Goal: Task Accomplishment & Management: Use online tool/utility

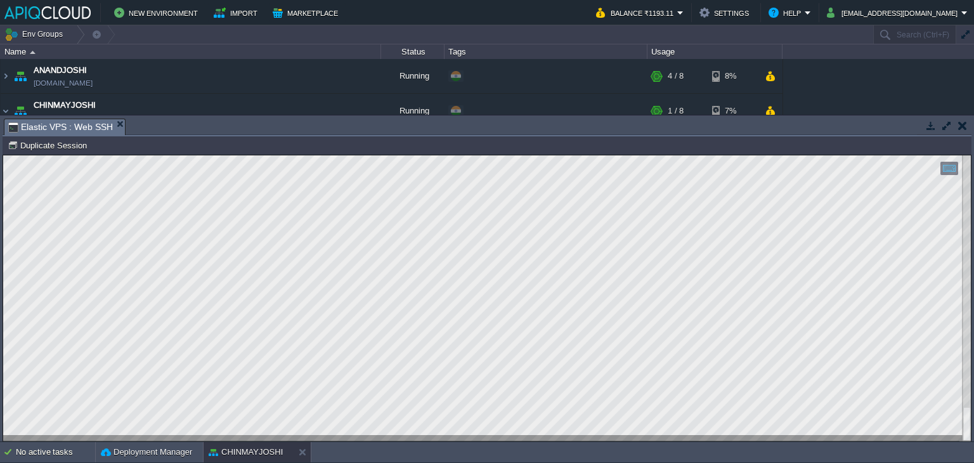
click at [963, 120] on button "button" at bounding box center [962, 125] width 9 height 11
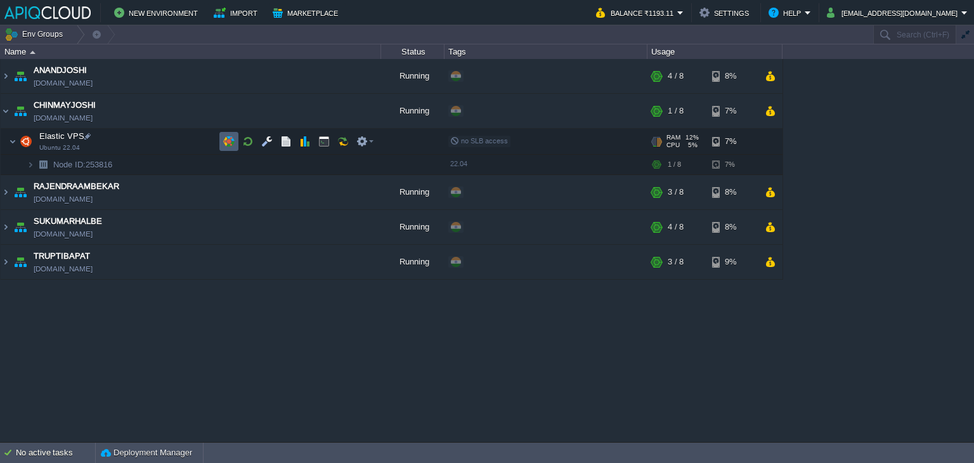
click at [223, 142] on button "button" at bounding box center [228, 141] width 11 height 11
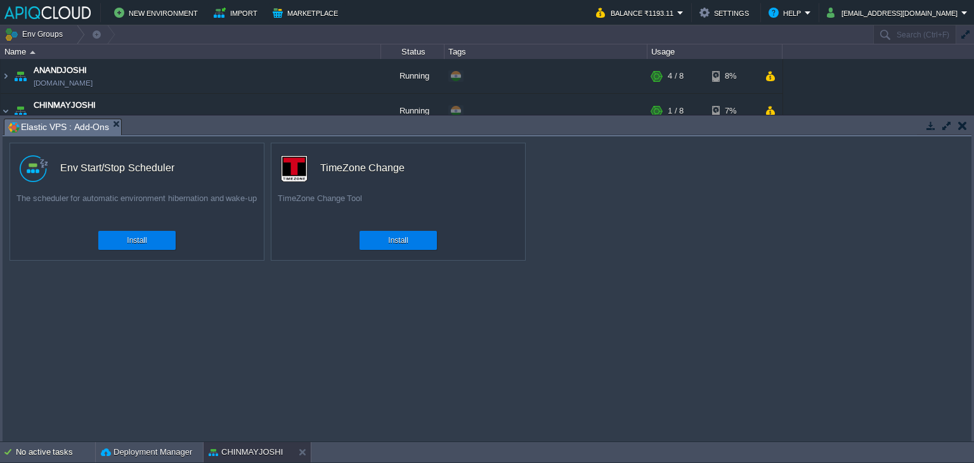
click at [959, 124] on button "button" at bounding box center [962, 125] width 9 height 11
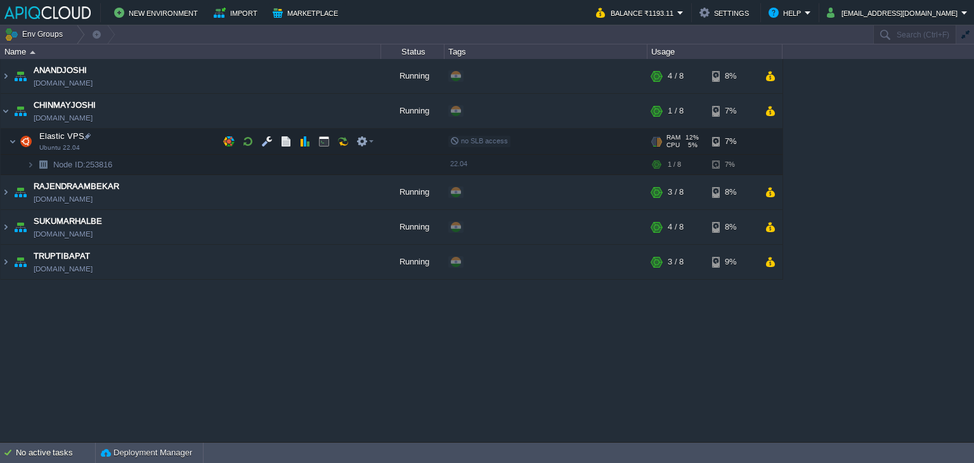
click at [218, 140] on td "Elastic VPS Ubuntu 22.04" at bounding box center [191, 142] width 381 height 26
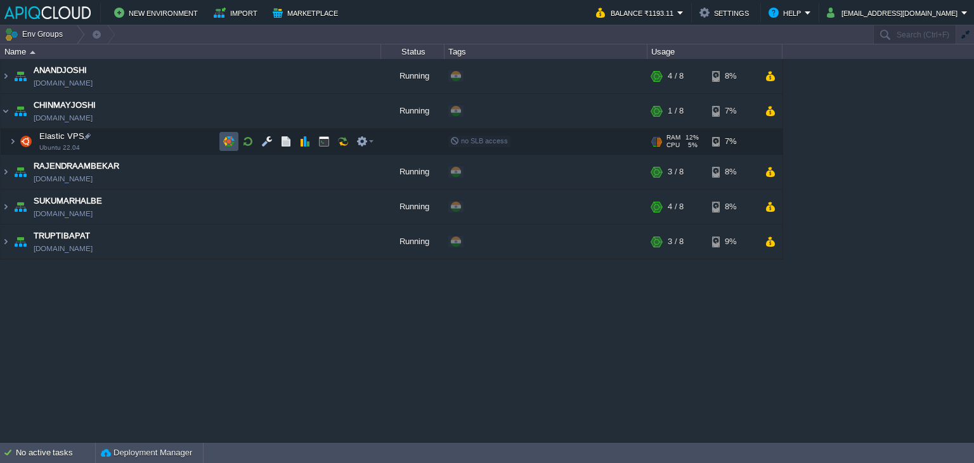
click at [223, 138] on button "button" at bounding box center [228, 141] width 11 height 11
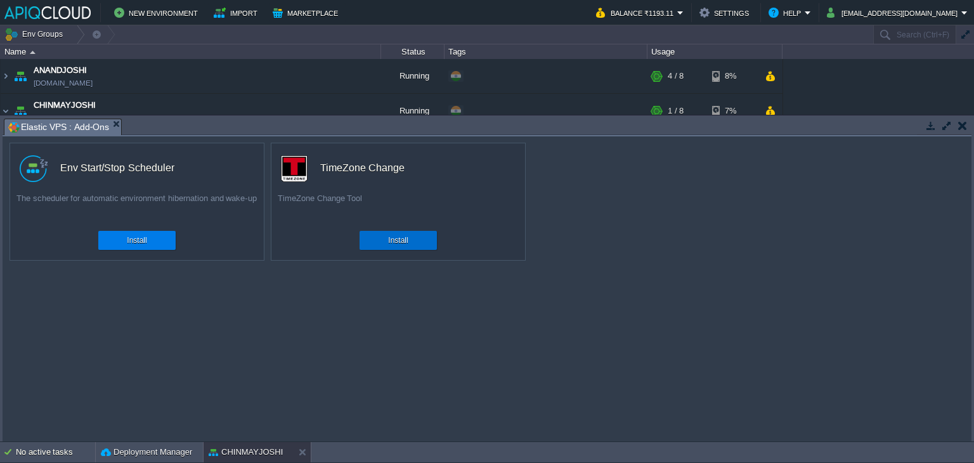
click at [399, 244] on button "Install" at bounding box center [398, 240] width 20 height 13
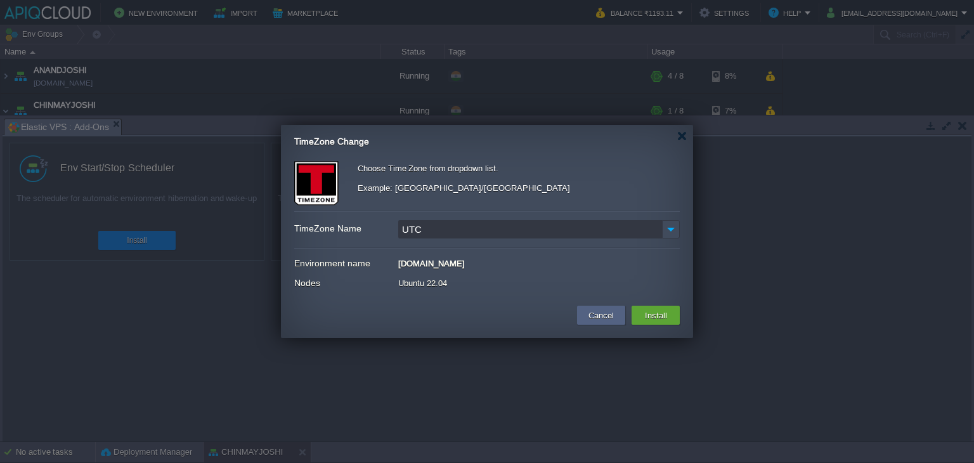
click at [453, 229] on input "UTC" at bounding box center [530, 229] width 264 height 18
drag, startPoint x: 471, startPoint y: 226, endPoint x: 287, endPoint y: 234, distance: 184.1
click at [287, 234] on div "Choose Time Zone from dropdown list. Example: [GEOGRAPHIC_DATA]/[GEOGRAPHIC_DAT…" at bounding box center [487, 227] width 412 height 133
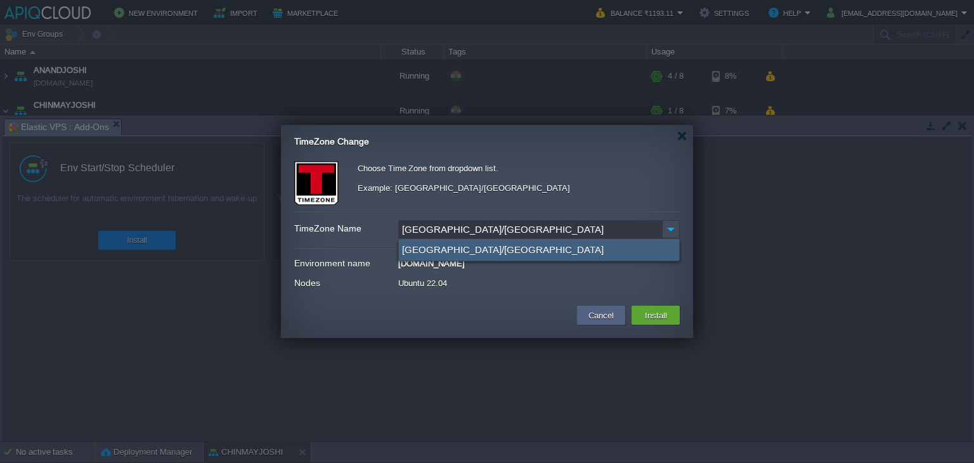
type input "[GEOGRAPHIC_DATA]/[GEOGRAPHIC_DATA]"
click at [429, 252] on div "[GEOGRAPHIC_DATA]/[GEOGRAPHIC_DATA]" at bounding box center [539, 250] width 280 height 22
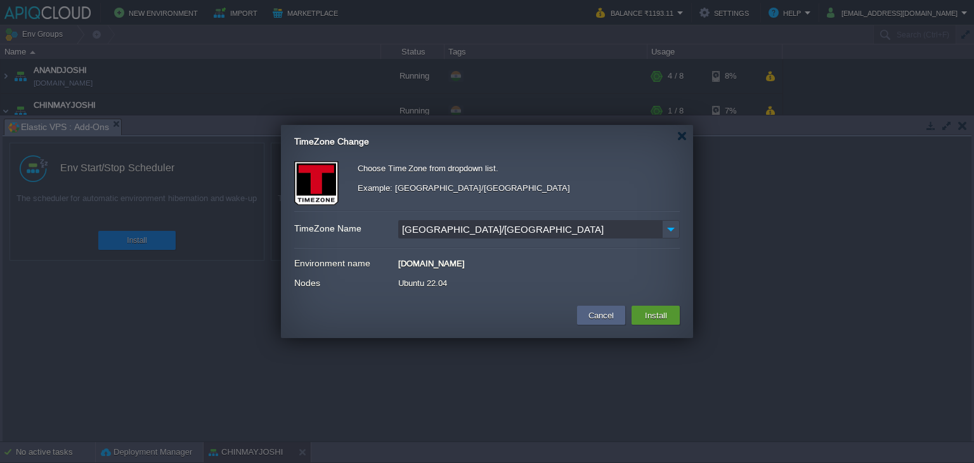
click at [658, 317] on button "Install" at bounding box center [656, 315] width 30 height 15
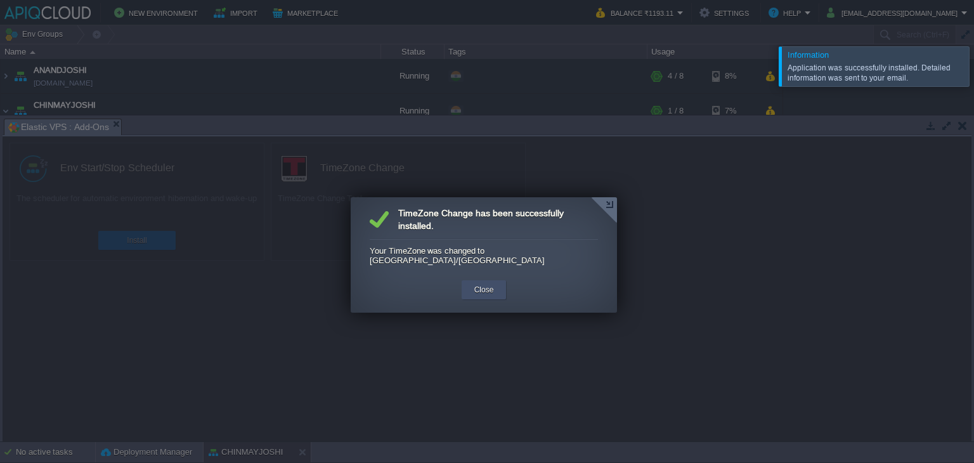
click at [497, 280] on div "Close" at bounding box center [484, 289] width 45 height 19
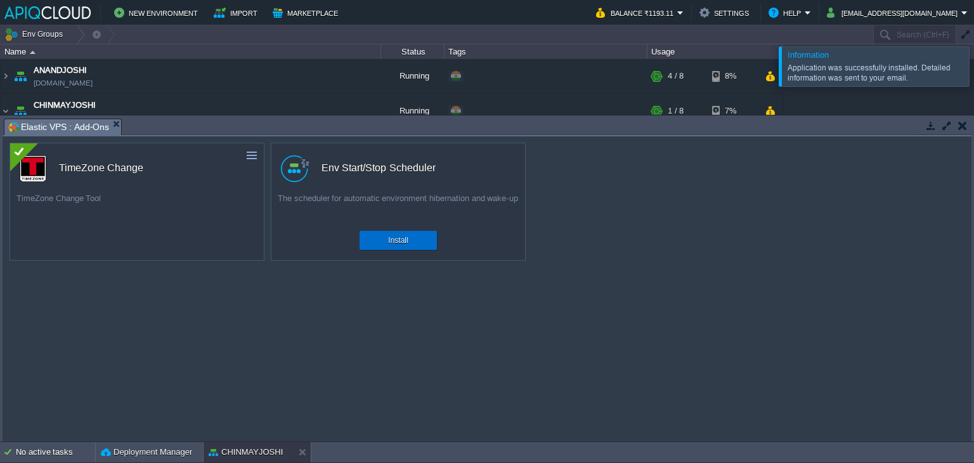
click at [409, 244] on div "Install" at bounding box center [398, 240] width 58 height 19
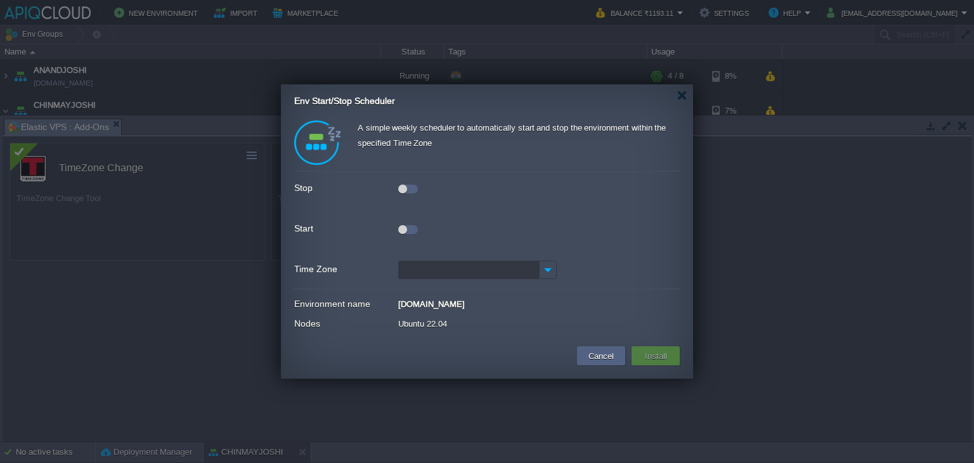
click at [401, 187] on div at bounding box center [402, 189] width 9 height 9
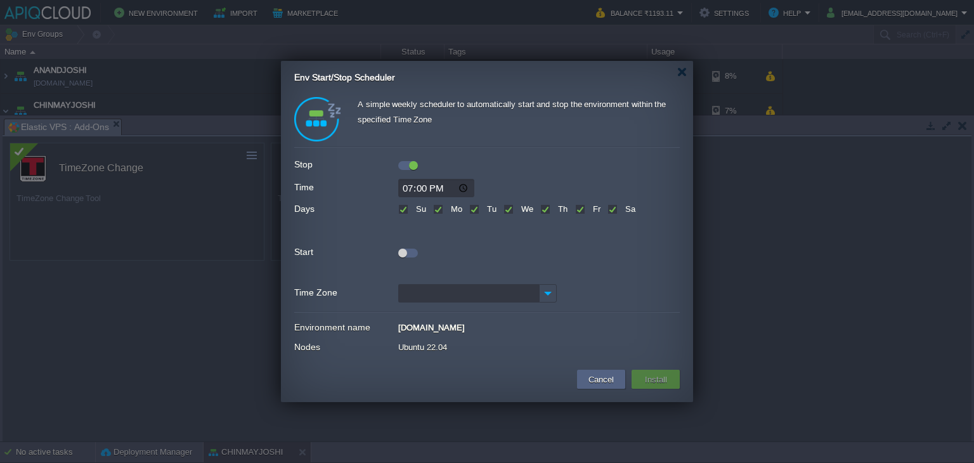
click at [409, 190] on input "19:00" at bounding box center [436, 188] width 76 height 18
type input "15:30"
click at [413, 207] on label "Su" at bounding box center [419, 209] width 13 height 10
click at [404, 207] on input "Su" at bounding box center [402, 210] width 8 height 8
checkbox input "false"
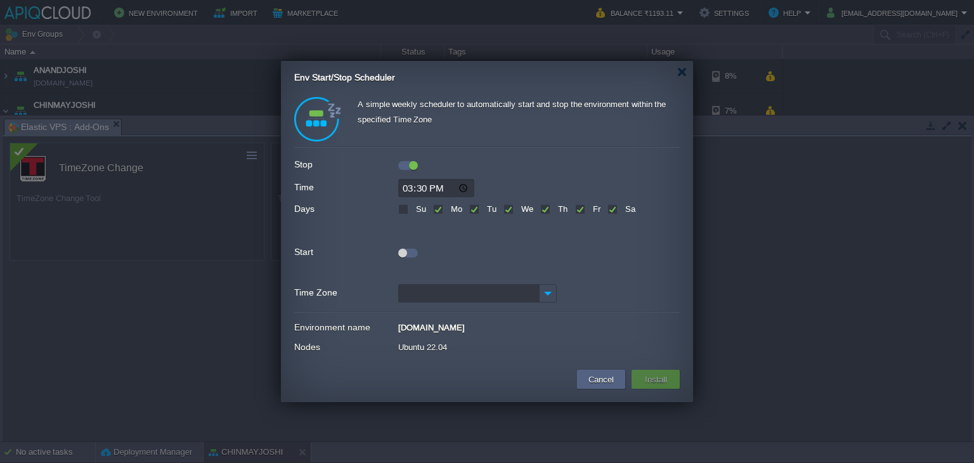
click at [622, 208] on label "Sa" at bounding box center [628, 209] width 13 height 10
click at [611, 208] on input "Sa" at bounding box center [612, 210] width 8 height 8
checkbox input "false"
click at [403, 249] on div at bounding box center [402, 253] width 9 height 9
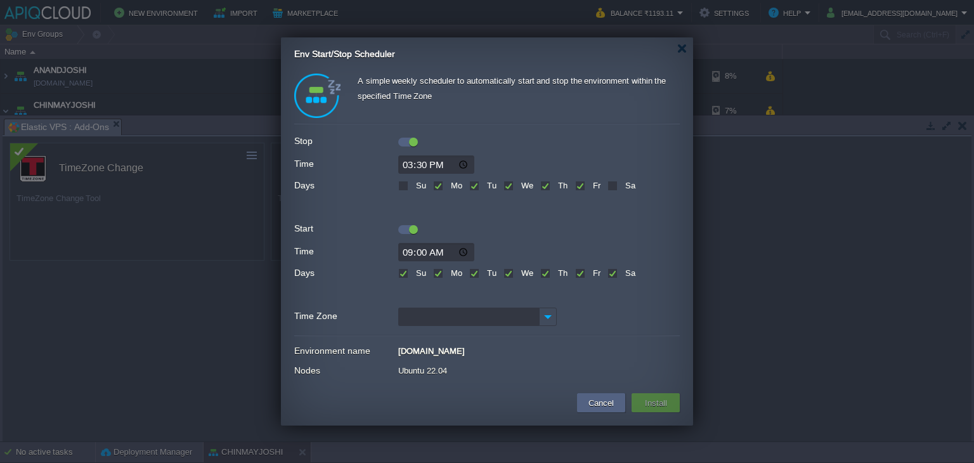
click at [413, 273] on label "Su" at bounding box center [419, 273] width 13 height 10
click at [400, 273] on input "Su" at bounding box center [402, 274] width 8 height 8
checkbox input "false"
click at [622, 270] on label "Sa" at bounding box center [628, 273] width 13 height 10
click at [613, 270] on input "Sa" at bounding box center [612, 274] width 8 height 8
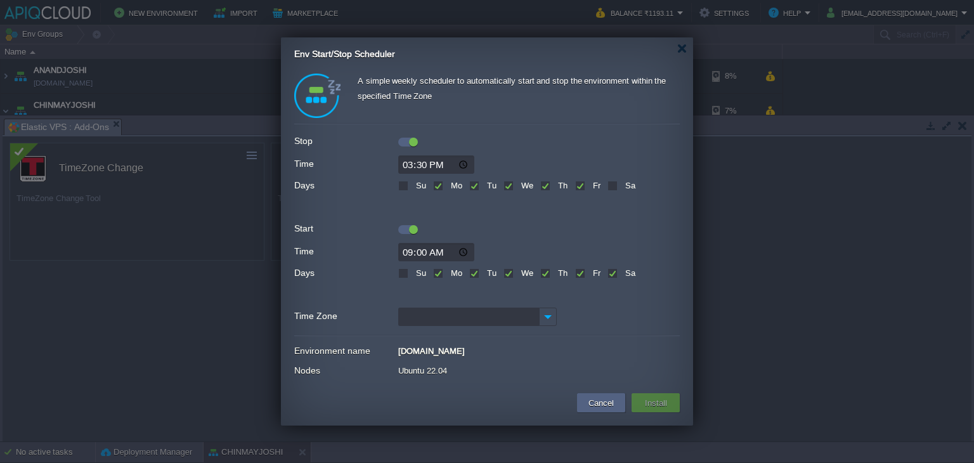
checkbox input "false"
click at [469, 320] on input "Time Zone" at bounding box center [468, 317] width 141 height 18
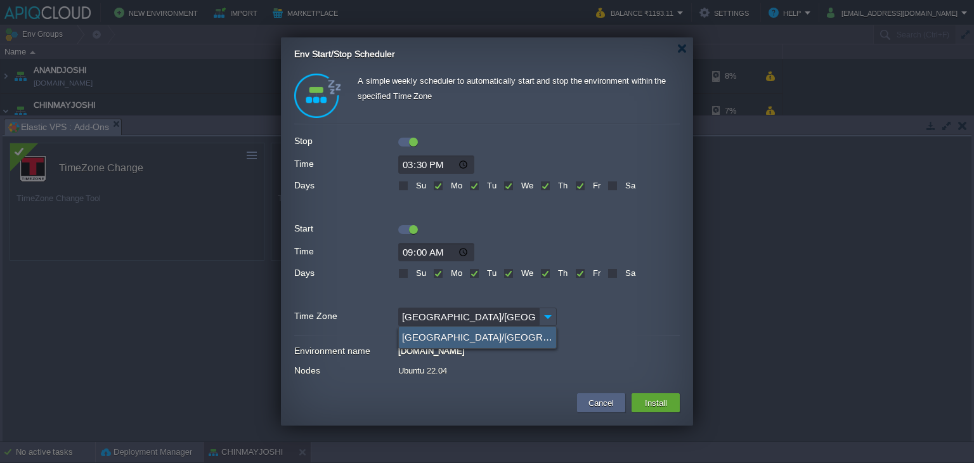
type input "[GEOGRAPHIC_DATA]/[GEOGRAPHIC_DATA] (GMT+05:30)"
click at [425, 336] on div "[GEOGRAPHIC_DATA]/[GEOGRAPHIC_DATA] (GMT+05:30)" at bounding box center [477, 338] width 157 height 22
click at [641, 397] on button "Install" at bounding box center [656, 402] width 30 height 15
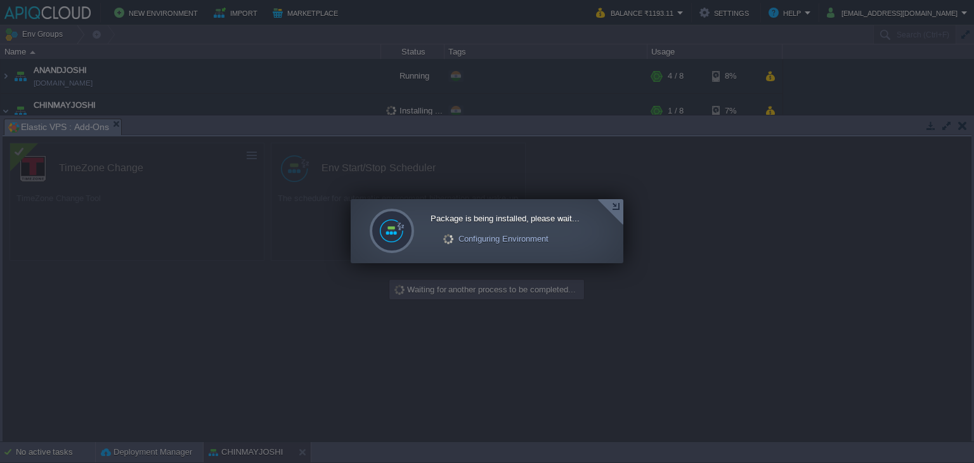
drag, startPoint x: 358, startPoint y: 129, endPoint x: 356, endPoint y: 268, distance: 138.9
click at [356, 268] on div at bounding box center [487, 231] width 974 height 463
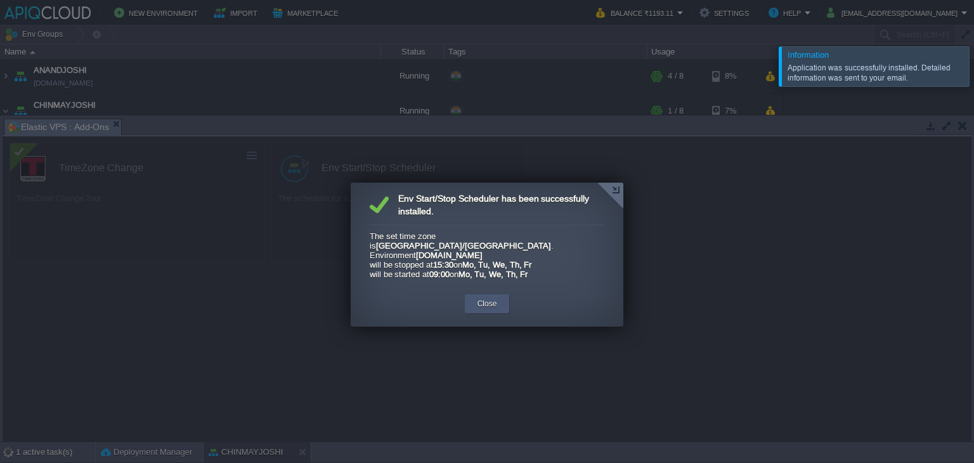
click at [493, 297] on button "Close" at bounding box center [488, 303] width 20 height 13
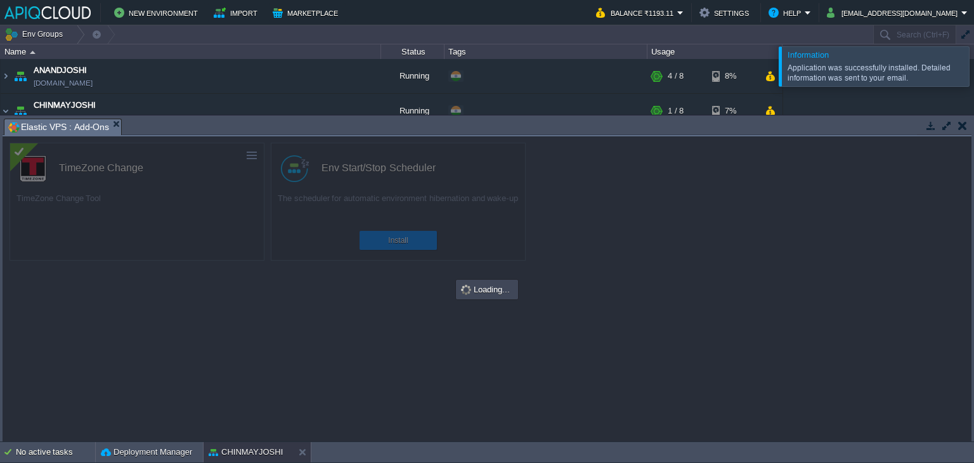
click at [962, 122] on button "button" at bounding box center [962, 125] width 9 height 11
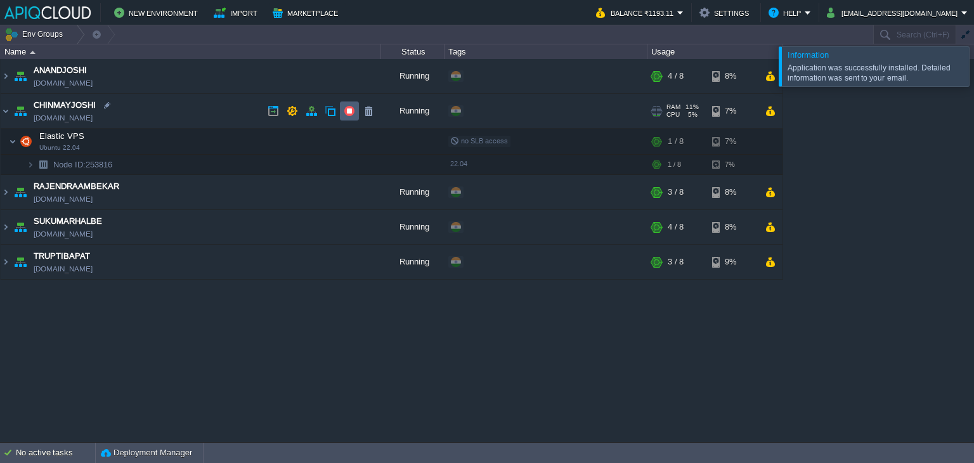
click at [350, 107] on button "button" at bounding box center [349, 110] width 11 height 11
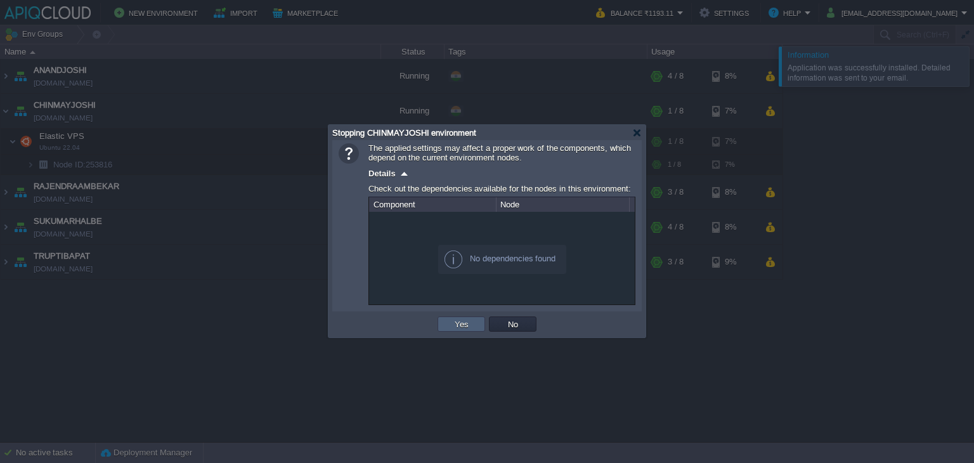
click at [454, 317] on td "Yes" at bounding box center [462, 324] width 48 height 15
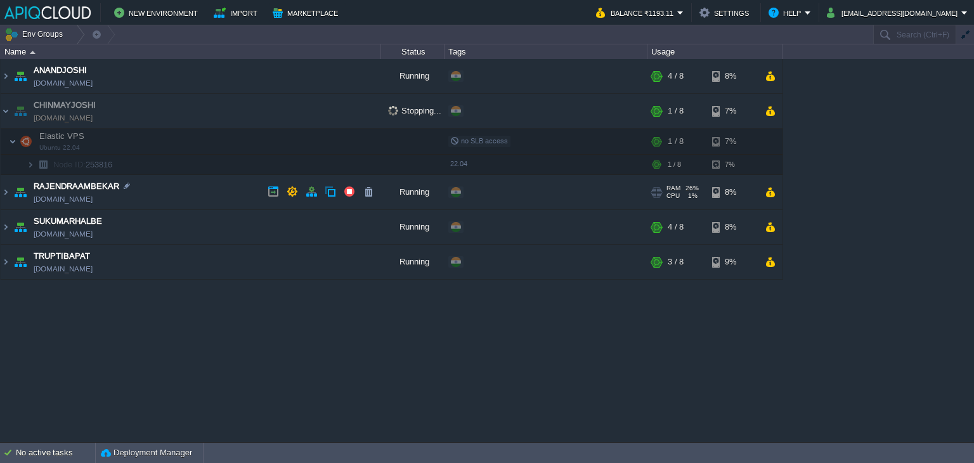
click at [206, 191] on td "RAJENDRAAMBEKAR [DOMAIN_NAME]" at bounding box center [191, 192] width 381 height 35
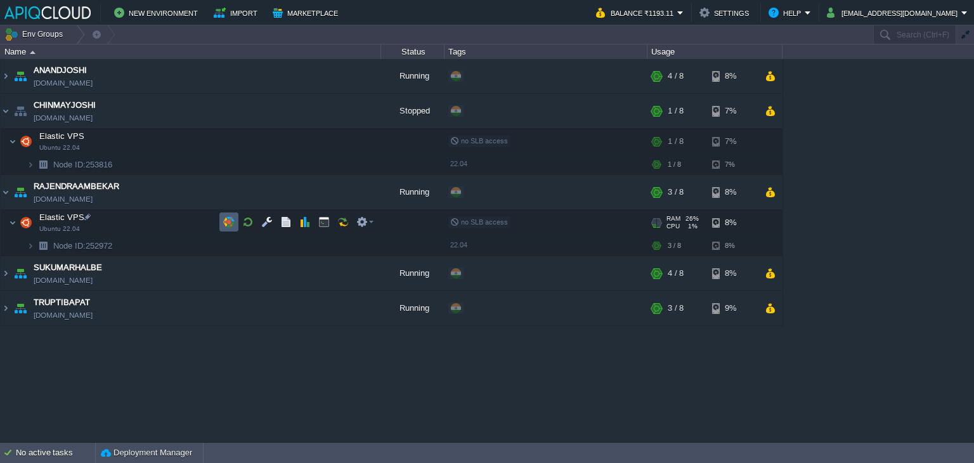
click at [228, 219] on button "button" at bounding box center [228, 221] width 11 height 11
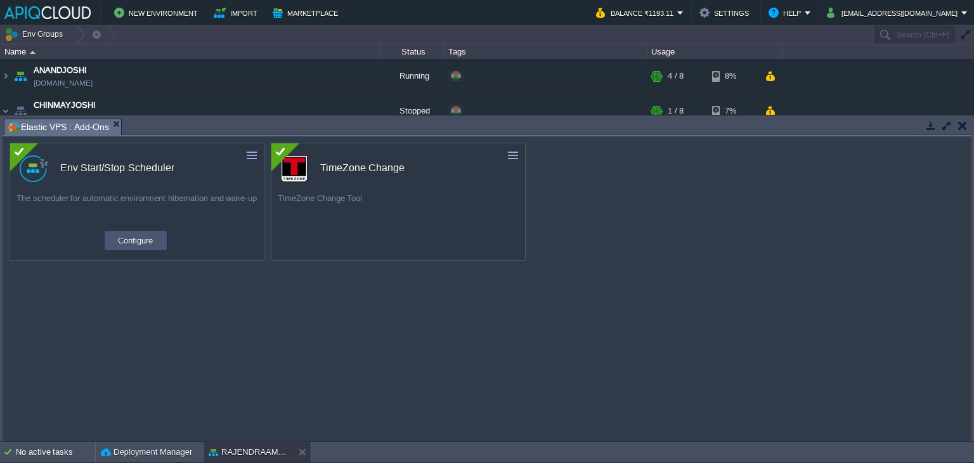
click at [139, 240] on button "Configure" at bounding box center [135, 240] width 42 height 15
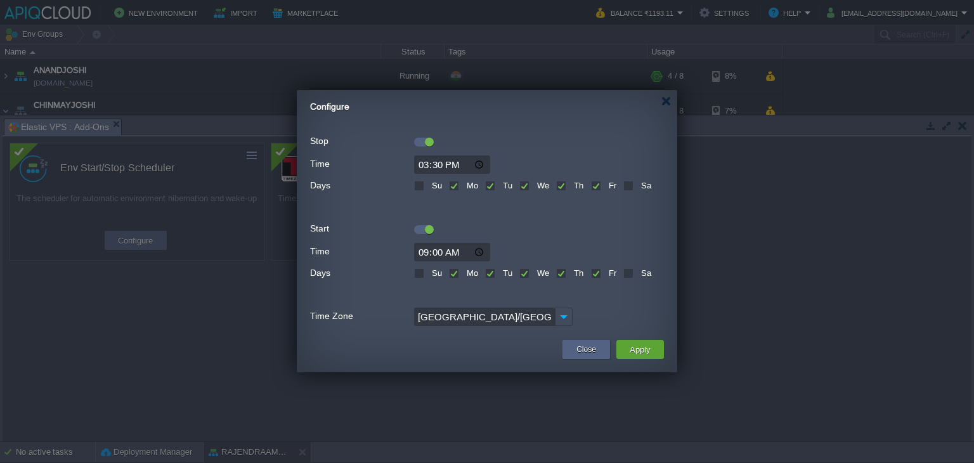
click at [671, 101] on div "Configure" at bounding box center [493, 103] width 367 height 26
click at [664, 101] on div at bounding box center [667, 101] width 10 height 10
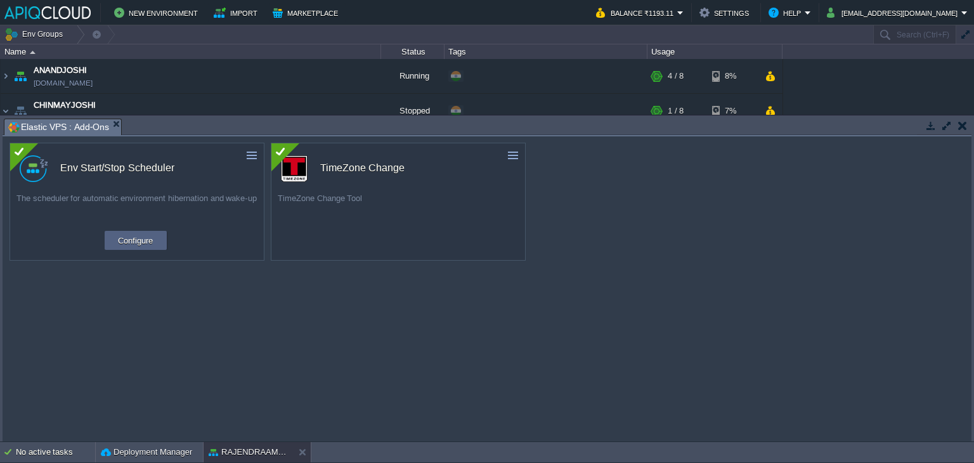
click at [959, 121] on button "button" at bounding box center [962, 125] width 9 height 11
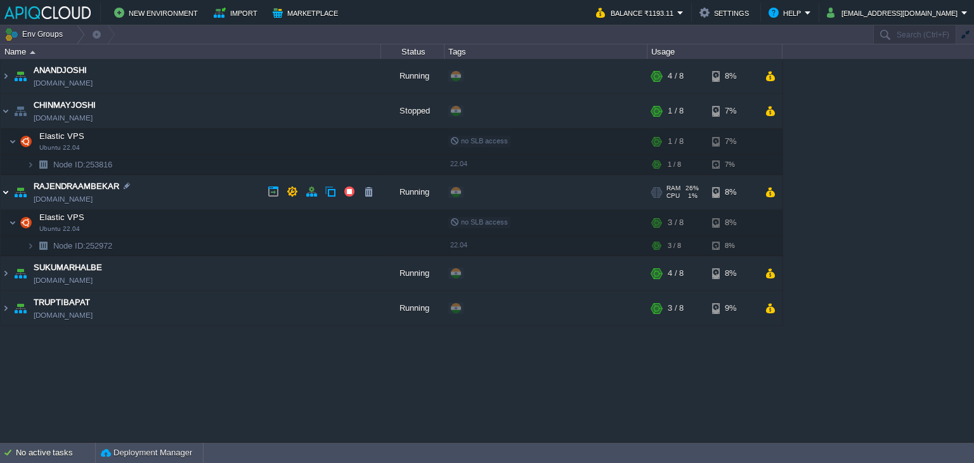
drag, startPoint x: 5, startPoint y: 191, endPoint x: 112, endPoint y: 173, distance: 108.0
click at [6, 191] on img at bounding box center [6, 192] width 10 height 34
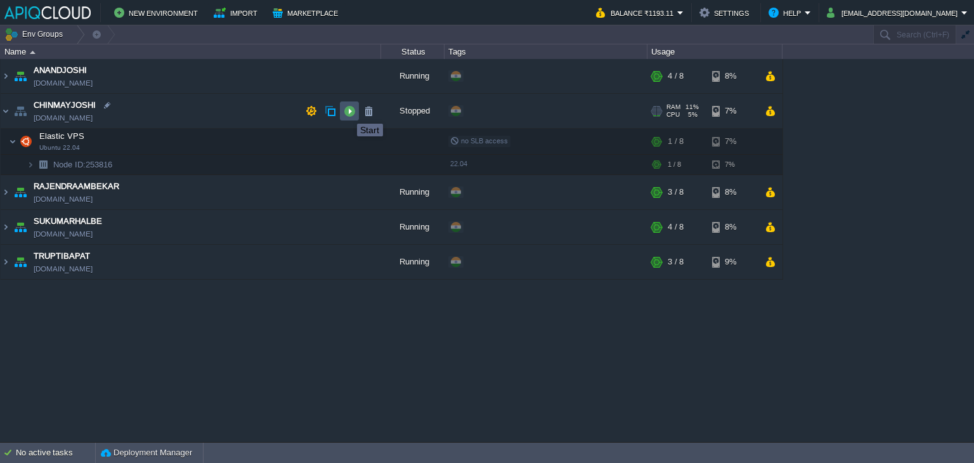
click at [348, 112] on button "button" at bounding box center [349, 110] width 11 height 11
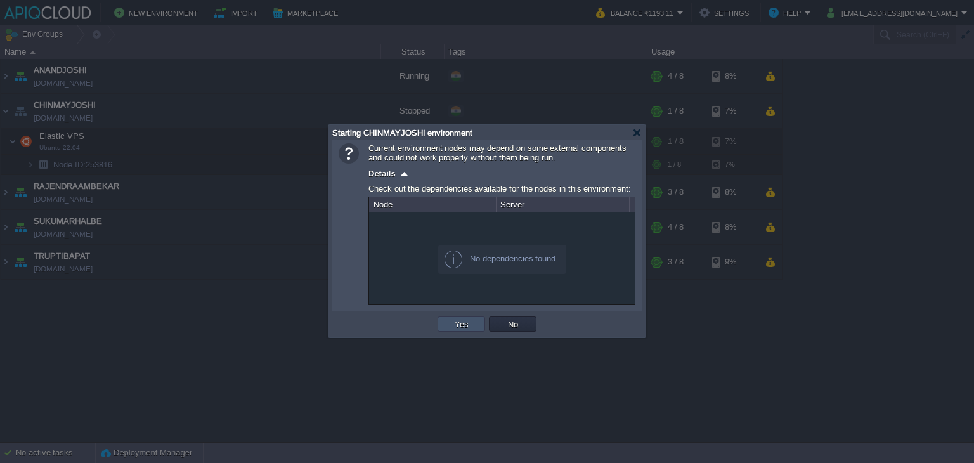
click at [466, 324] on button "Yes" at bounding box center [462, 323] width 22 height 11
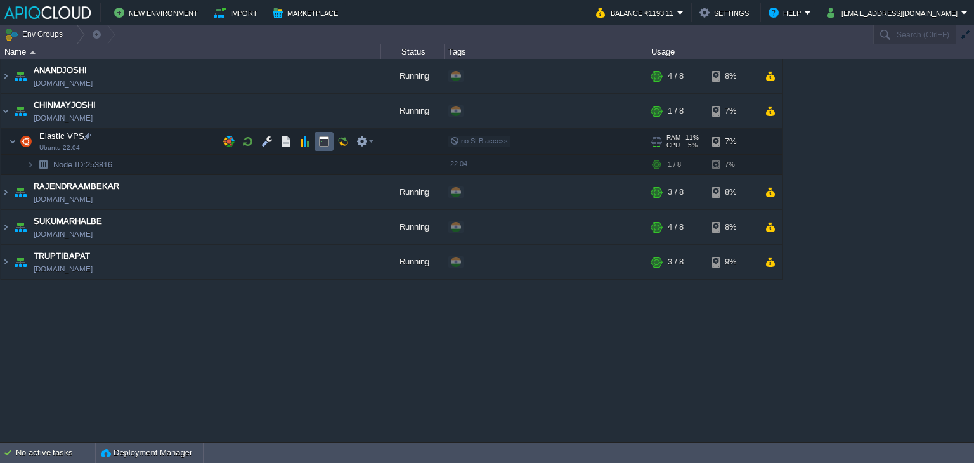
click at [322, 140] on button "button" at bounding box center [323, 141] width 11 height 11
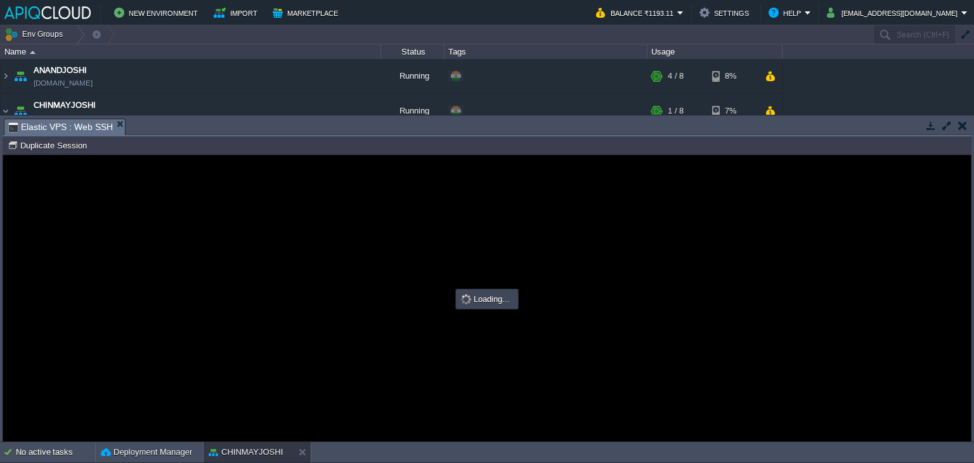
type input "#000000"
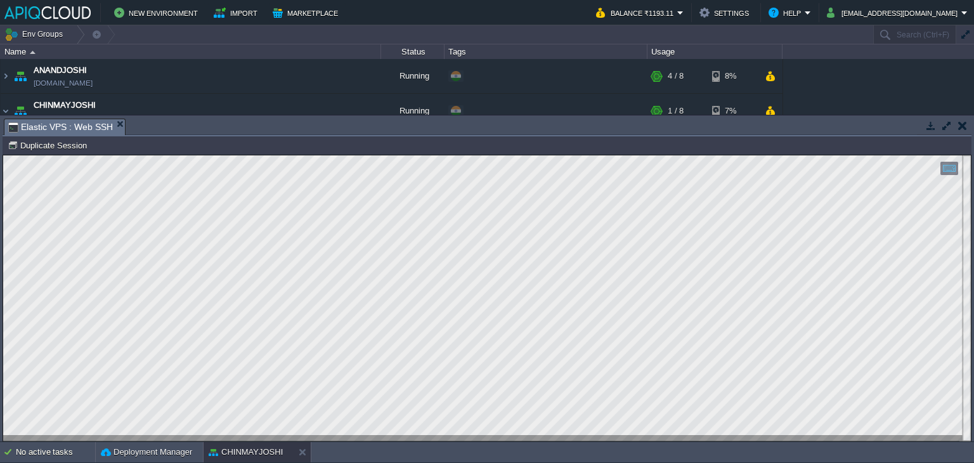
click at [967, 124] on button "button" at bounding box center [962, 125] width 9 height 11
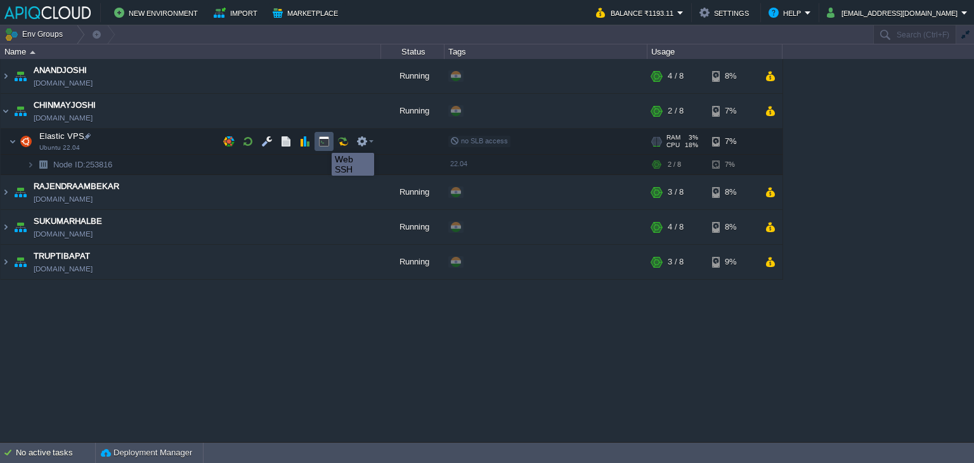
click at [322, 141] on button "button" at bounding box center [323, 141] width 11 height 11
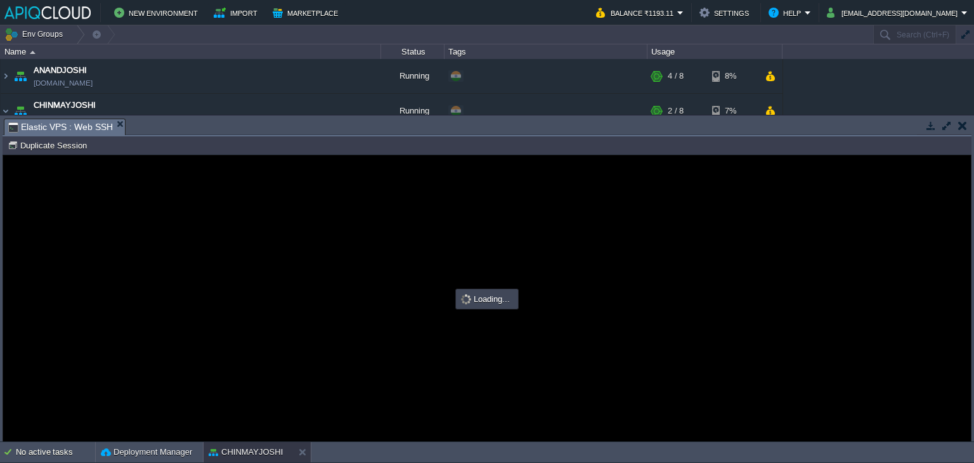
type input "#000000"
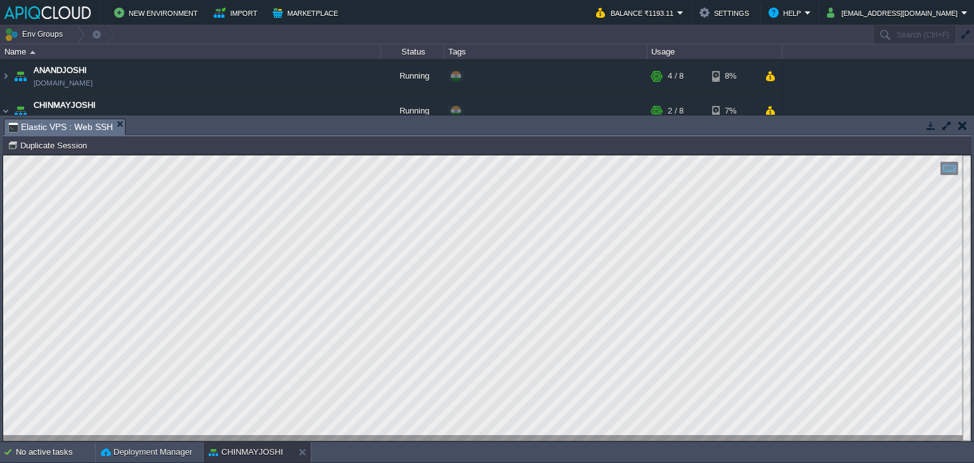
click at [963, 127] on button "button" at bounding box center [962, 125] width 9 height 11
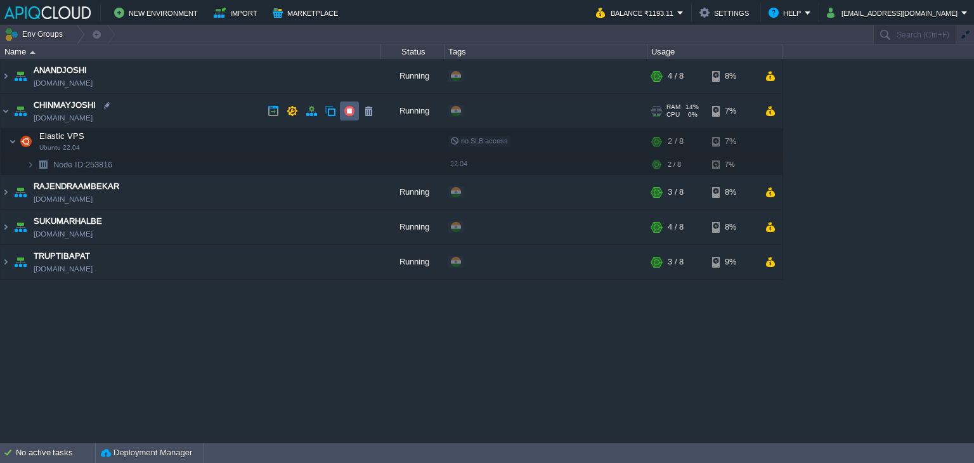
click at [355, 108] on button "button" at bounding box center [349, 110] width 11 height 11
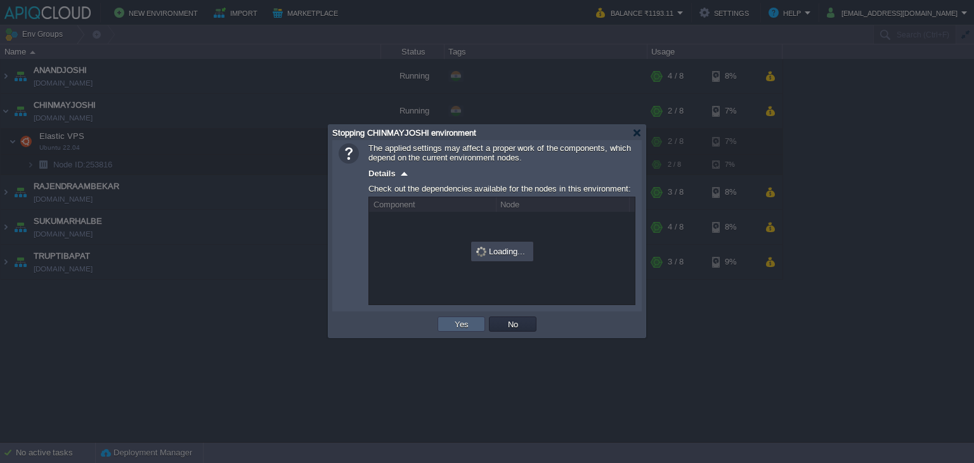
click at [462, 325] on button "Yes" at bounding box center [462, 323] width 22 height 11
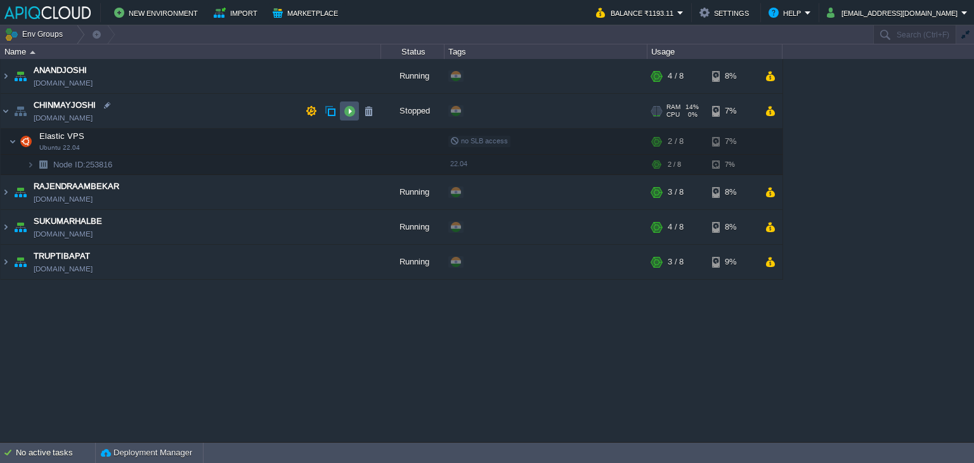
click at [351, 114] on button "button" at bounding box center [349, 110] width 11 height 11
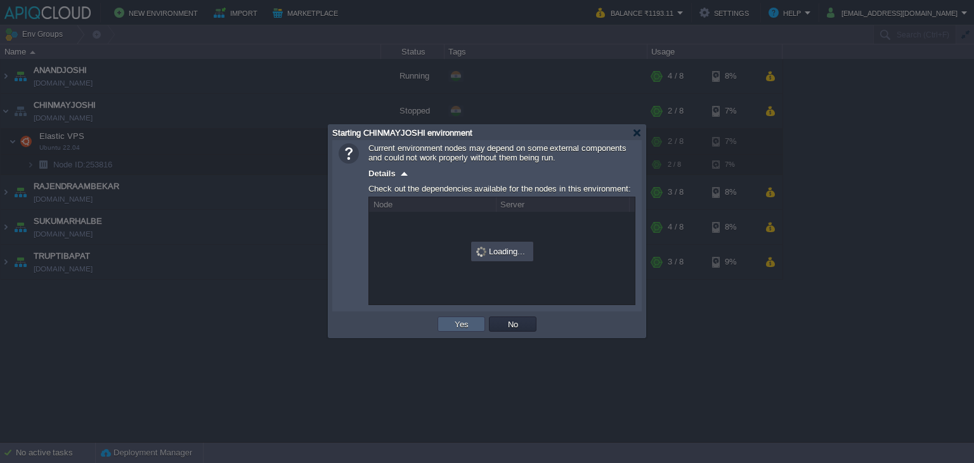
click at [461, 323] on button "Yes" at bounding box center [462, 323] width 22 height 11
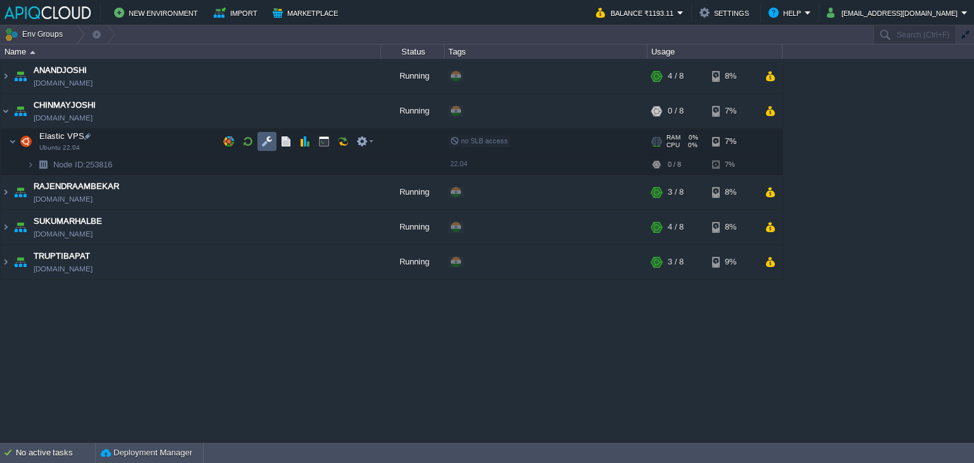
click at [266, 140] on button "button" at bounding box center [266, 141] width 11 height 11
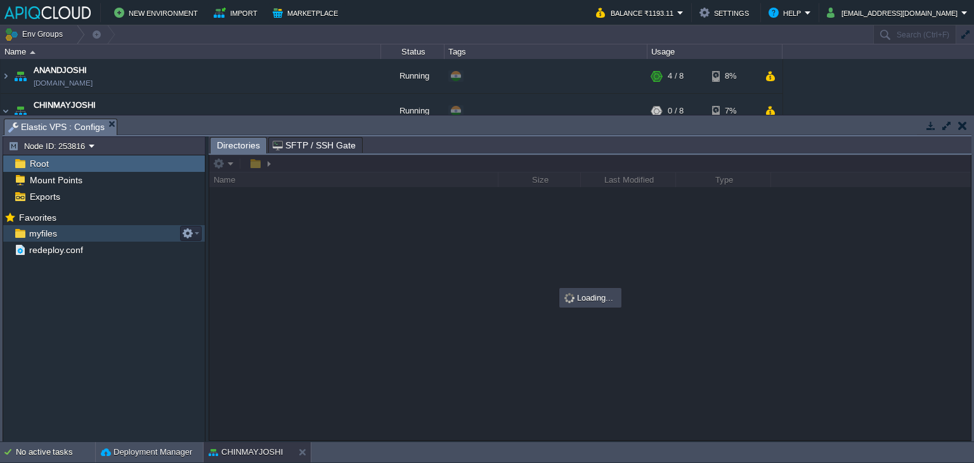
click at [36, 229] on span "myfiles" at bounding box center [43, 233] width 32 height 11
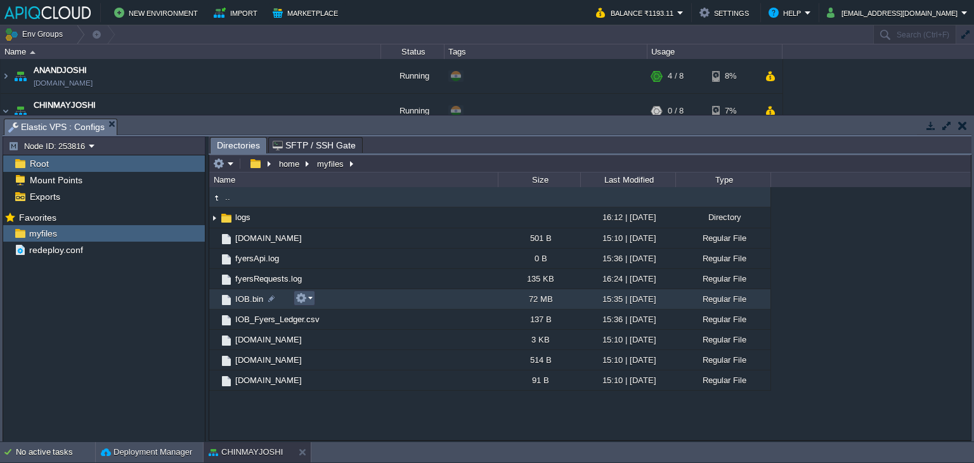
click at [306, 297] on button "button" at bounding box center [301, 297] width 11 height 11
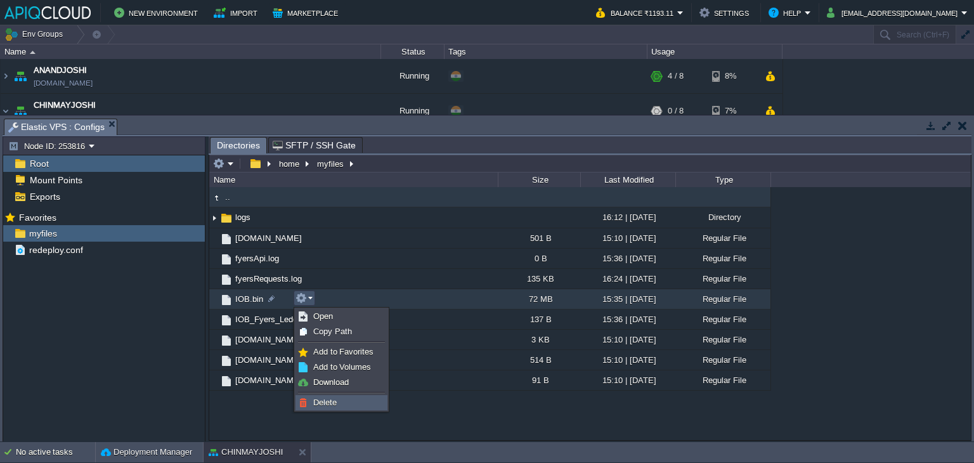
click at [314, 395] on li "Delete" at bounding box center [342, 402] width 92 height 15
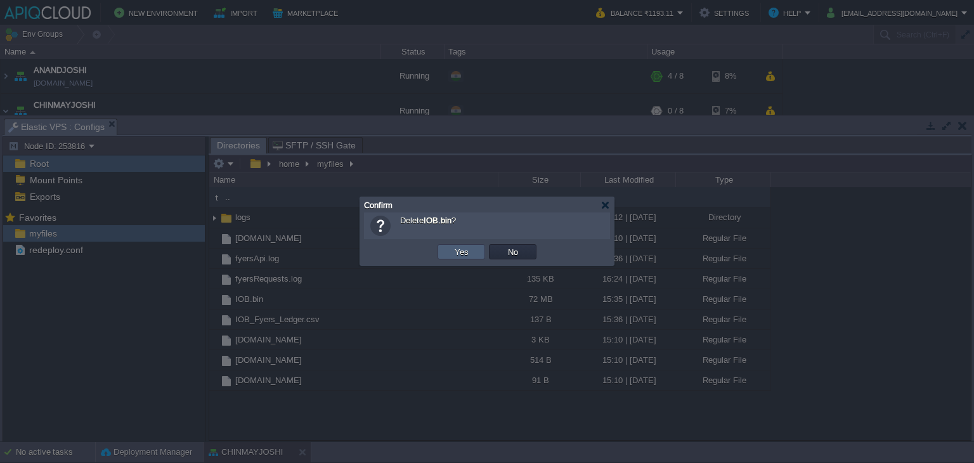
click at [441, 245] on td "Yes" at bounding box center [462, 251] width 48 height 15
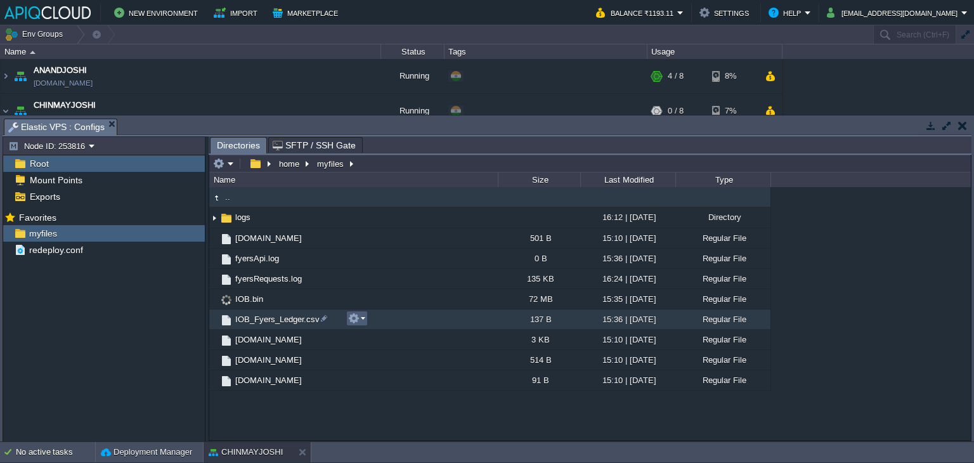
click at [360, 320] on em at bounding box center [356, 318] width 17 height 11
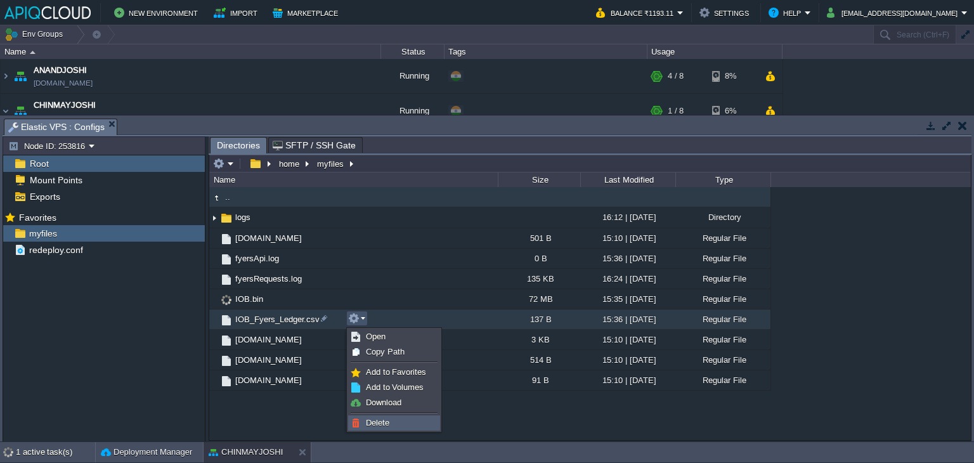
click at [380, 418] on span "Delete" at bounding box center [377, 423] width 23 height 10
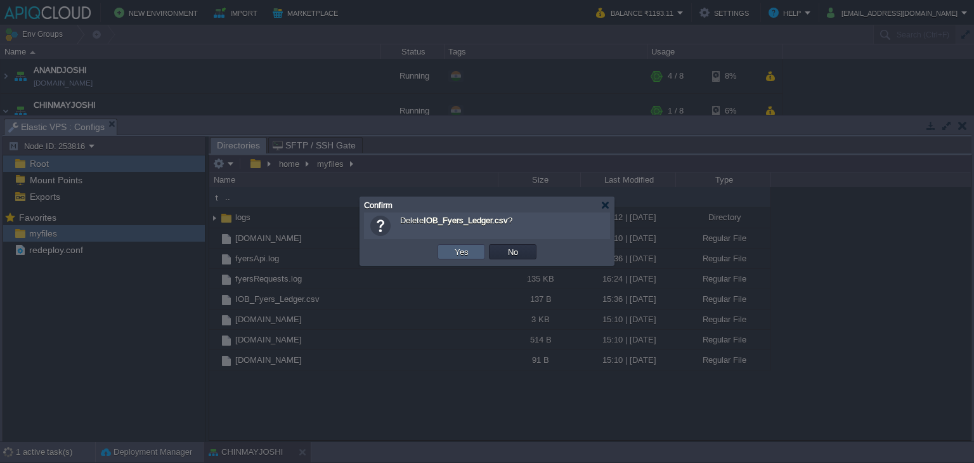
click at [452, 249] on button "Yes" at bounding box center [462, 251] width 22 height 11
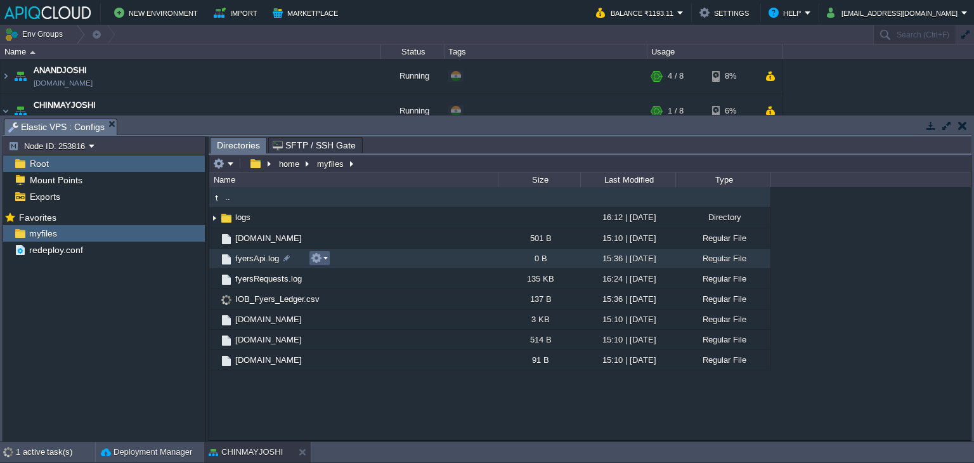
click at [320, 259] on button "button" at bounding box center [316, 257] width 11 height 11
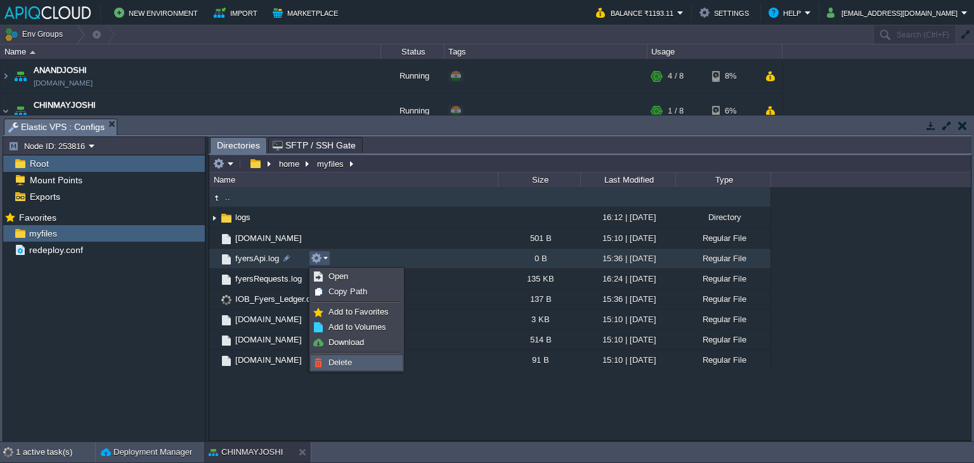
click at [343, 363] on span "Delete" at bounding box center [340, 363] width 23 height 10
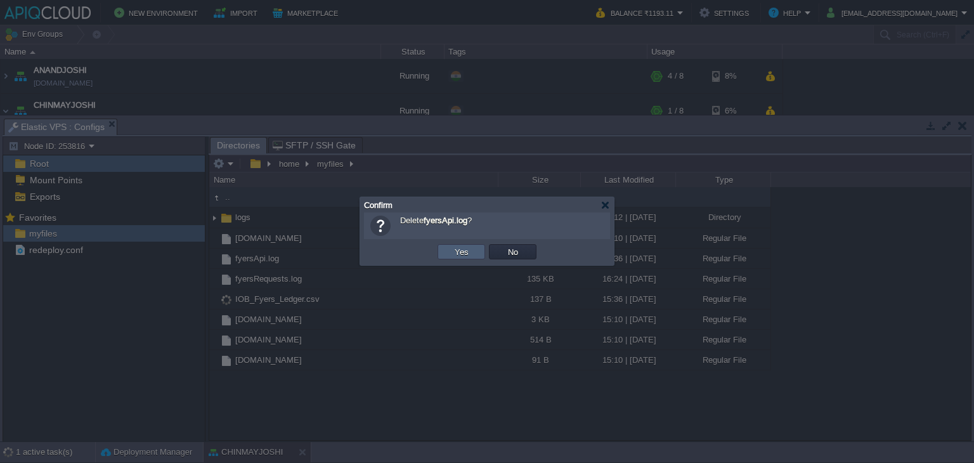
click at [452, 252] on button "Yes" at bounding box center [462, 251] width 22 height 11
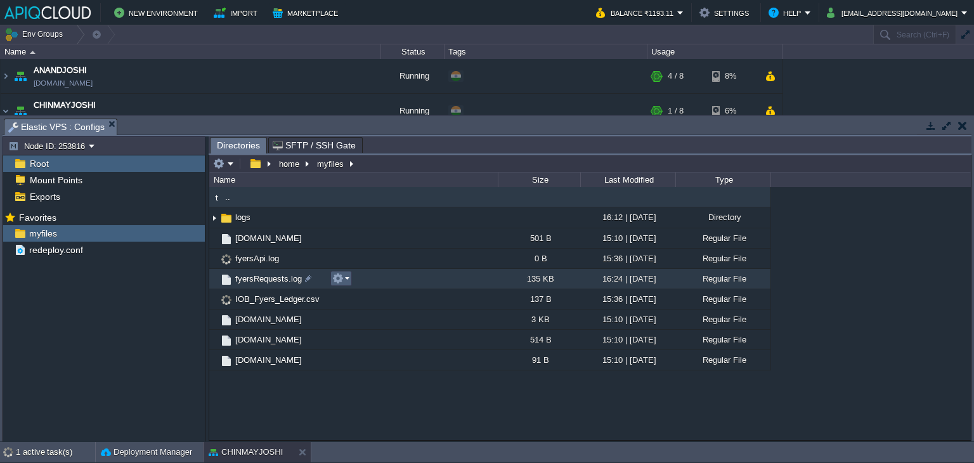
click at [346, 277] on em at bounding box center [340, 278] width 17 height 11
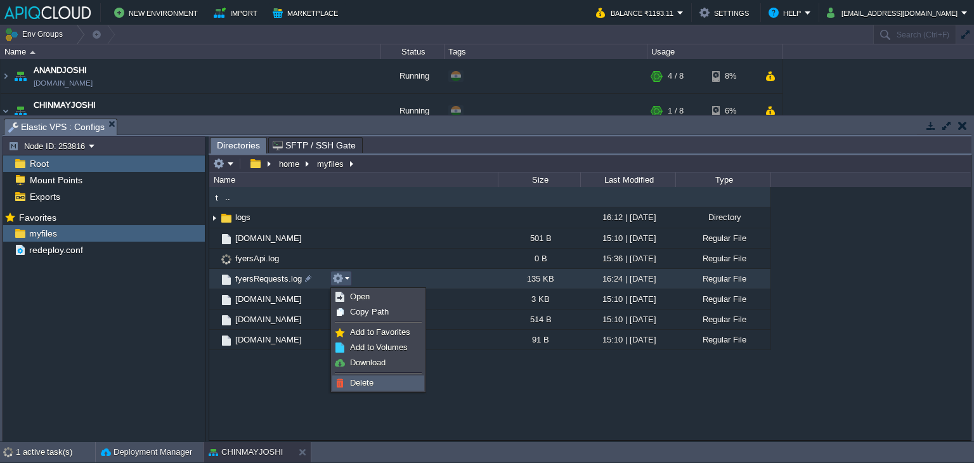
click at [367, 379] on span "Delete" at bounding box center [361, 383] width 23 height 10
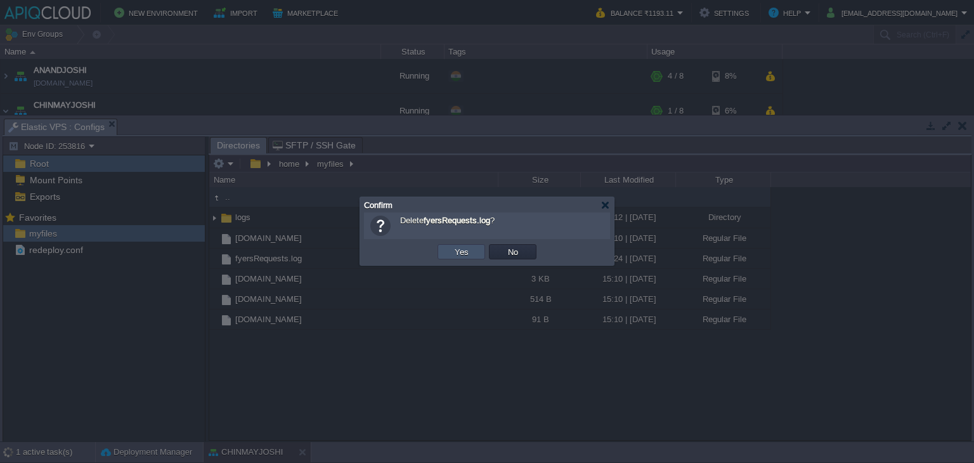
click at [457, 252] on button "Yes" at bounding box center [462, 251] width 22 height 11
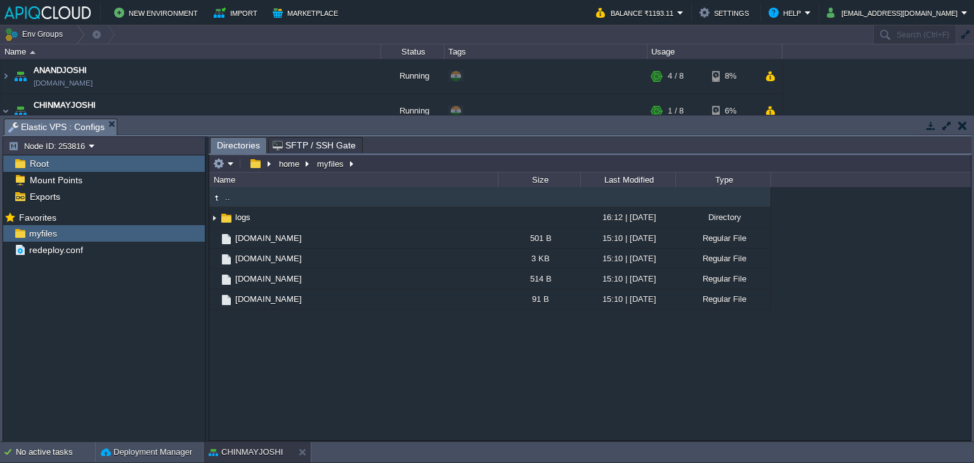
click at [964, 127] on button "button" at bounding box center [962, 125] width 9 height 11
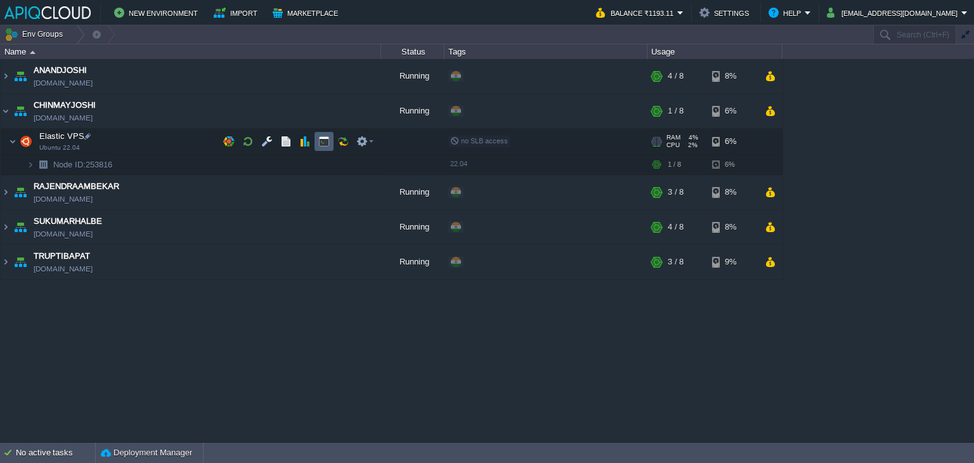
click at [326, 140] on button "button" at bounding box center [323, 141] width 11 height 11
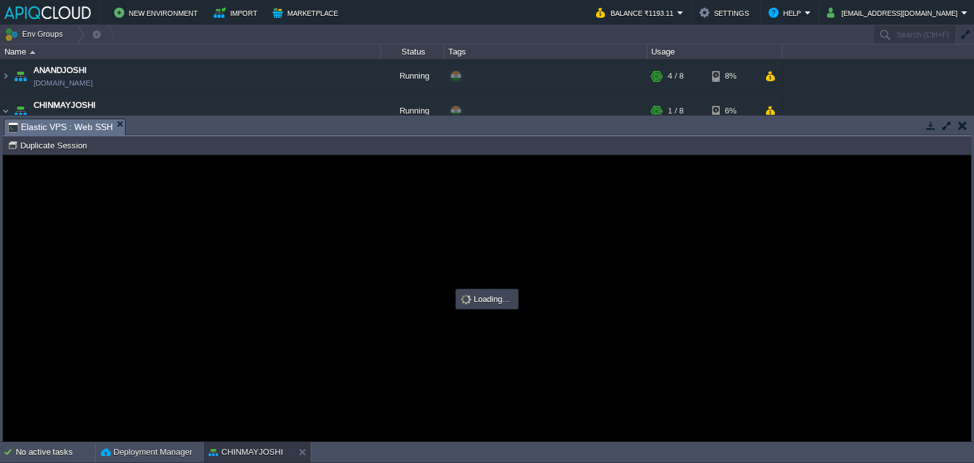
type input "#000000"
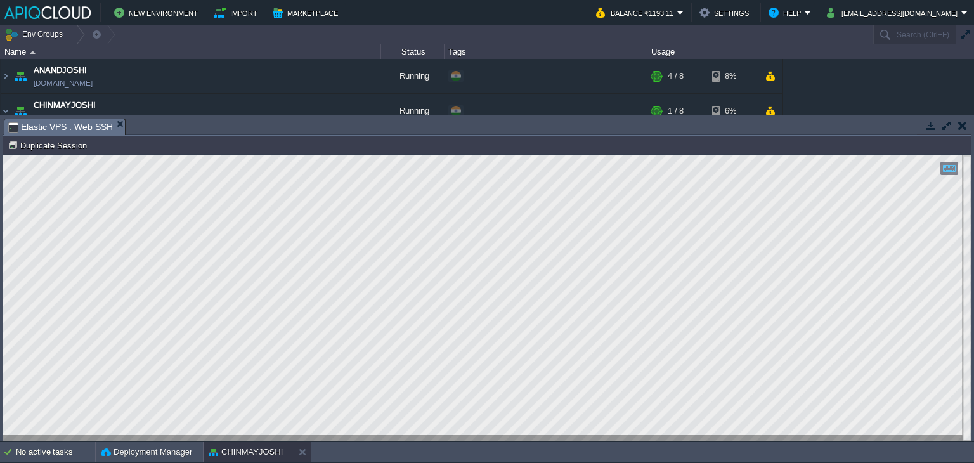
click at [962, 120] on button "button" at bounding box center [962, 125] width 9 height 11
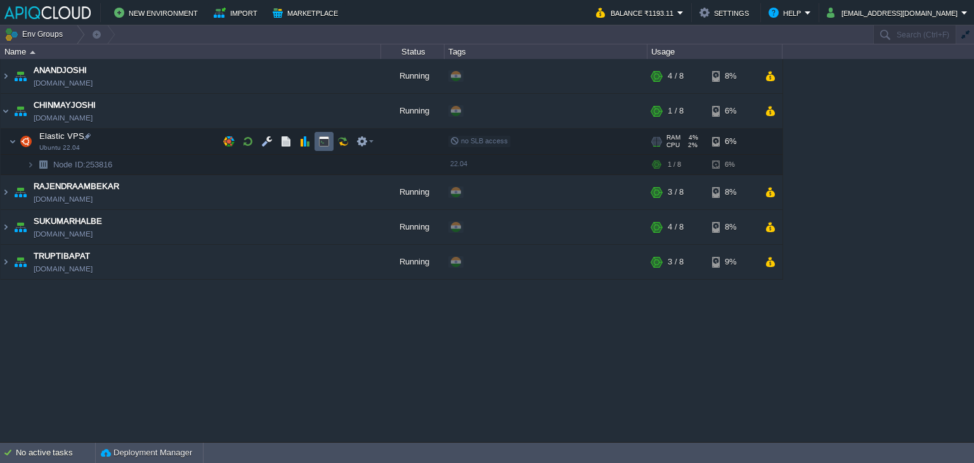
click at [326, 142] on button "button" at bounding box center [323, 141] width 11 height 11
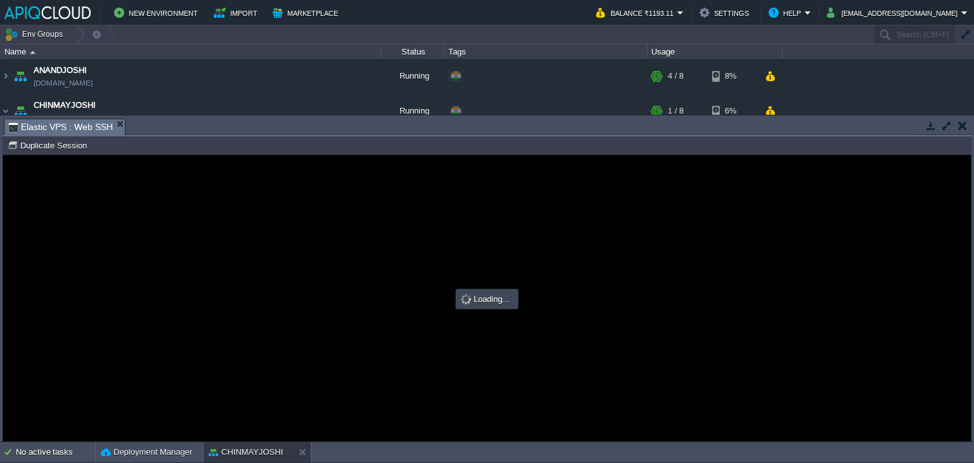
type input "#000000"
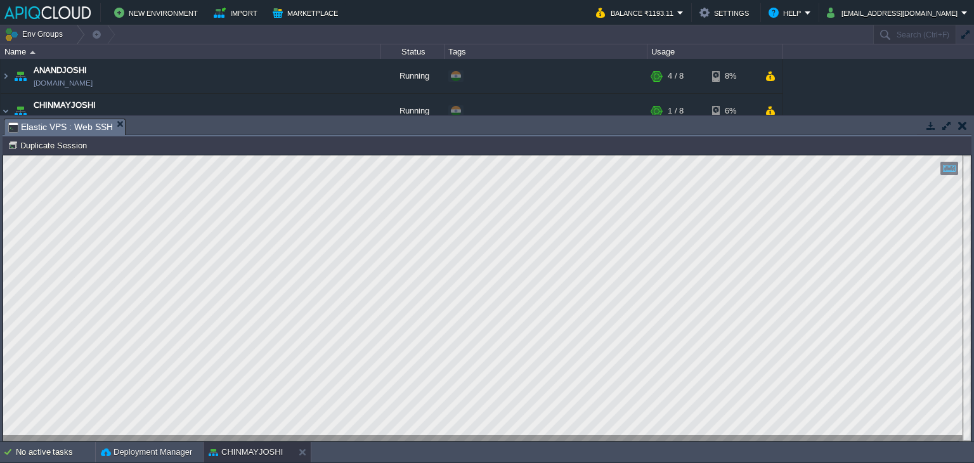
click at [962, 125] on button "button" at bounding box center [962, 125] width 9 height 11
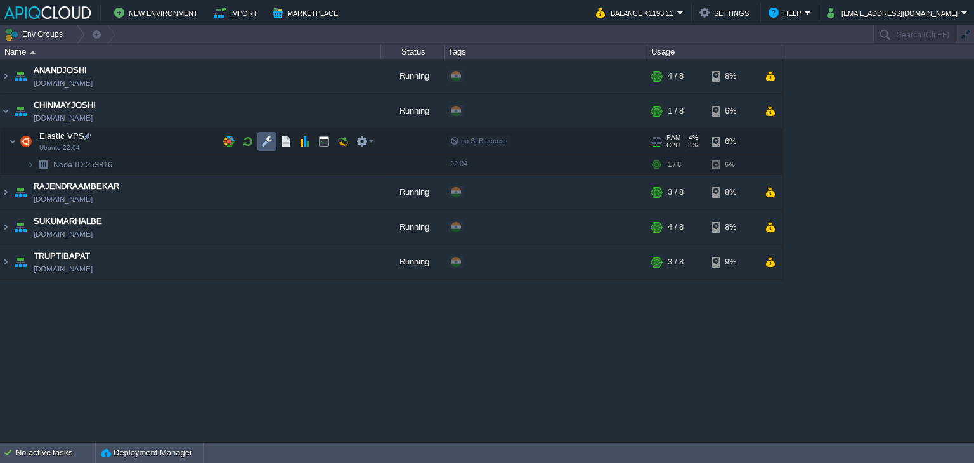
click at [261, 140] on button "button" at bounding box center [266, 141] width 11 height 11
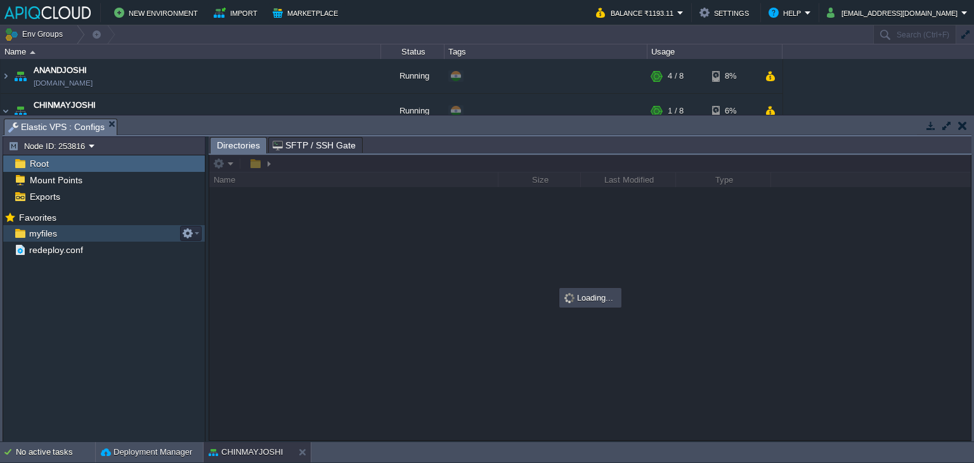
click at [40, 235] on span "myfiles" at bounding box center [43, 233] width 32 height 11
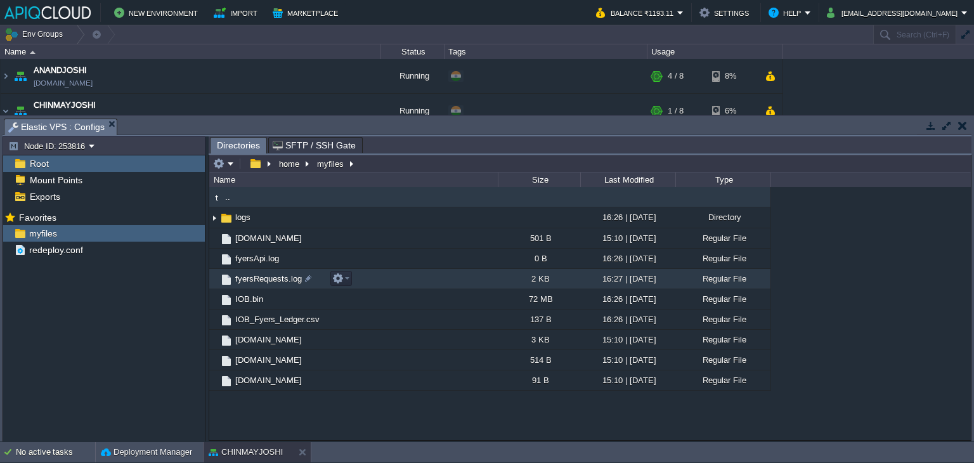
click at [351, 279] on div at bounding box center [339, 278] width 26 height 15
click at [345, 279] on em at bounding box center [340, 278] width 17 height 11
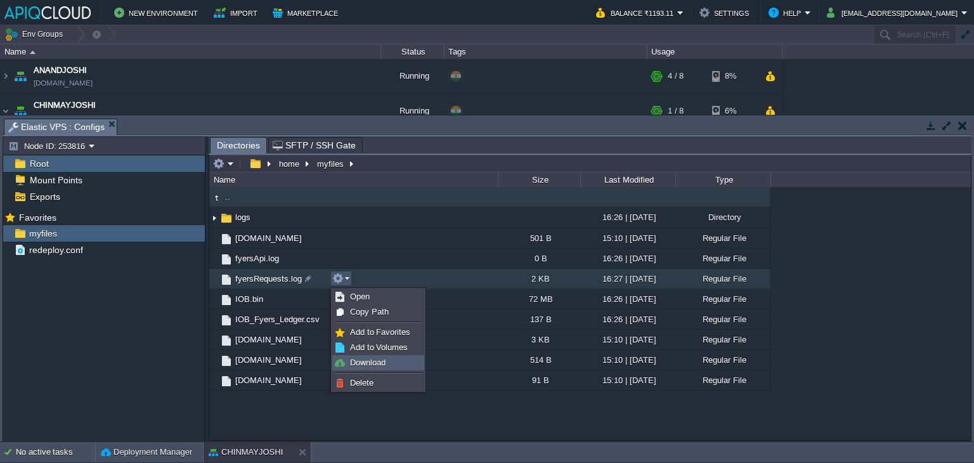
click at [376, 366] on span "Download" at bounding box center [368, 363] width 36 height 10
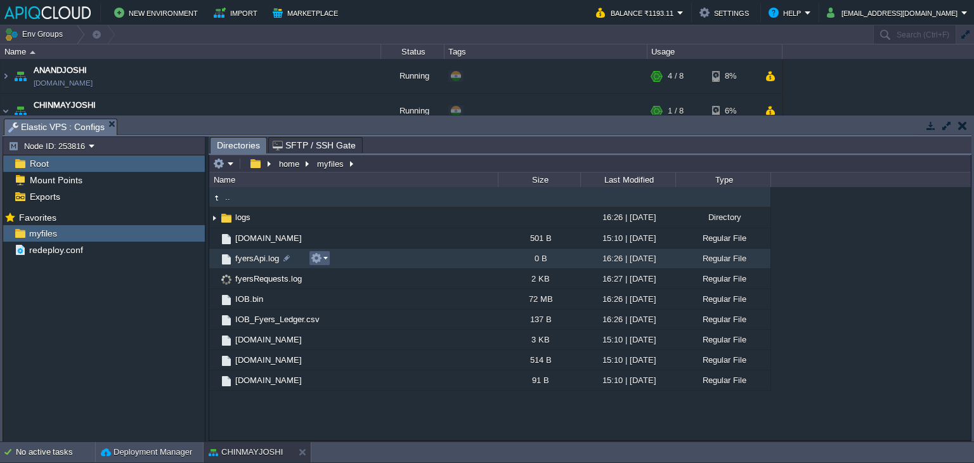
click at [315, 259] on button "button" at bounding box center [316, 257] width 11 height 11
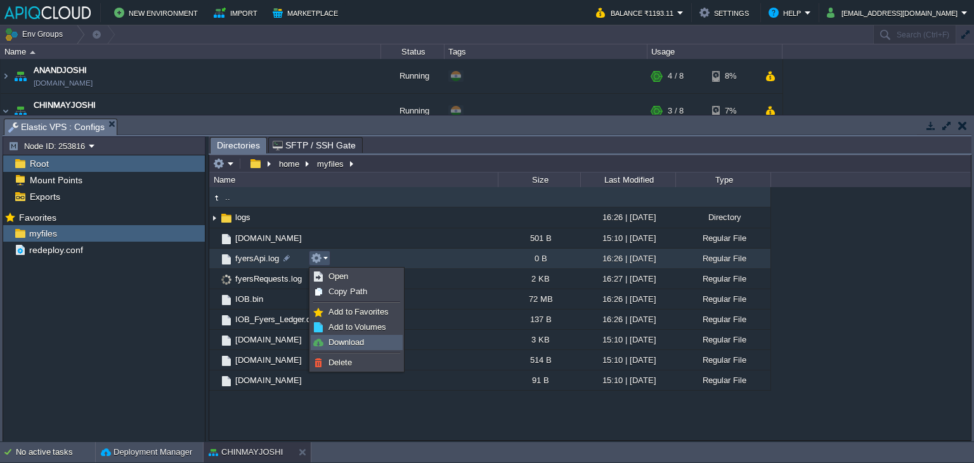
click at [347, 343] on span "Download" at bounding box center [347, 342] width 36 height 10
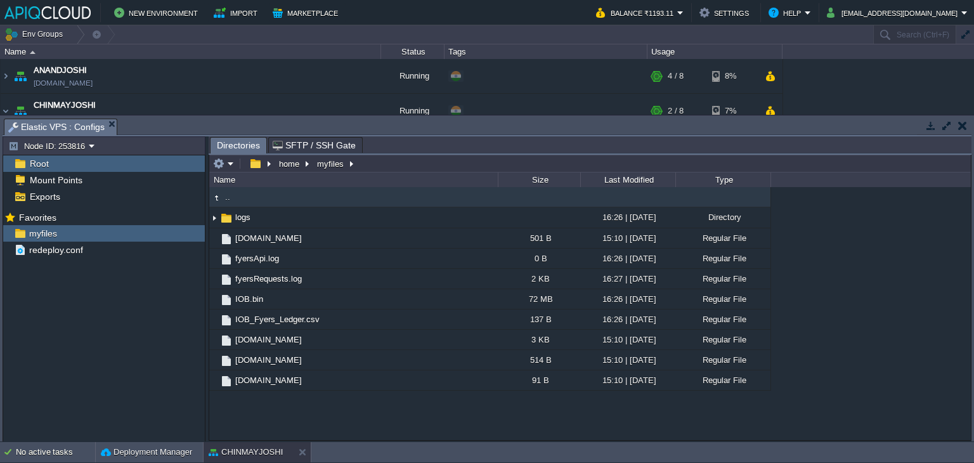
click at [964, 131] on td at bounding box center [963, 125] width 16 height 15
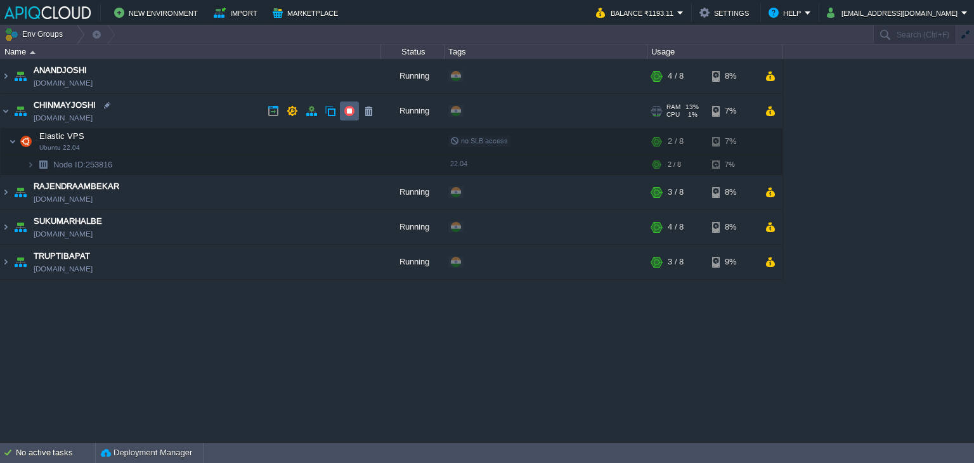
click at [351, 106] on button "button" at bounding box center [349, 110] width 11 height 11
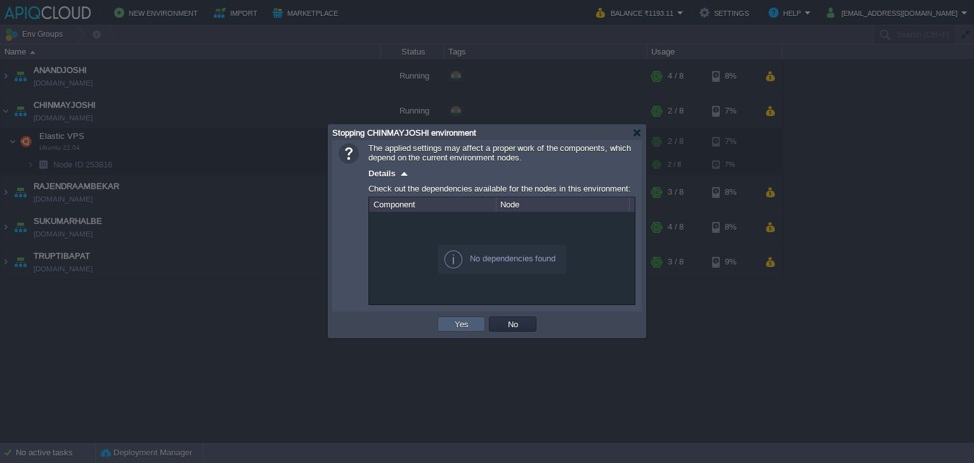
click at [450, 320] on td "Yes" at bounding box center [462, 324] width 48 height 15
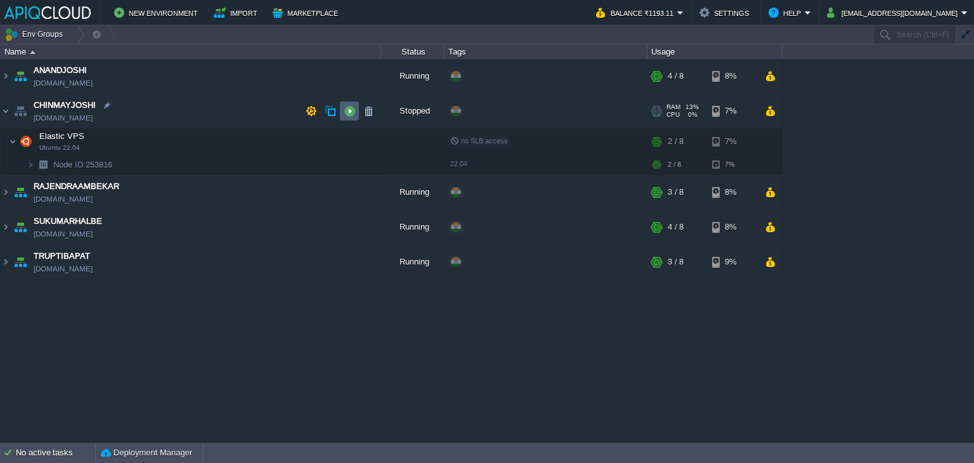
click at [346, 107] on button "button" at bounding box center [349, 110] width 11 height 11
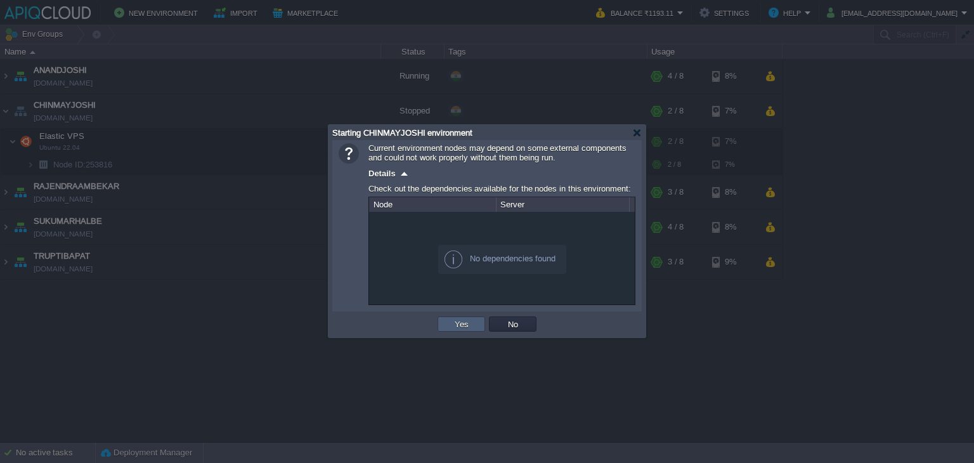
click at [455, 329] on button "Yes" at bounding box center [462, 323] width 22 height 11
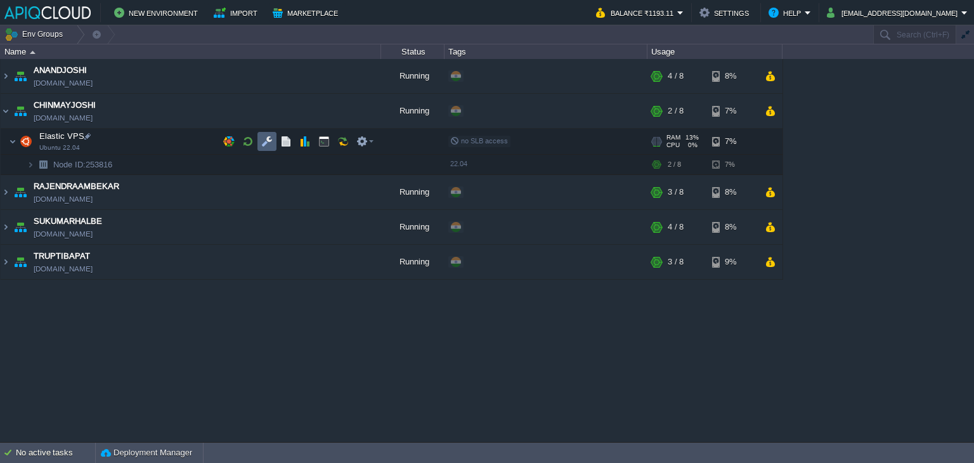
click at [265, 138] on button "button" at bounding box center [266, 141] width 11 height 11
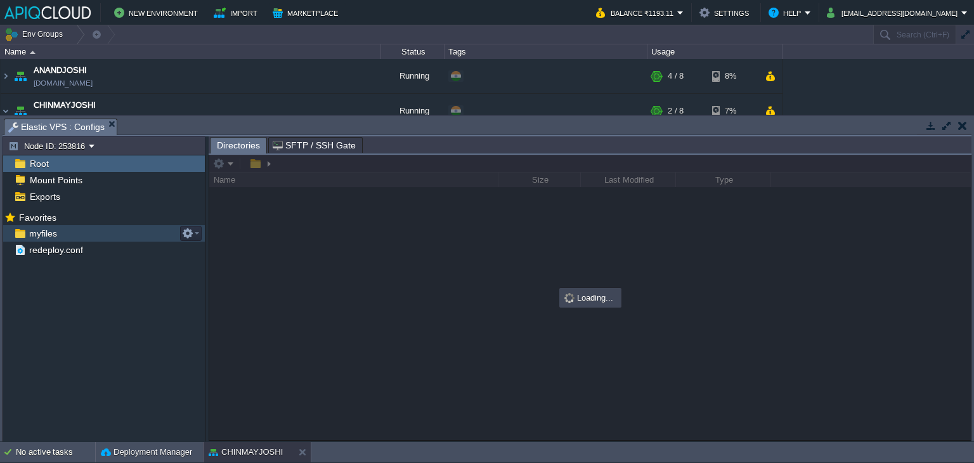
click at [49, 235] on span "myfiles" at bounding box center [43, 233] width 32 height 11
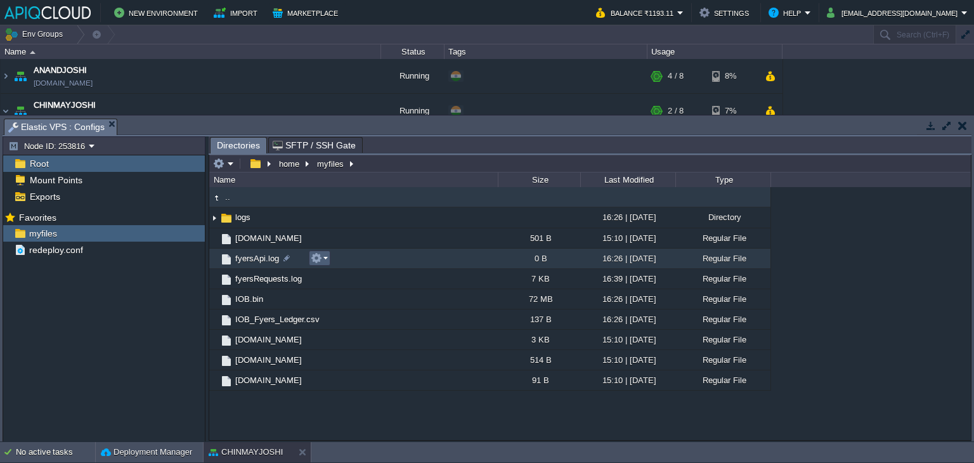
click at [324, 256] on em at bounding box center [319, 257] width 17 height 11
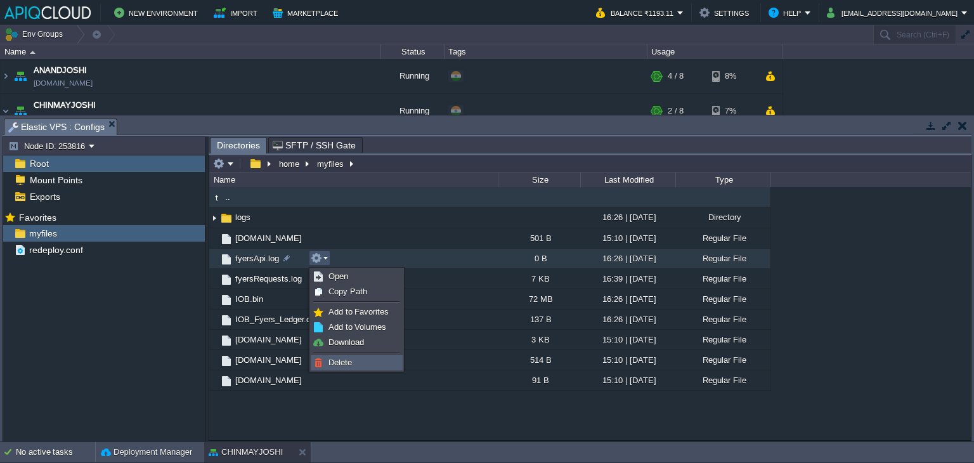
click at [343, 358] on span "Delete" at bounding box center [340, 363] width 23 height 10
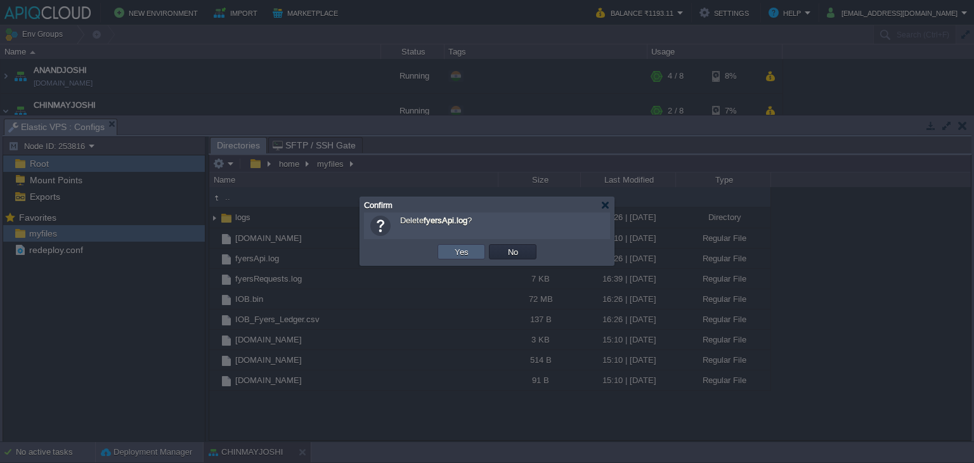
click at [473, 251] on td "Yes" at bounding box center [462, 251] width 48 height 15
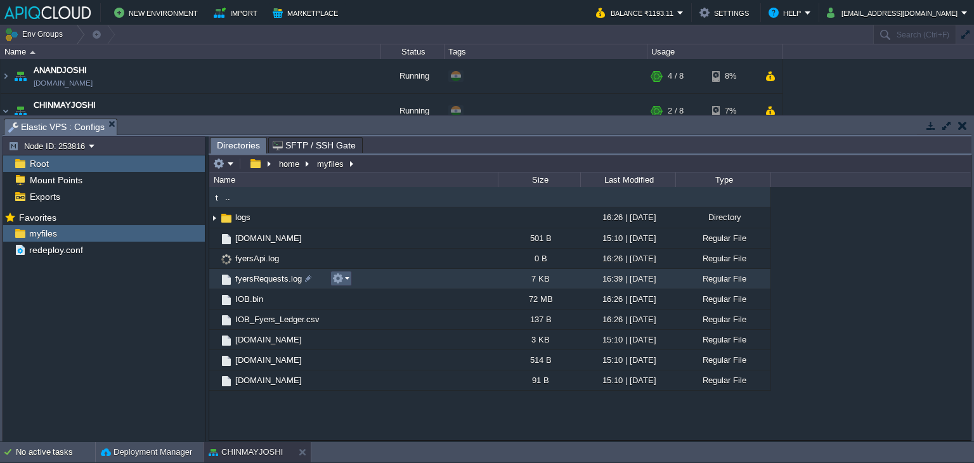
click at [344, 275] on em at bounding box center [340, 278] width 17 height 11
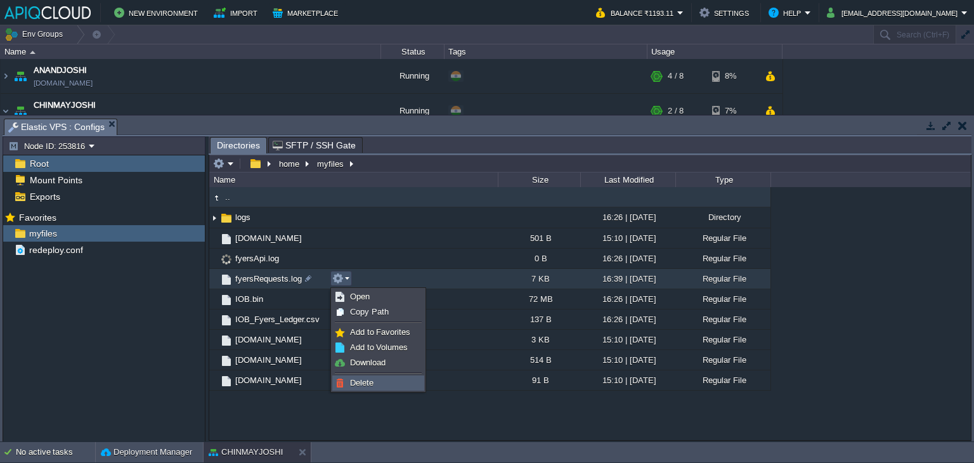
click at [360, 382] on span "Delete" at bounding box center [361, 383] width 23 height 10
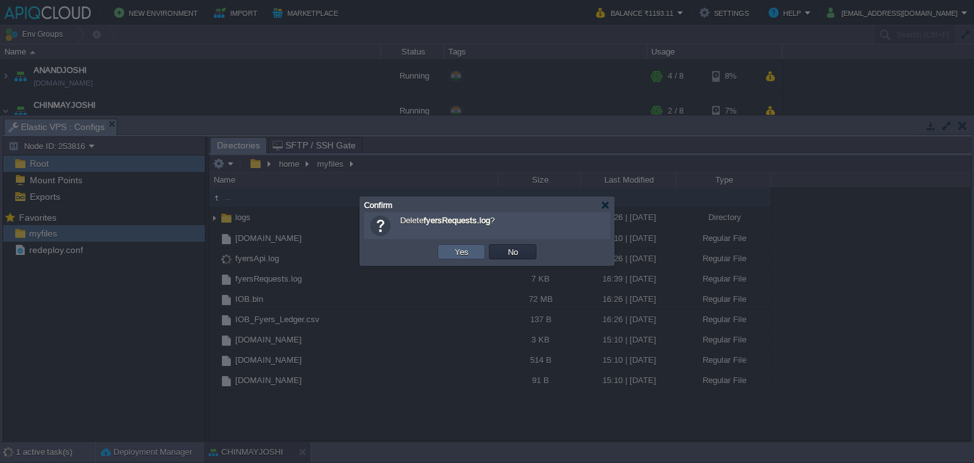
click at [465, 252] on button "Yes" at bounding box center [462, 251] width 22 height 11
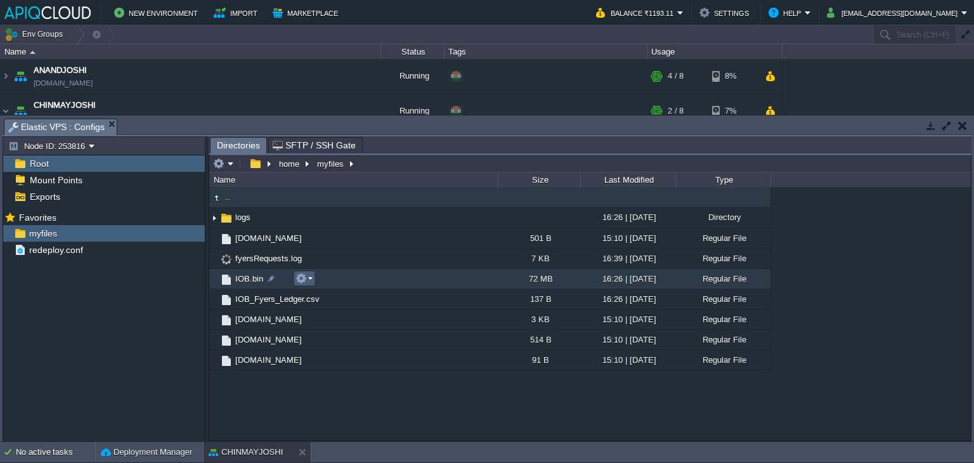
click at [305, 278] on button "button" at bounding box center [301, 278] width 11 height 11
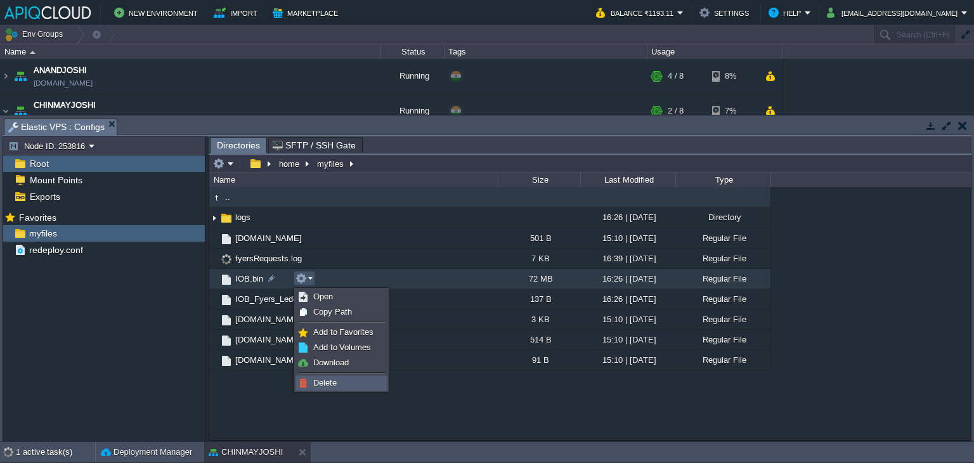
click at [320, 378] on span "Delete" at bounding box center [324, 383] width 23 height 10
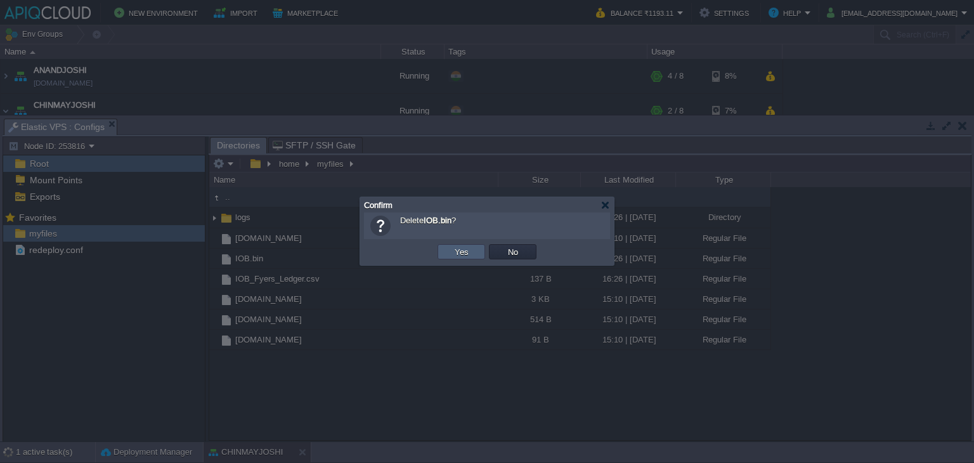
click at [444, 251] on td "Yes" at bounding box center [462, 251] width 48 height 15
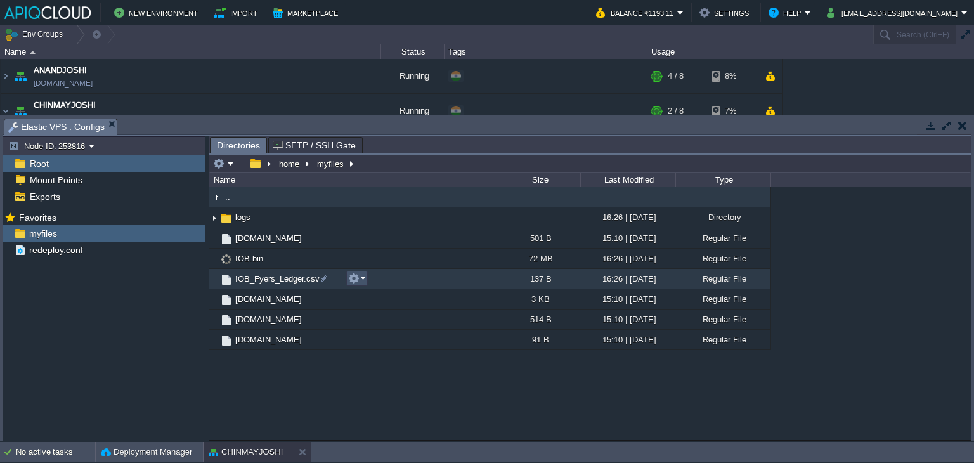
click at [357, 277] on button "button" at bounding box center [353, 278] width 11 height 11
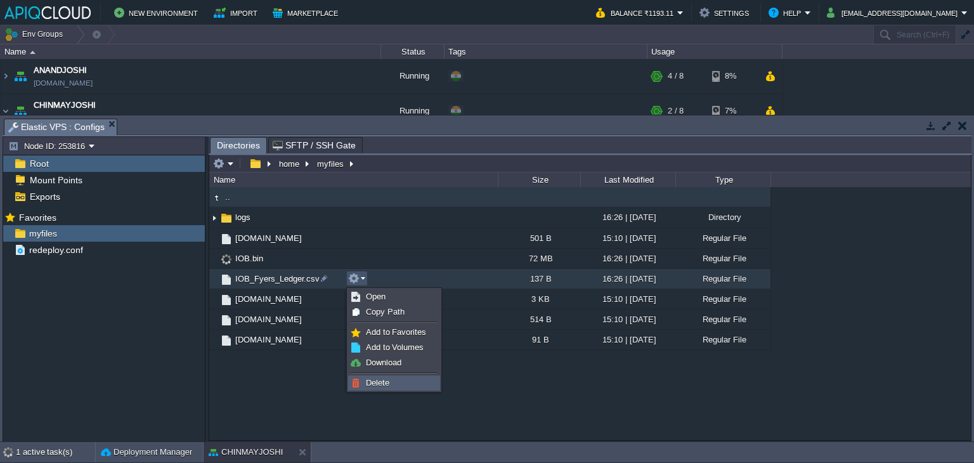
click at [379, 384] on span "Delete" at bounding box center [377, 383] width 23 height 10
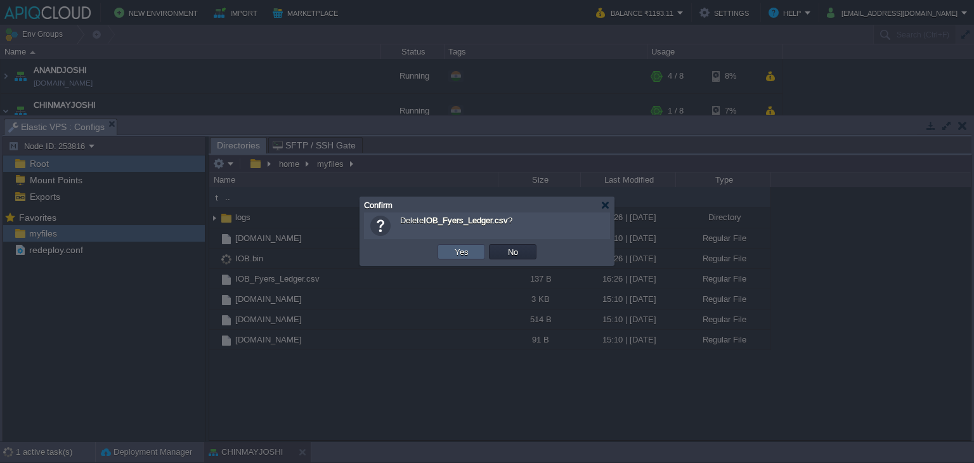
click at [464, 257] on button "Yes" at bounding box center [462, 251] width 22 height 11
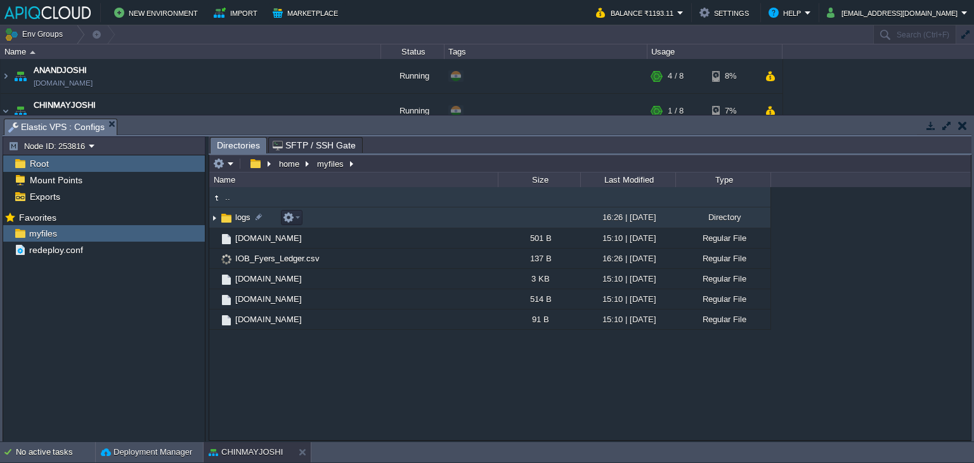
click at [212, 218] on img at bounding box center [214, 218] width 10 height 20
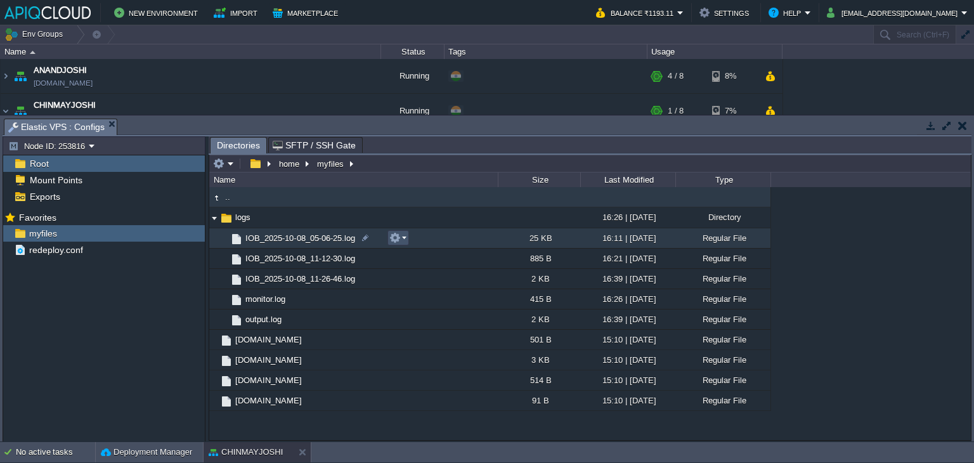
click at [396, 237] on button "button" at bounding box center [394, 237] width 11 height 11
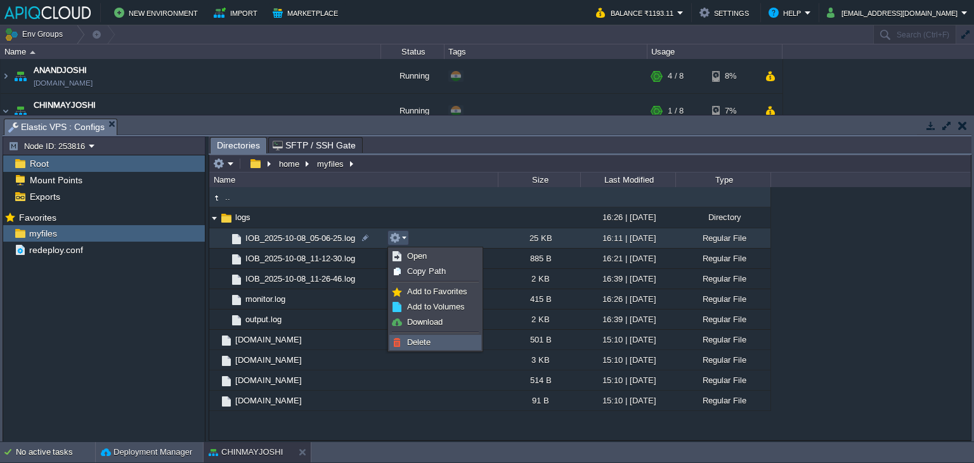
click at [424, 336] on link "Delete" at bounding box center [435, 343] width 91 height 14
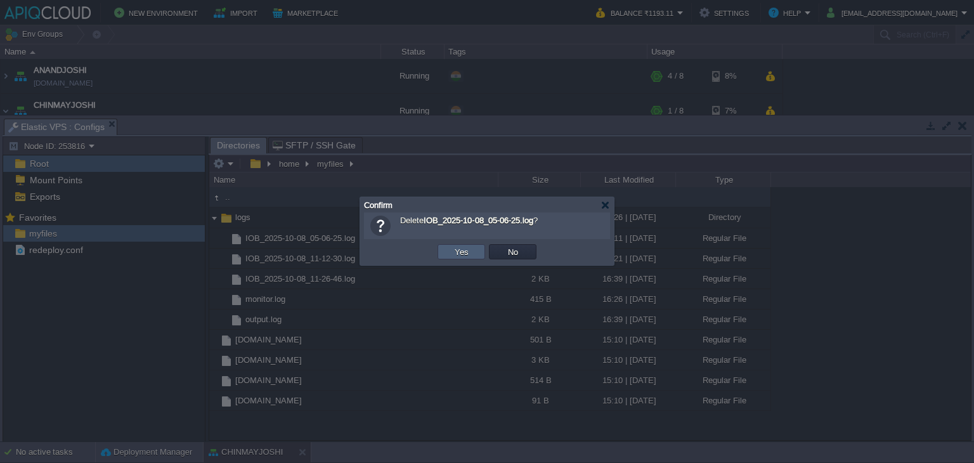
click at [471, 245] on td "Yes" at bounding box center [462, 251] width 48 height 15
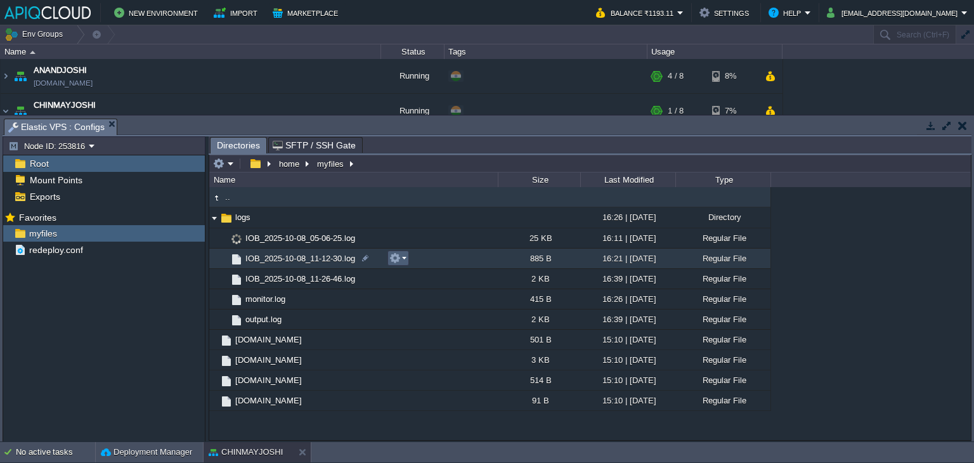
click at [399, 257] on button "button" at bounding box center [394, 257] width 11 height 11
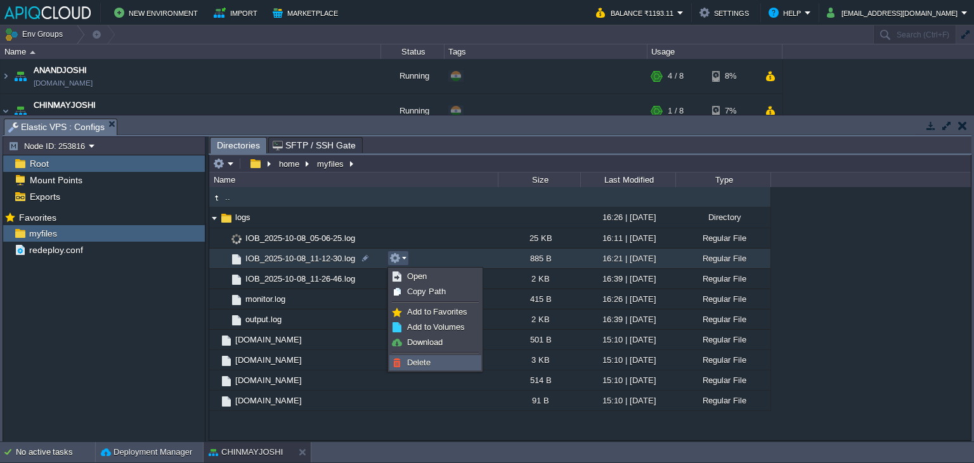
click at [416, 356] on link "Delete" at bounding box center [435, 363] width 91 height 14
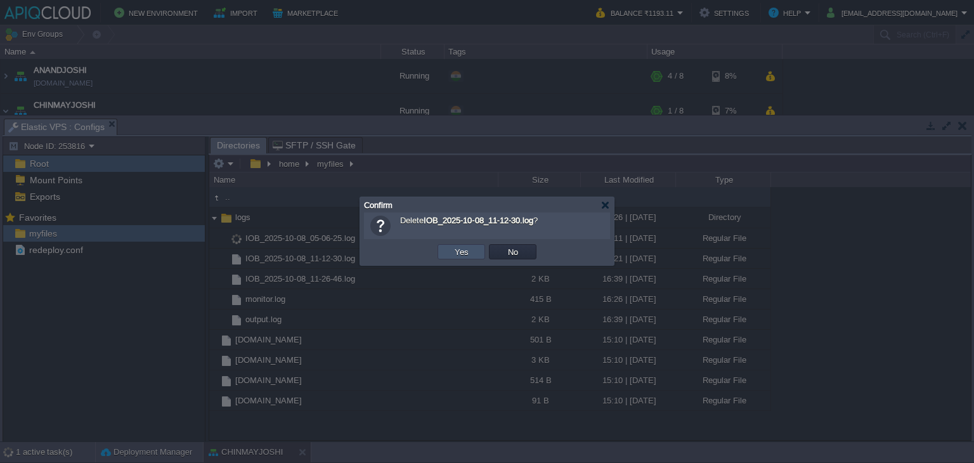
click at [467, 250] on button "Yes" at bounding box center [462, 251] width 22 height 11
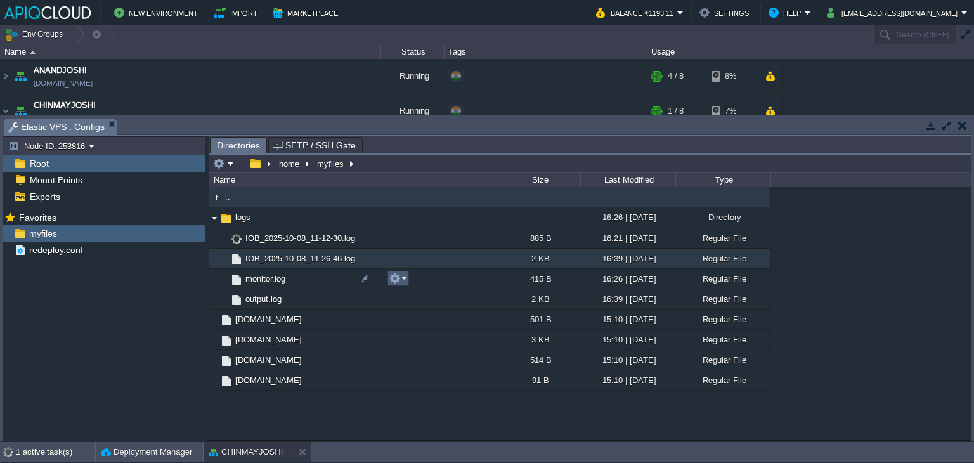
click at [399, 279] on button "button" at bounding box center [394, 278] width 11 height 11
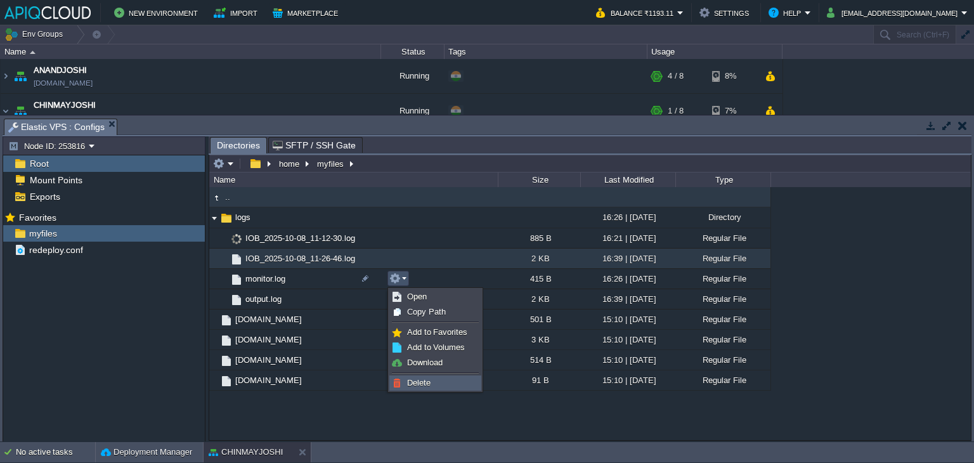
click at [424, 381] on span "Delete" at bounding box center [418, 383] width 23 height 10
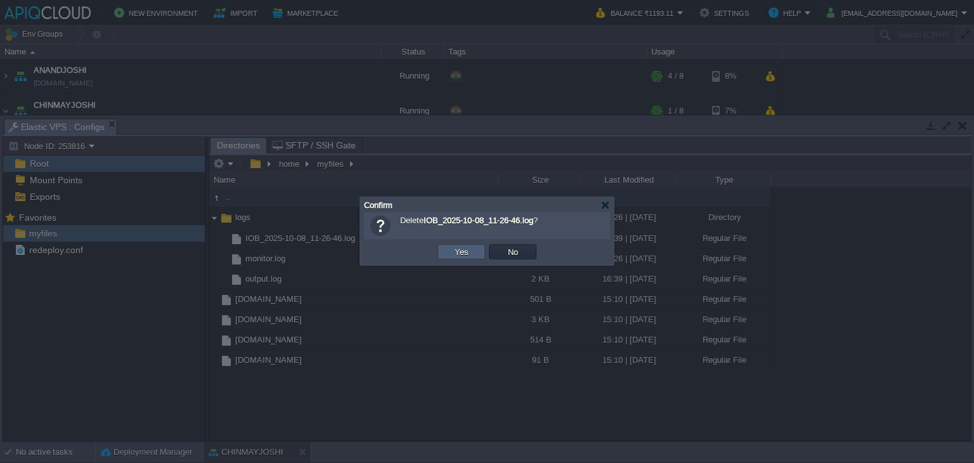
click at [462, 251] on button "Yes" at bounding box center [462, 251] width 22 height 11
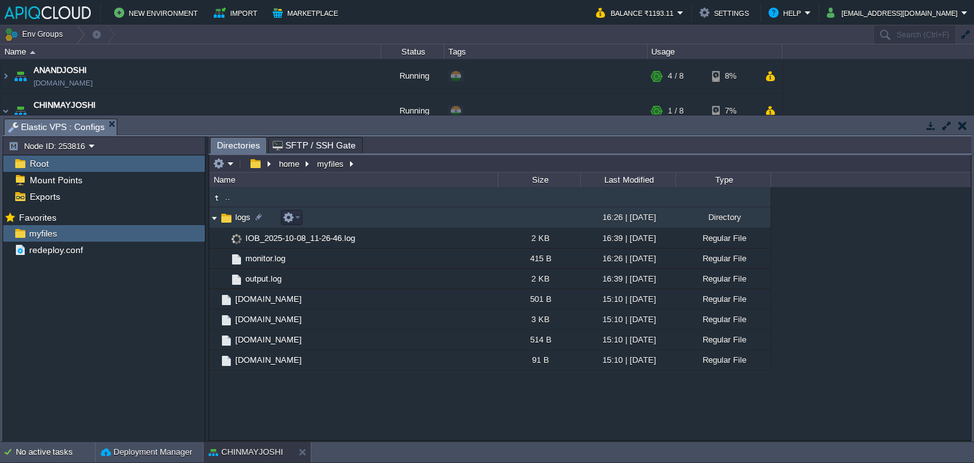
click at [212, 217] on img at bounding box center [214, 218] width 10 height 20
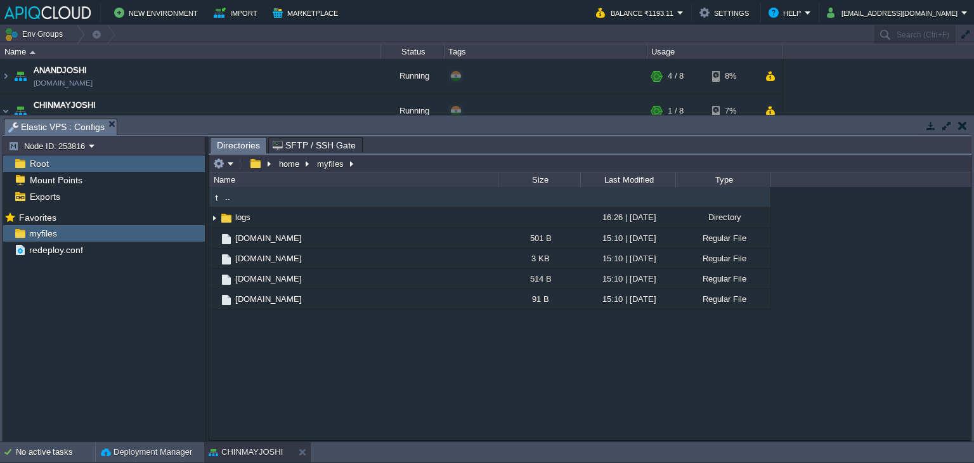
click at [959, 125] on button "button" at bounding box center [962, 125] width 9 height 11
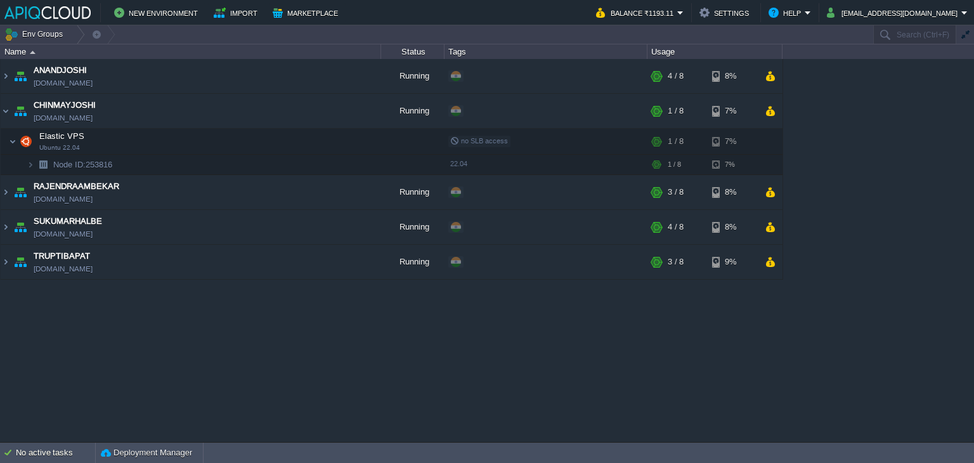
click at [653, 323] on div "ANANDJOSHI [DOMAIN_NAME] Running + Add to Env Group RAM 42% CPU 1% 4 / 8 8% Ela…" at bounding box center [487, 250] width 974 height 383
click at [325, 140] on button "button" at bounding box center [323, 141] width 11 height 11
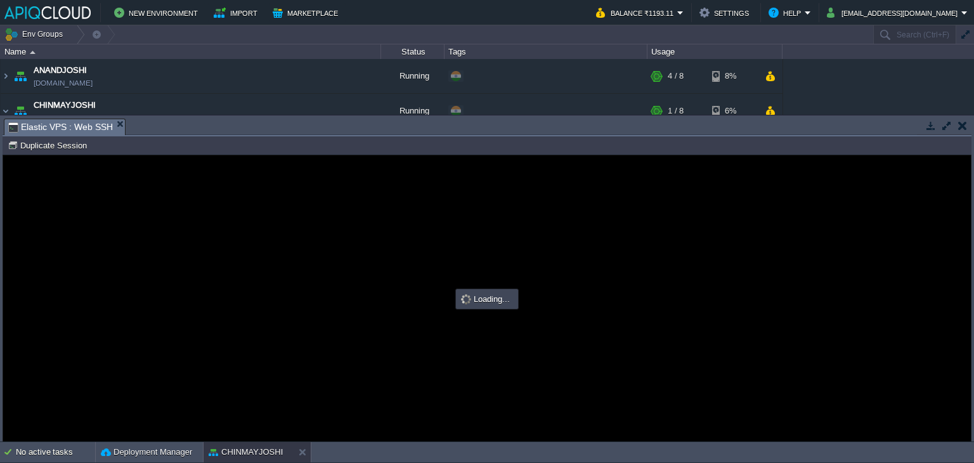
type input "#000000"
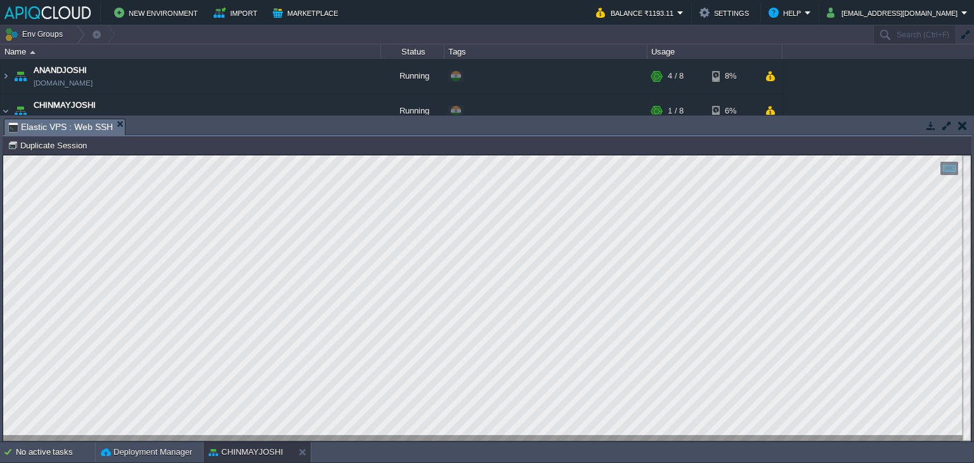
click at [960, 122] on button "button" at bounding box center [962, 125] width 9 height 11
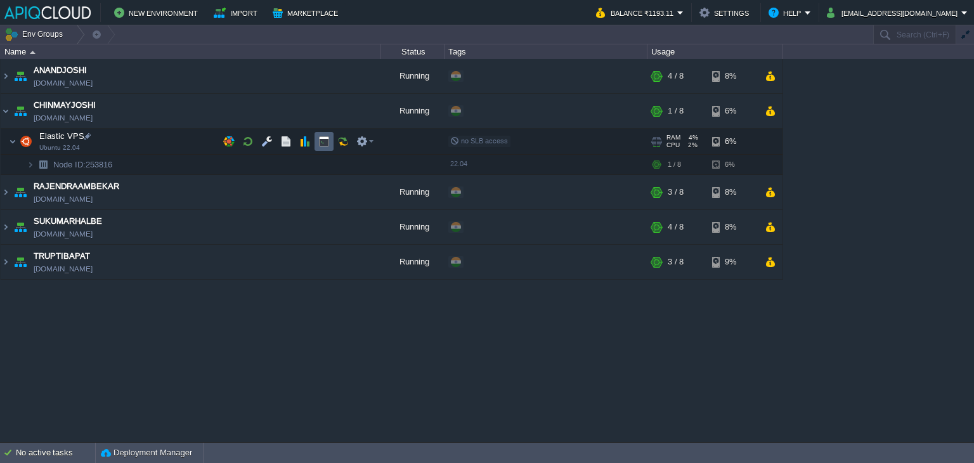
click at [324, 136] on button "button" at bounding box center [323, 141] width 11 height 11
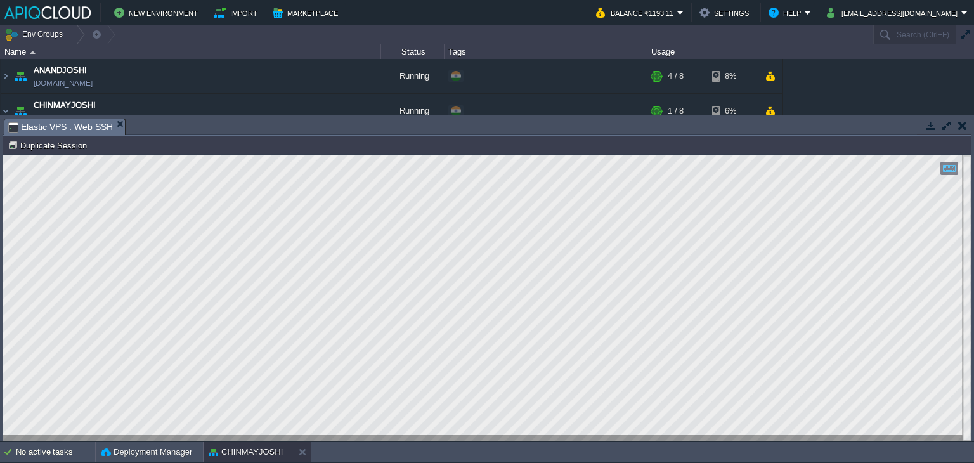
click at [962, 127] on button "button" at bounding box center [962, 125] width 9 height 11
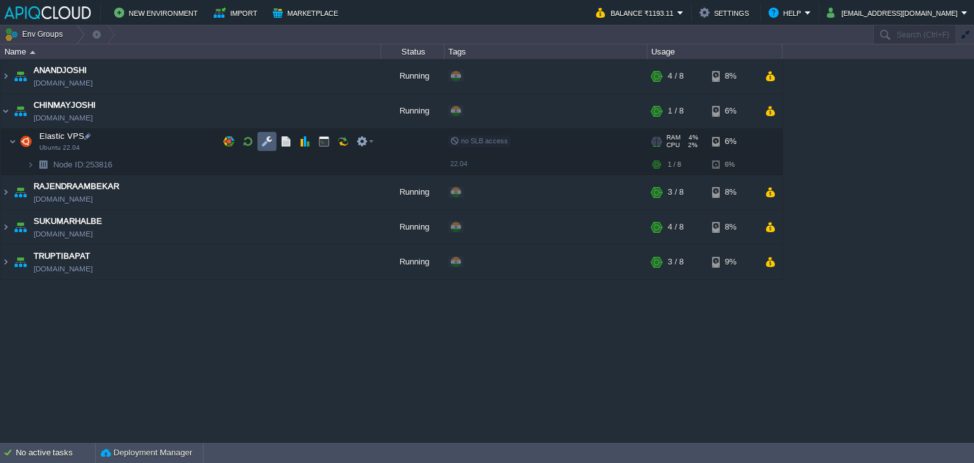
click at [261, 138] on button "button" at bounding box center [266, 141] width 11 height 11
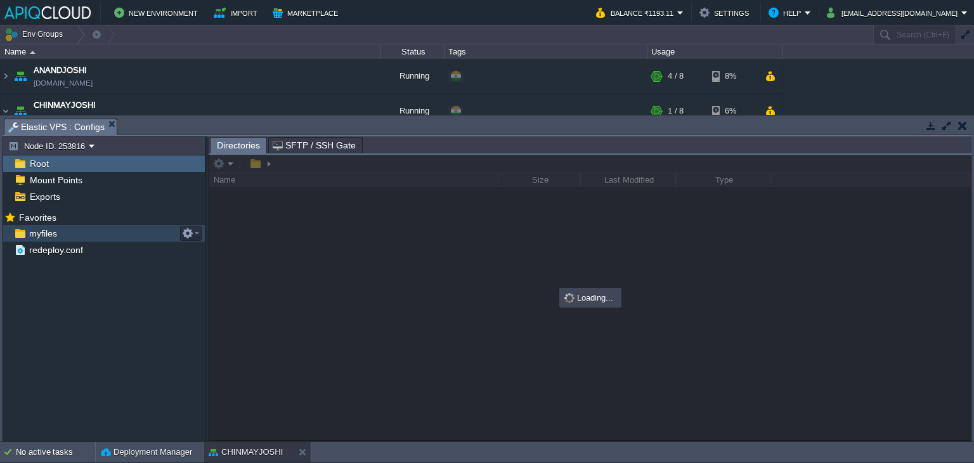
drag, startPoint x: 33, startPoint y: 224, endPoint x: 36, endPoint y: 232, distance: 8.0
click at [36, 232] on span "myfiles" at bounding box center [43, 233] width 32 height 11
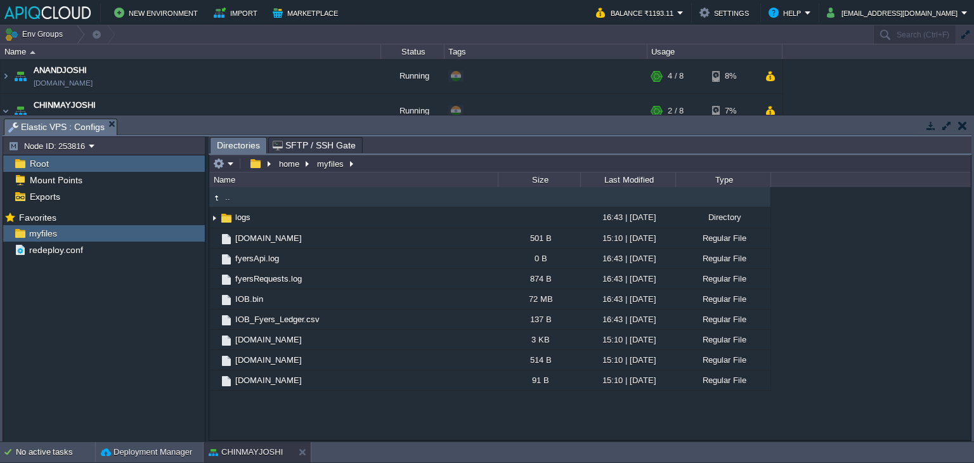
click at [963, 125] on button "button" at bounding box center [962, 125] width 9 height 11
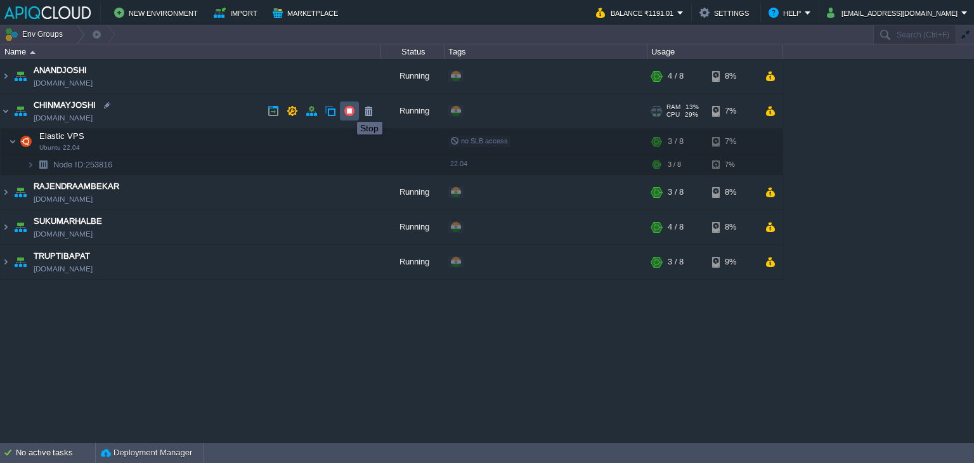
click at [348, 110] on button "button" at bounding box center [349, 110] width 11 height 11
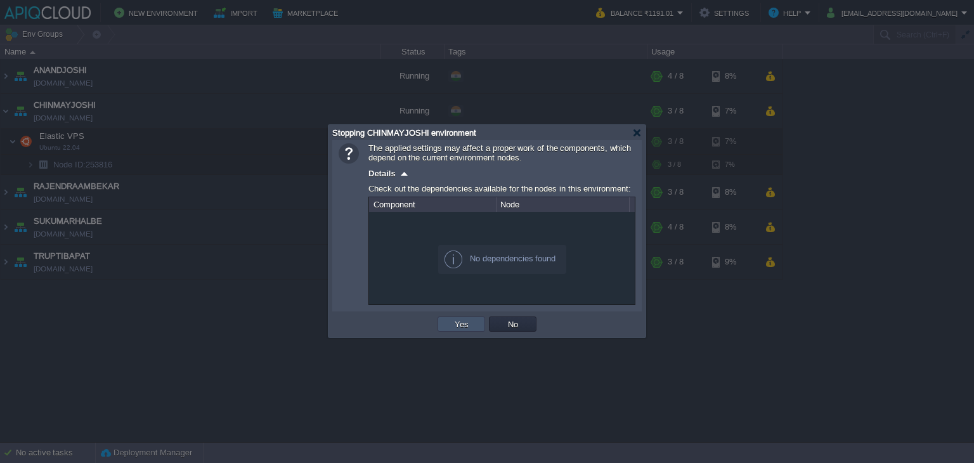
click at [464, 325] on button "Yes" at bounding box center [462, 323] width 22 height 11
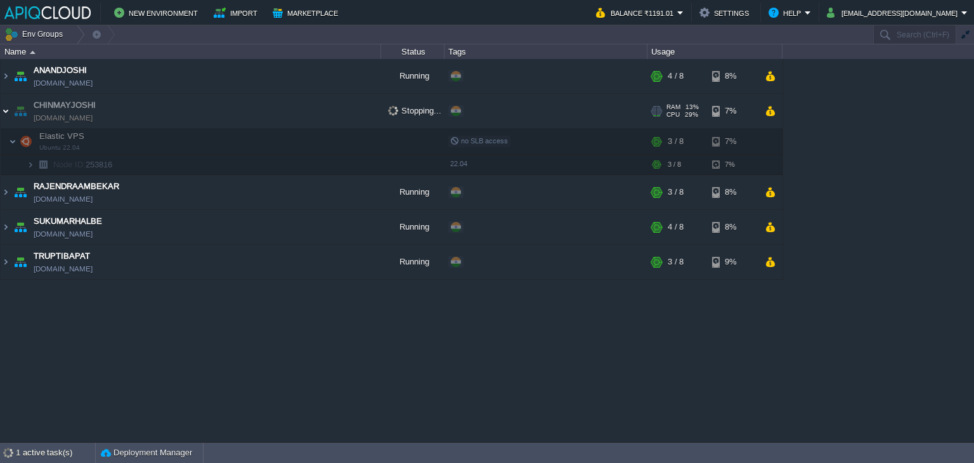
click at [6, 112] on img at bounding box center [6, 111] width 10 height 34
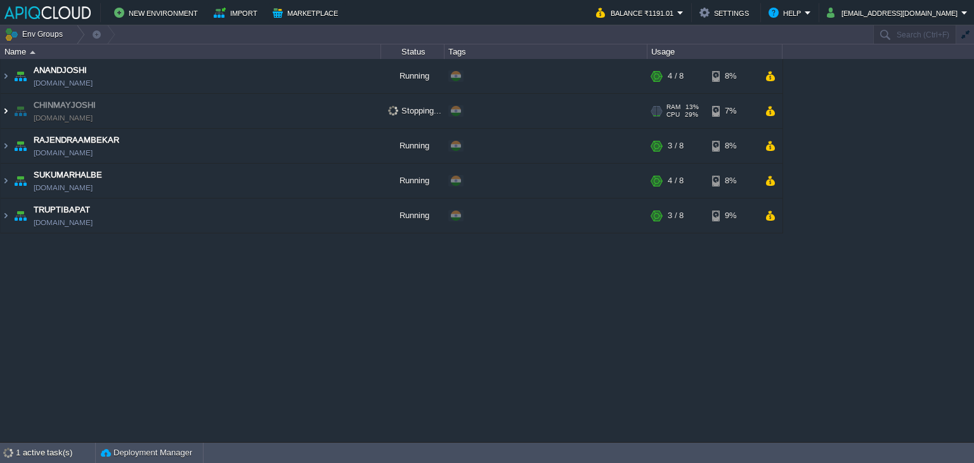
click at [6, 112] on img at bounding box center [6, 111] width 10 height 34
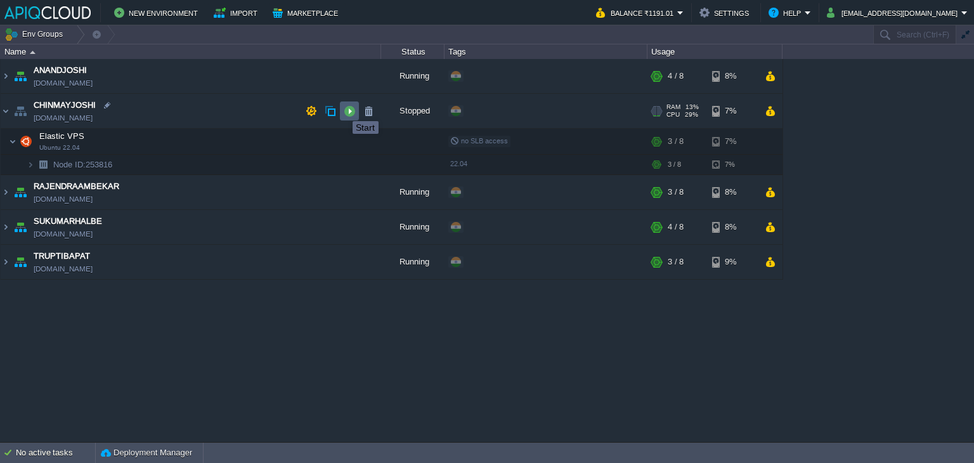
click at [345, 110] on button "button" at bounding box center [349, 110] width 11 height 11
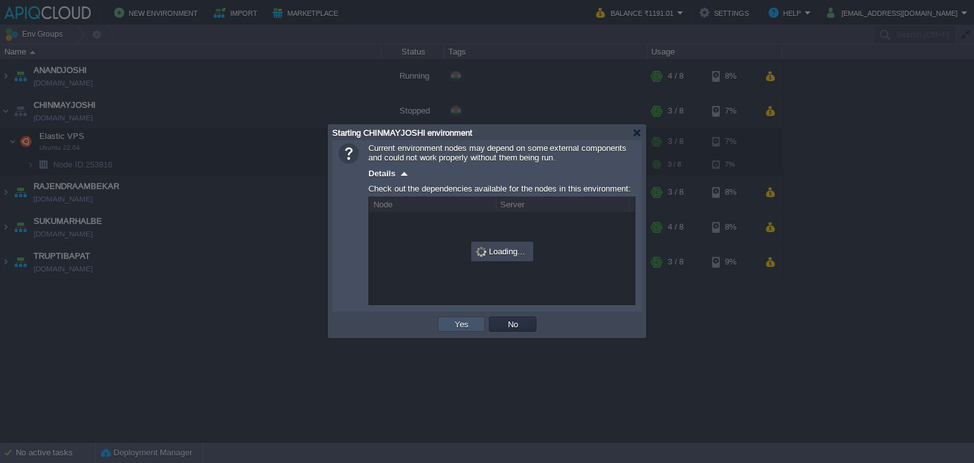
click at [451, 320] on button "Yes" at bounding box center [462, 323] width 22 height 11
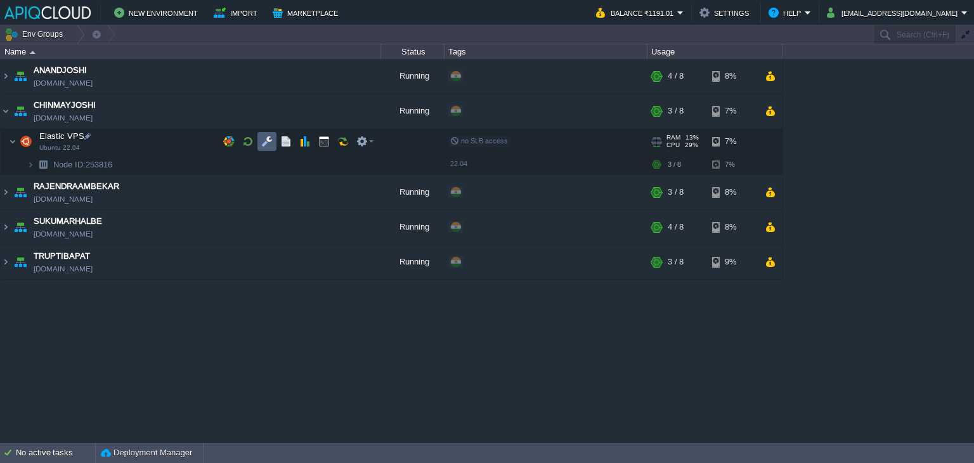
click at [263, 143] on button "button" at bounding box center [266, 141] width 11 height 11
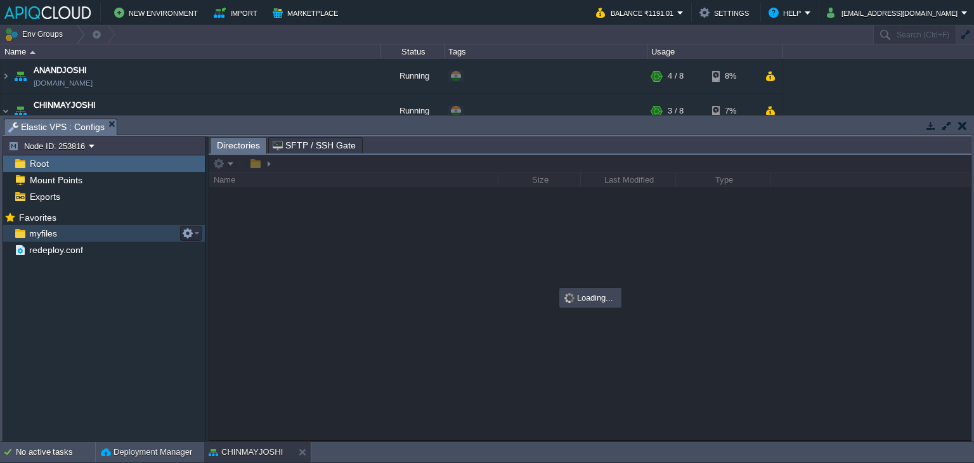
click at [40, 237] on span "myfiles" at bounding box center [43, 233] width 32 height 11
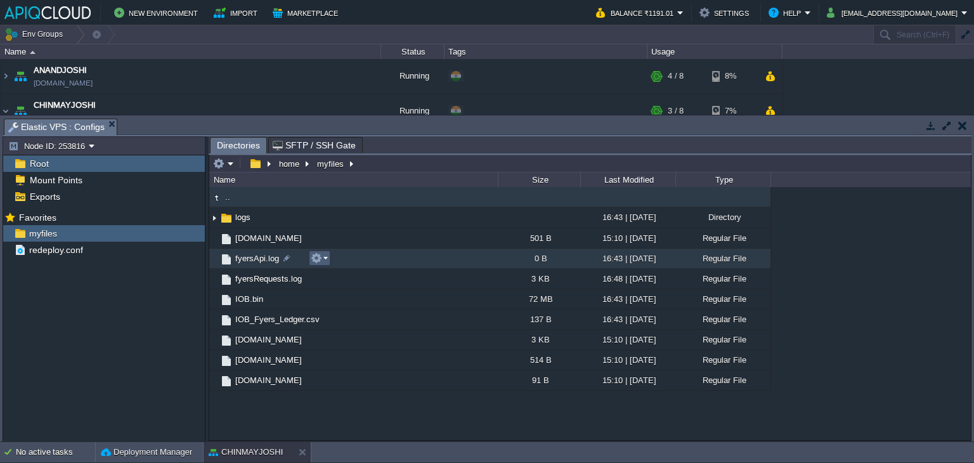
click at [325, 261] on em at bounding box center [319, 257] width 17 height 11
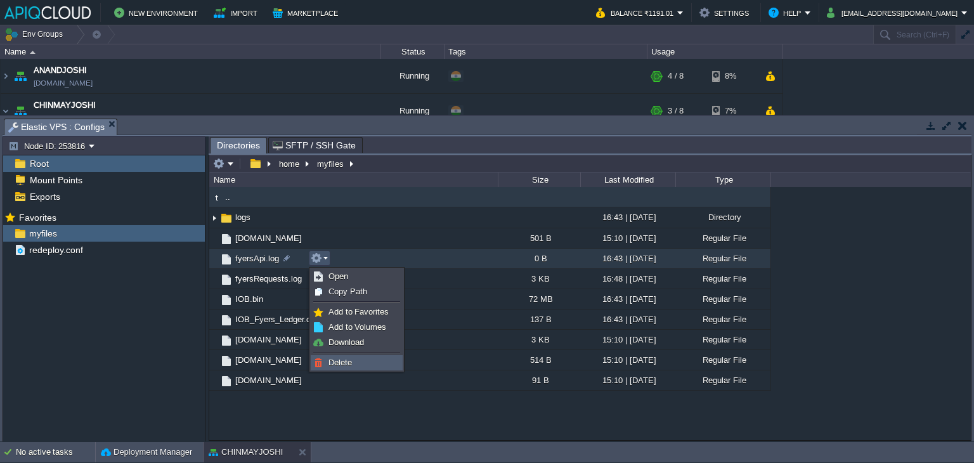
click at [349, 358] on span "Delete" at bounding box center [340, 363] width 23 height 10
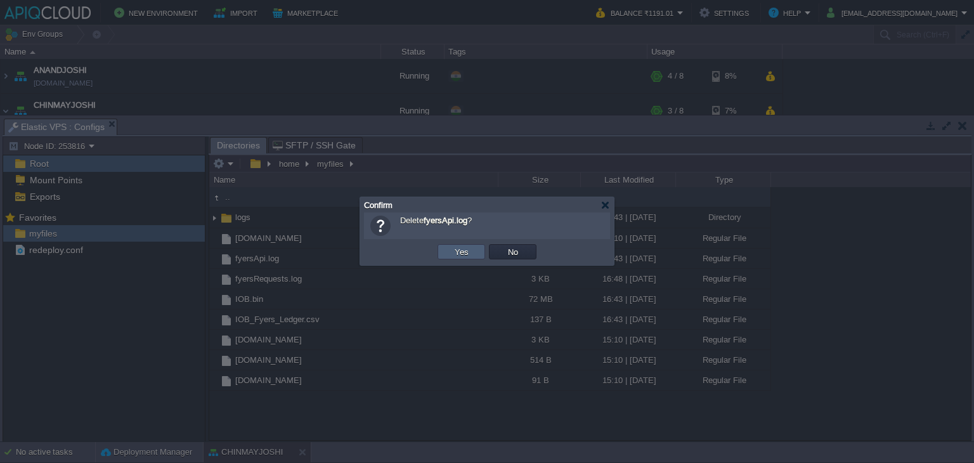
drag, startPoint x: 469, startPoint y: 254, endPoint x: 452, endPoint y: 254, distance: 17.8
click at [469, 254] on button "Yes" at bounding box center [462, 251] width 22 height 11
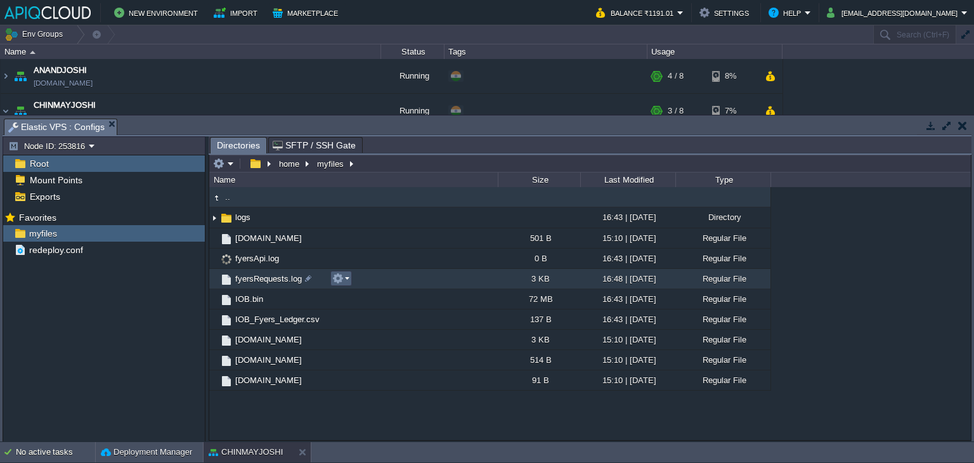
click at [344, 279] on em at bounding box center [340, 278] width 17 height 11
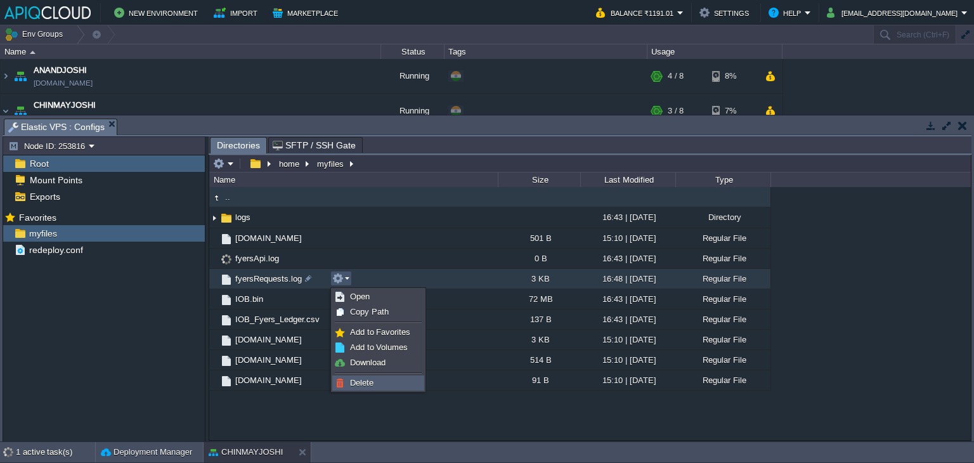
click at [363, 379] on span "Delete" at bounding box center [361, 383] width 23 height 10
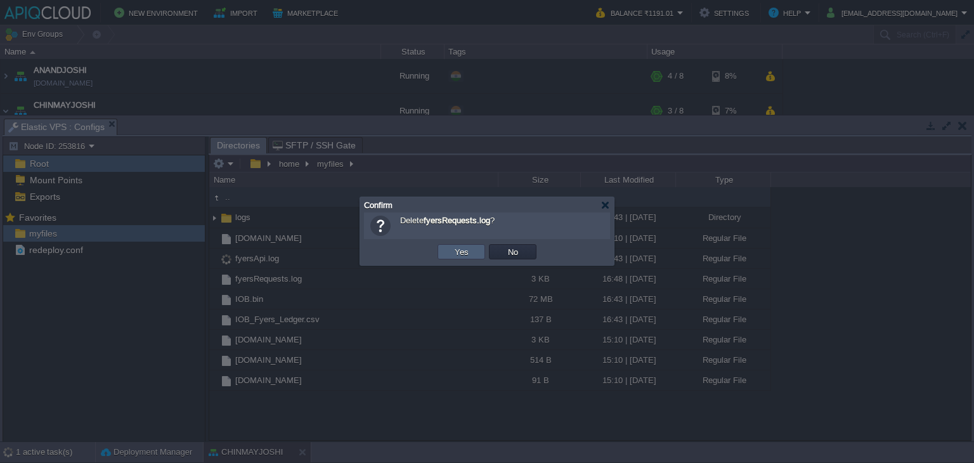
click at [449, 252] on td "Yes" at bounding box center [462, 251] width 48 height 15
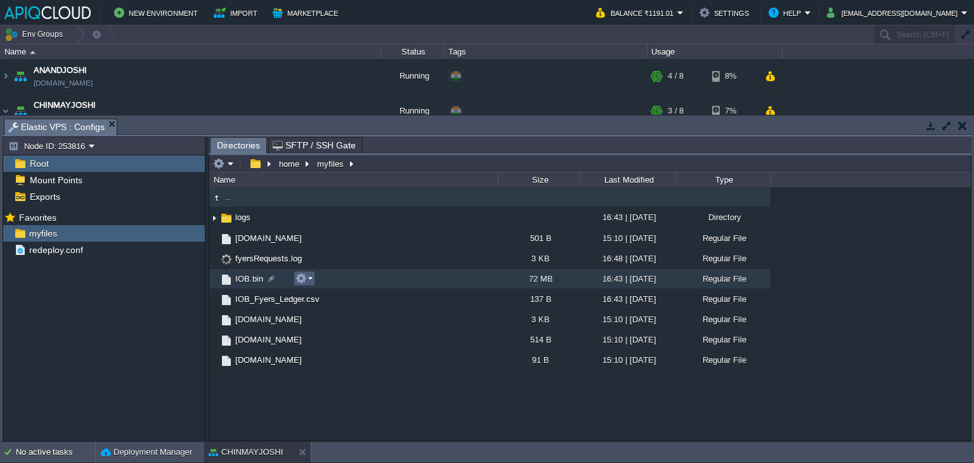
click at [308, 280] on em at bounding box center [304, 278] width 17 height 11
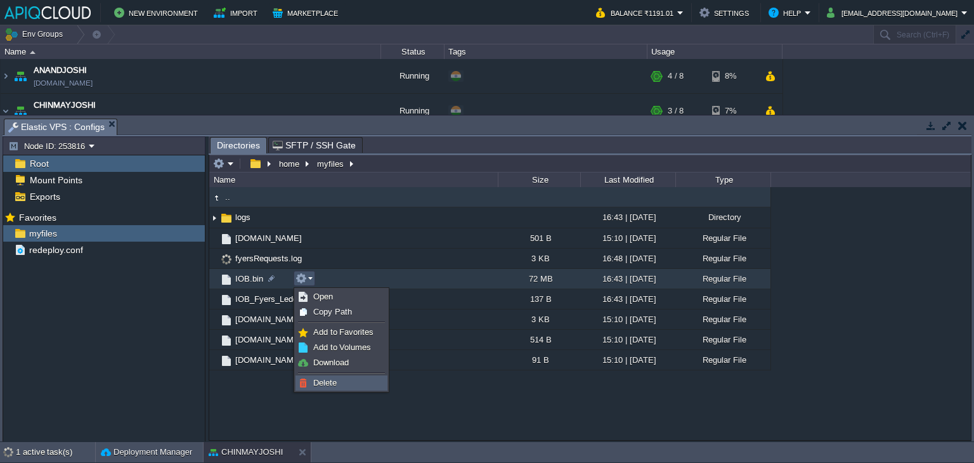
click at [334, 377] on link "Delete" at bounding box center [341, 383] width 91 height 14
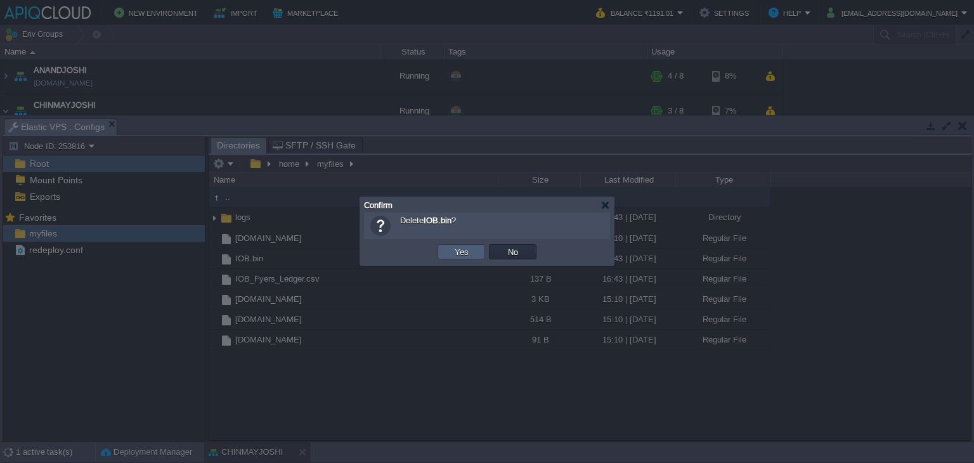
click at [462, 252] on button "Yes" at bounding box center [462, 251] width 22 height 11
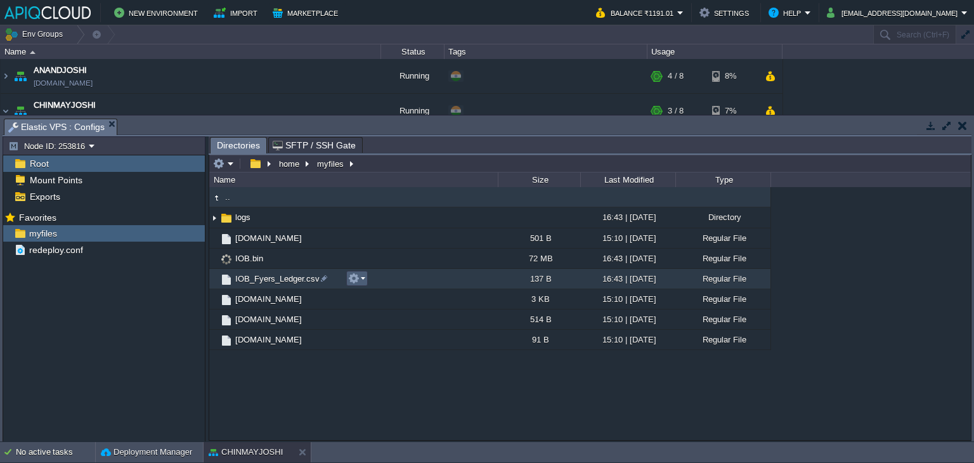
click at [356, 277] on button "button" at bounding box center [353, 278] width 11 height 11
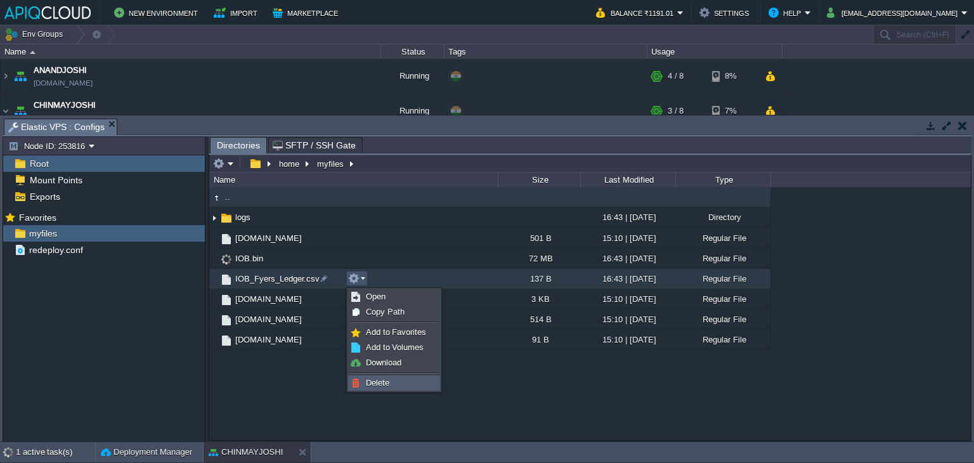
click at [376, 378] on span "Delete" at bounding box center [377, 383] width 23 height 10
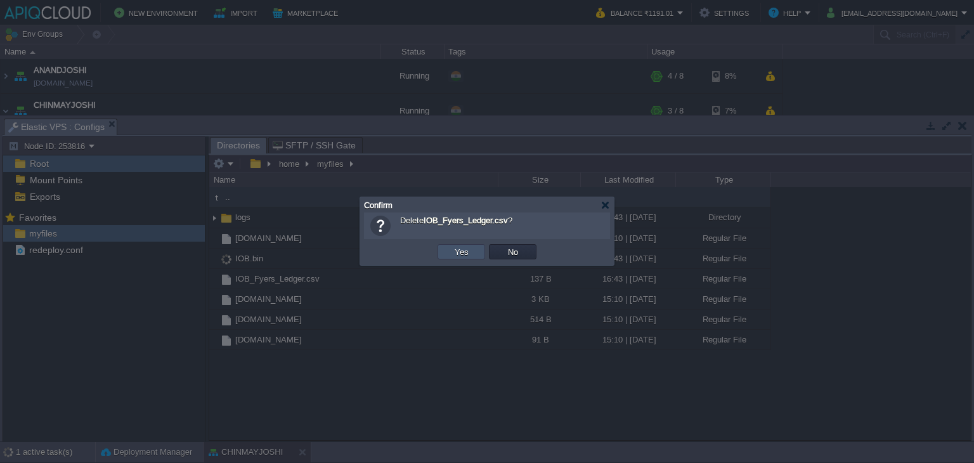
click at [458, 249] on button "Yes" at bounding box center [462, 251] width 22 height 11
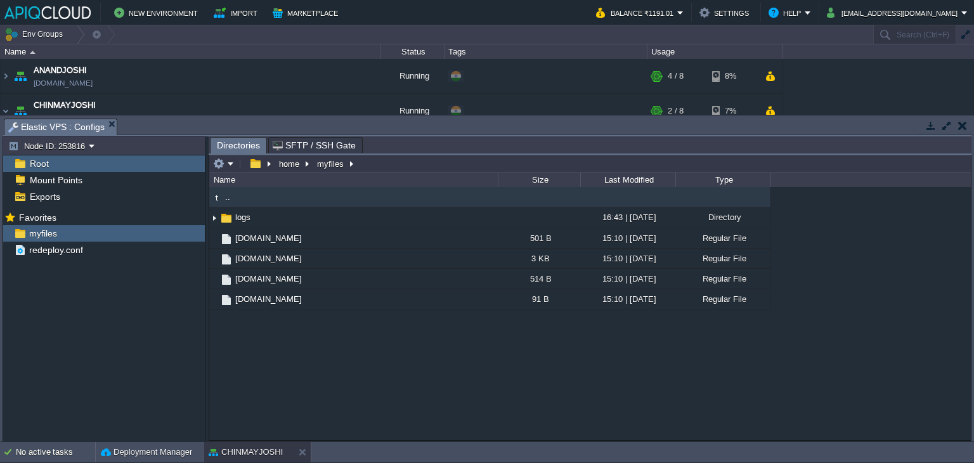
click at [962, 123] on button "button" at bounding box center [962, 125] width 9 height 11
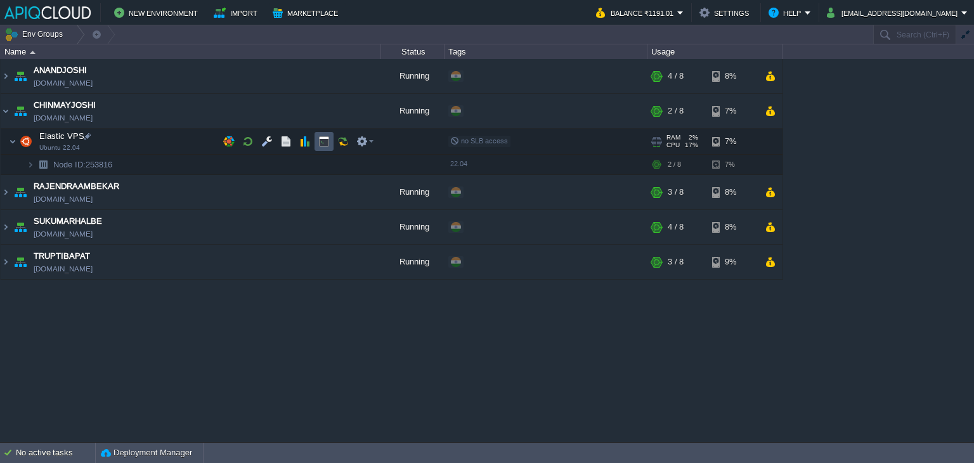
click at [325, 141] on button "button" at bounding box center [323, 141] width 11 height 11
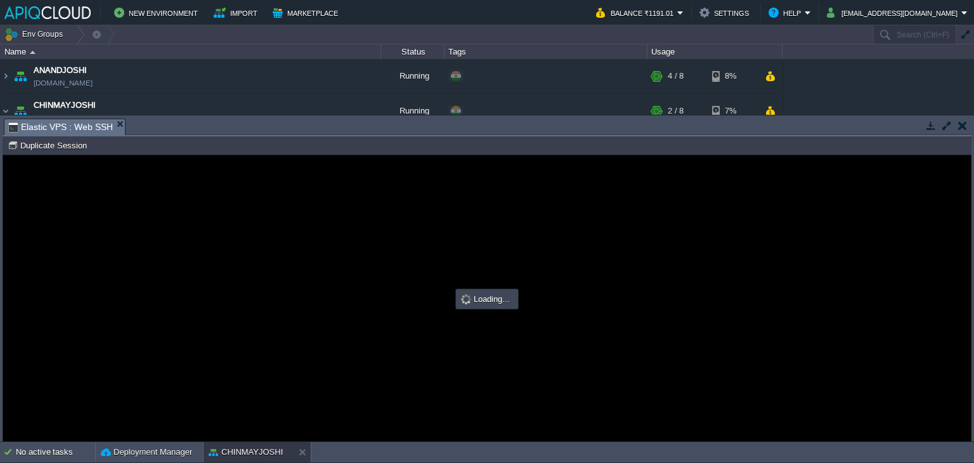
type input "#000000"
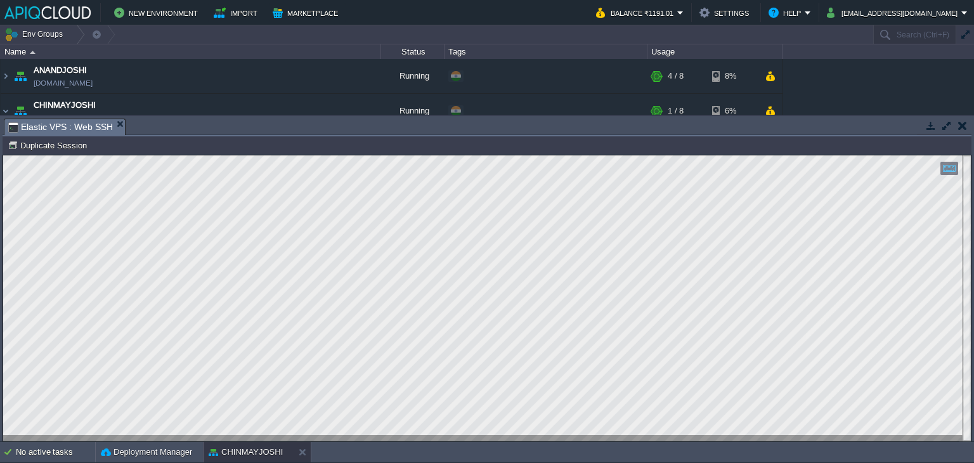
click at [962, 125] on button "button" at bounding box center [962, 125] width 9 height 11
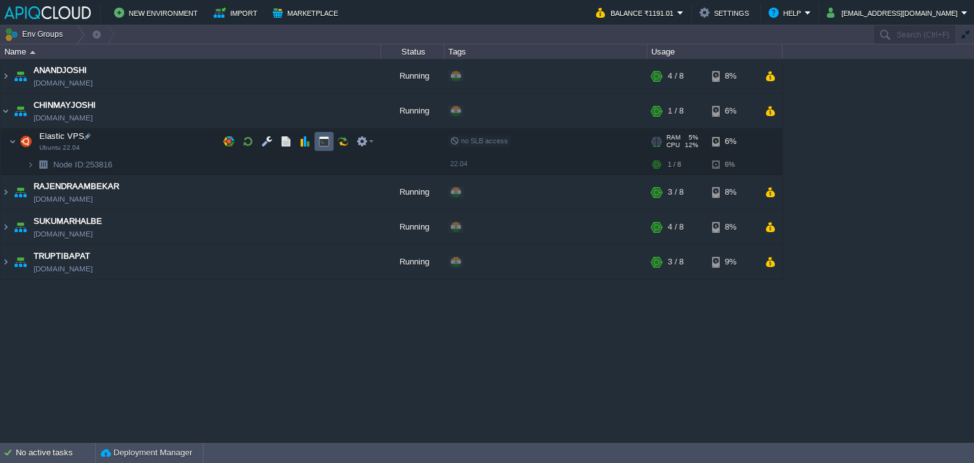
click at [325, 142] on button "button" at bounding box center [323, 141] width 11 height 11
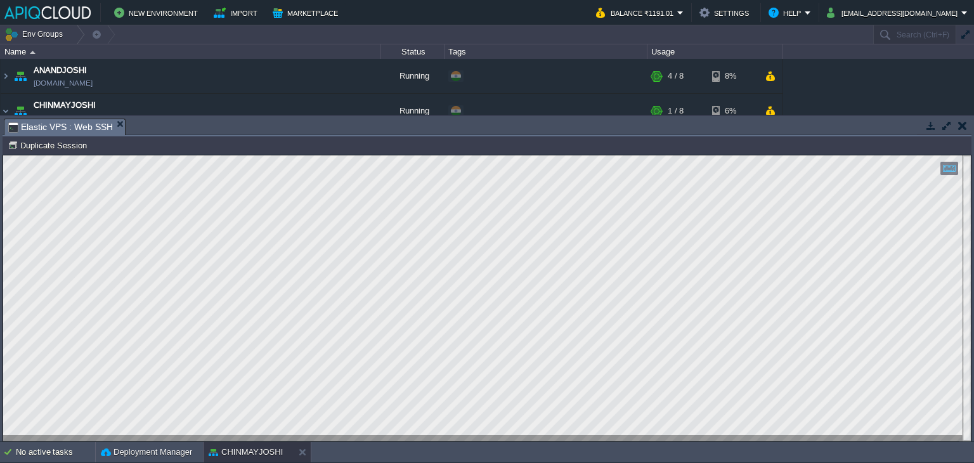
click at [958, 124] on button "button" at bounding box center [962, 125] width 9 height 11
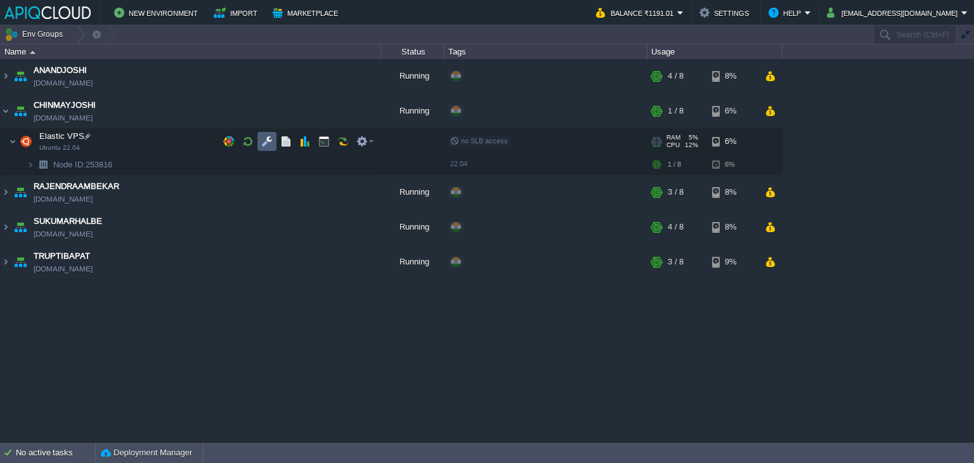
click at [269, 138] on button "button" at bounding box center [266, 141] width 11 height 11
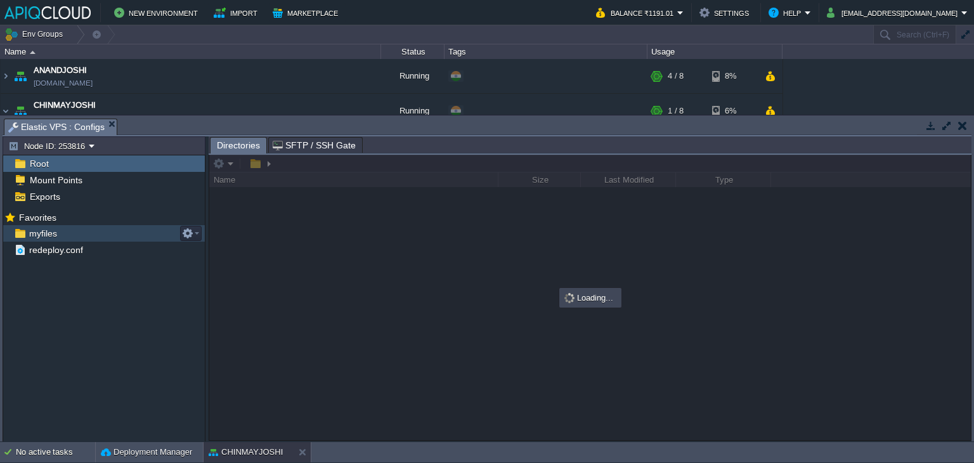
click at [41, 232] on span "myfiles" at bounding box center [43, 233] width 32 height 11
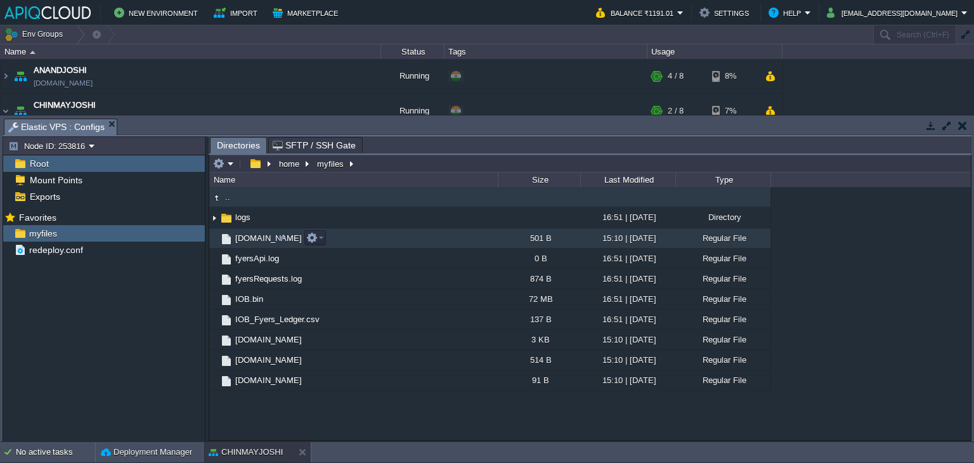
click at [256, 236] on span "[DOMAIN_NAME]" at bounding box center [268, 238] width 70 height 11
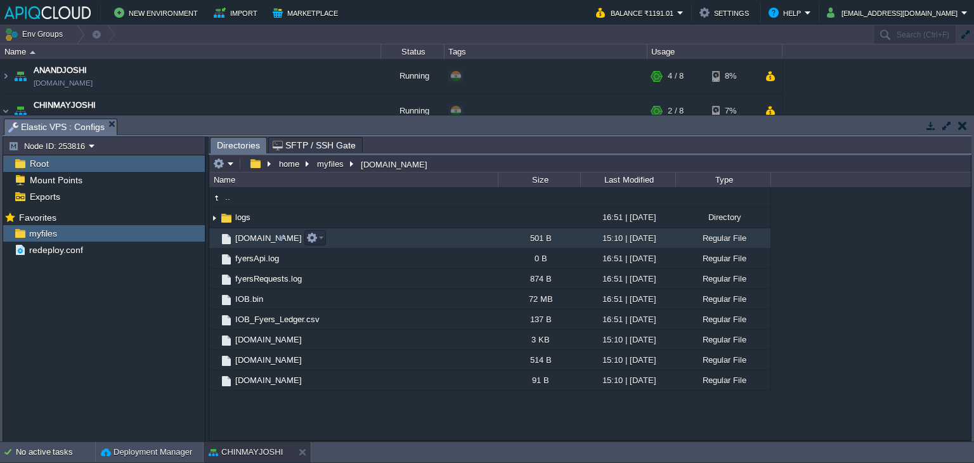
click at [256, 236] on span "[DOMAIN_NAME]" at bounding box center [268, 238] width 70 height 11
click at [242, 147] on span "Directories" at bounding box center [238, 146] width 43 height 16
click at [315, 143] on span "[DOMAIN_NAME]" at bounding box center [315, 145] width 84 height 15
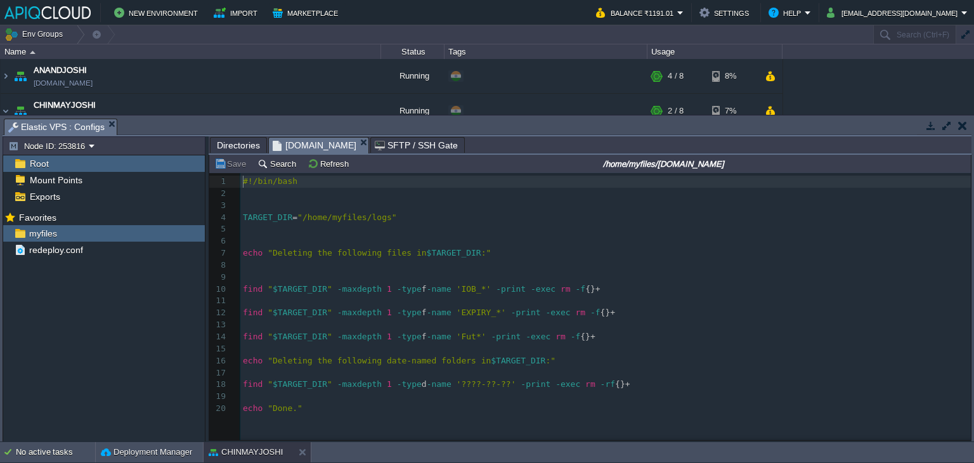
scroll to position [4, 0]
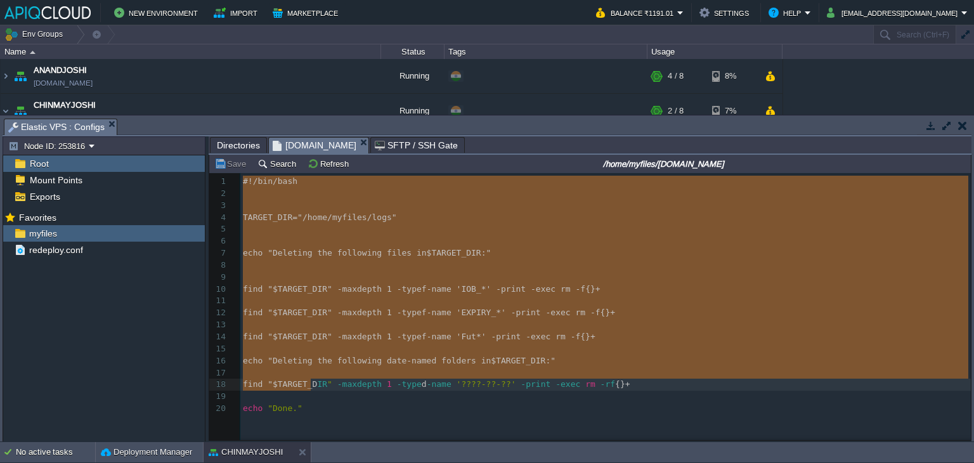
type textarea "#!/bin/bash TARGET_DIR="/home/myfiles/logs" echo "Deleting the following files …"
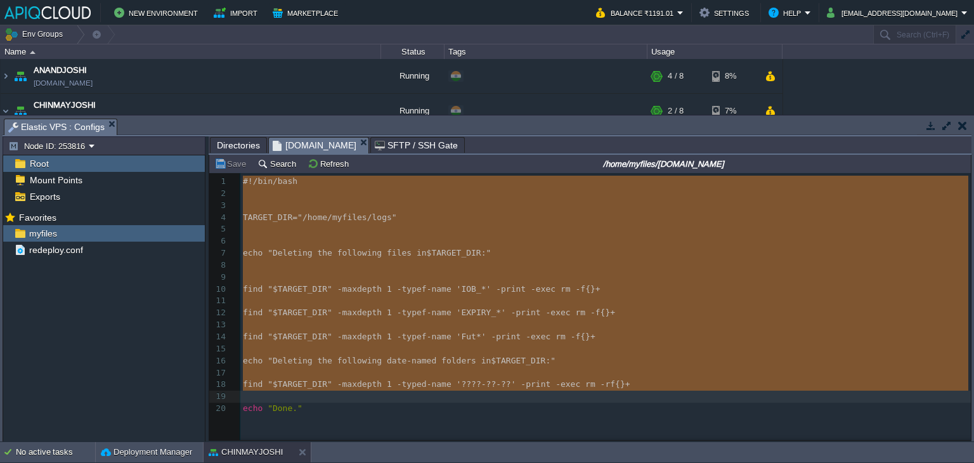
drag, startPoint x: 242, startPoint y: 183, endPoint x: 311, endPoint y: 393, distance: 220.4
click at [406, 417] on div "x 1 #!/bin/bash 2 ​ 3 ​ 4 TARGET_DIR = "/home/myfiles/logs" 5 ​ 6 ​ 7 echo "Del…" at bounding box center [607, 295] width 735 height 244
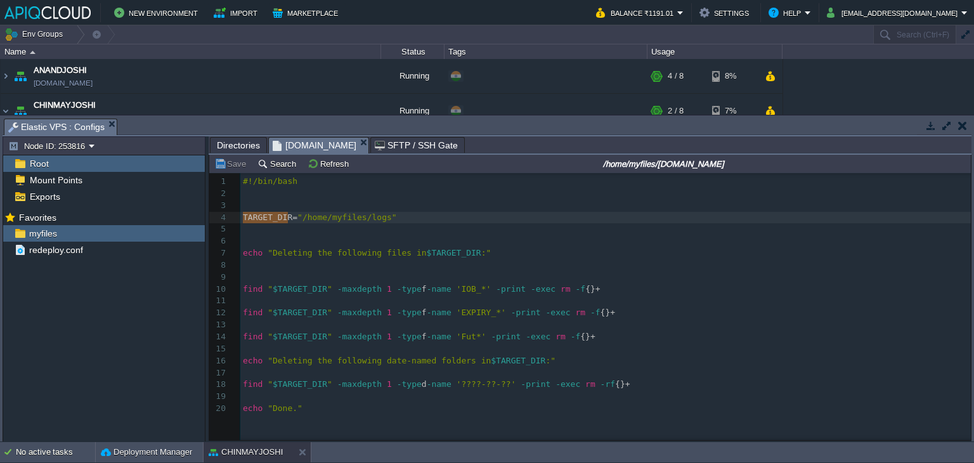
type textarea "TARGET_DIR="/home/myfiles/logs""
drag, startPoint x: 244, startPoint y: 218, endPoint x: 399, endPoint y: 216, distance: 155.4
click at [263, 235] on pre "​" at bounding box center [607, 229] width 735 height 12
paste textarea "2"
click at [286, 229] on span "TARGET_DIR" at bounding box center [267, 229] width 49 height 10
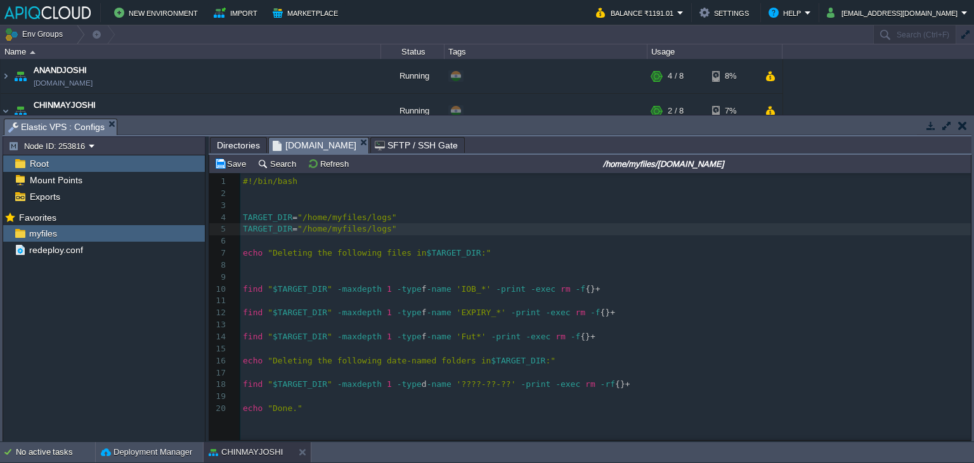
type textarea "2"
click at [361, 230] on div "xxxxxxxxxx 1 #!/bin/bash 2 ​ 3 ​ 4 TARGET_DIR = "/home/myfiles/logs" 5 TARGET_D…" at bounding box center [607, 295] width 735 height 239
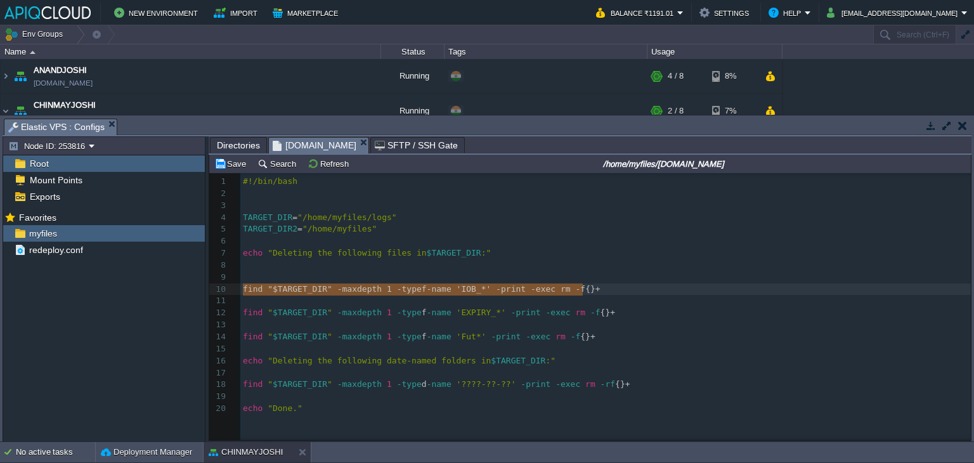
type textarea "find "$TARGET_DIR" -maxdepth 1 -type f -name 'IOB_*' -print -exec rm -f {} +"
drag, startPoint x: 241, startPoint y: 290, endPoint x: 605, endPoint y: 292, distance: 364.1
click at [252, 401] on pre "​" at bounding box center [607, 397] width 735 height 12
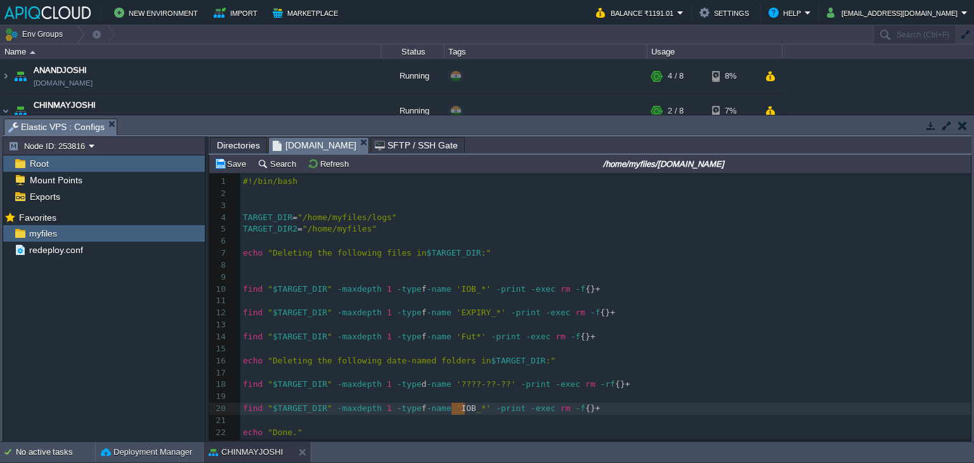
drag, startPoint x: 450, startPoint y: 409, endPoint x: 463, endPoint y: 409, distance: 12.7
type textarea "fyers"
click at [251, 143] on span "Directories" at bounding box center [238, 145] width 43 height 15
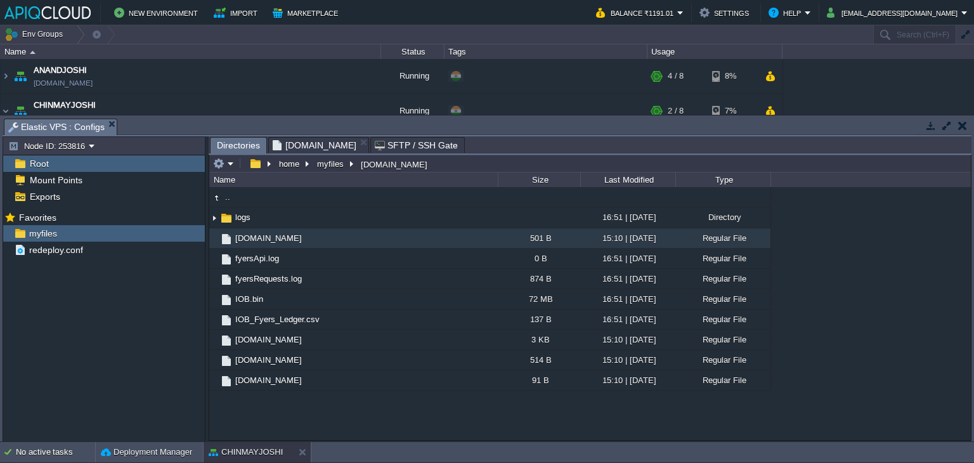
click at [299, 143] on span "[DOMAIN_NAME]" at bounding box center [315, 145] width 84 height 15
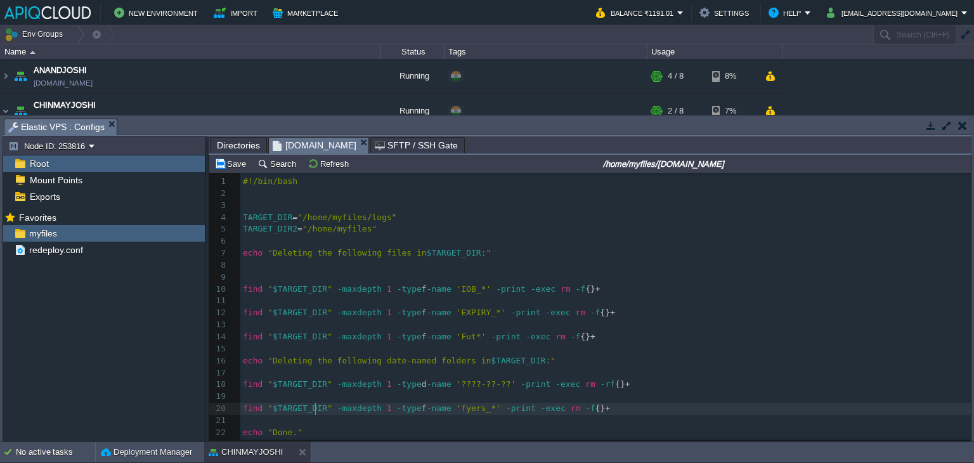
click at [317, 411] on div "xxxxxxxxxx 1 #!/bin/bash 2 ​ 3 ​ 4 TARGET_DIR = "/home/myfiles/logs" 5 TARGET_D…" at bounding box center [605, 307] width 731 height 263
type textarea "2"
click at [228, 163] on button "Save" at bounding box center [232, 163] width 36 height 11
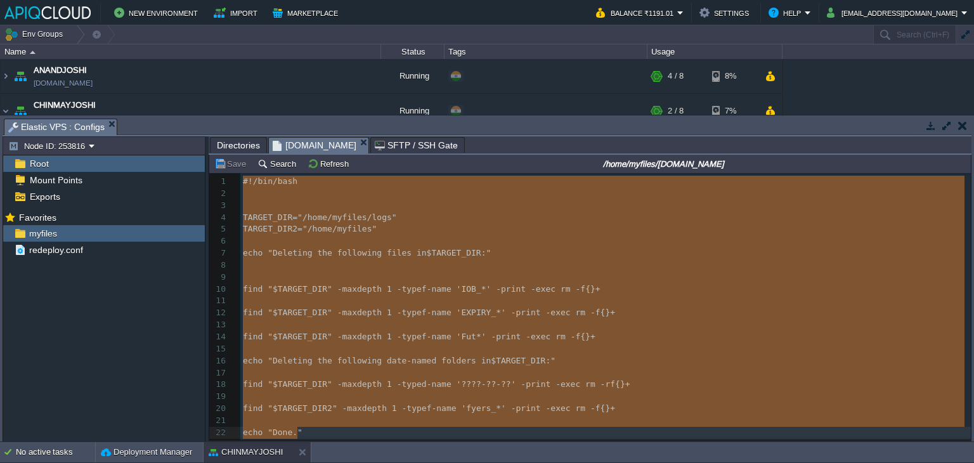
type textarea "#!/bin/bash TARGET_DIR="/home/myfiles/logs" TARGET_DIR2="/home/myfiles" echo "D…"
drag, startPoint x: 244, startPoint y: 181, endPoint x: 325, endPoint y: 443, distance: 274.1
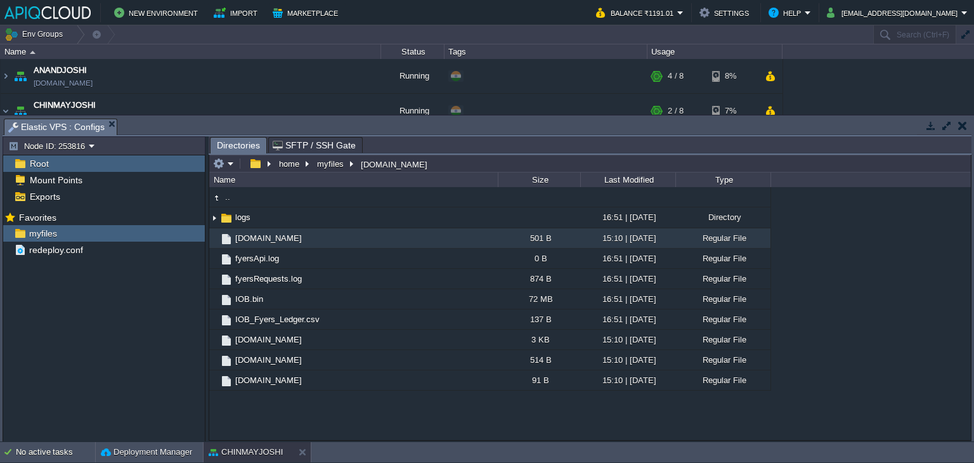
click at [964, 127] on button "button" at bounding box center [962, 125] width 9 height 11
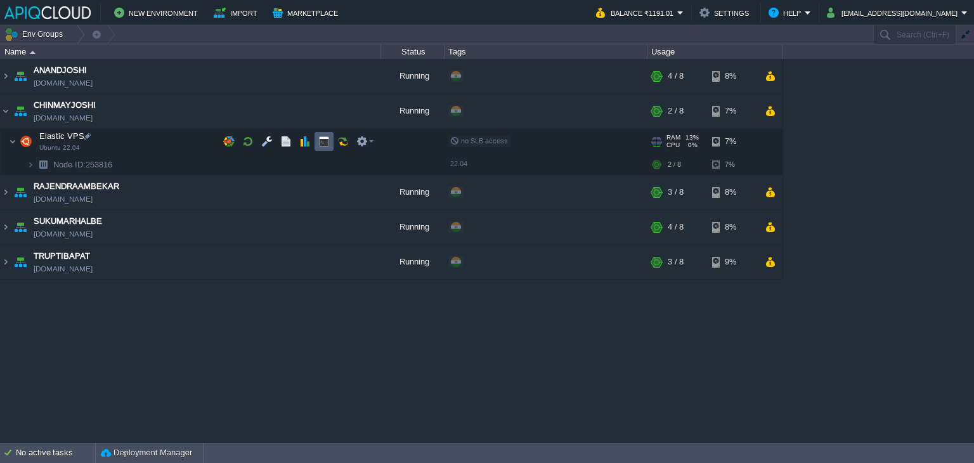
click at [320, 136] on button "button" at bounding box center [323, 141] width 11 height 11
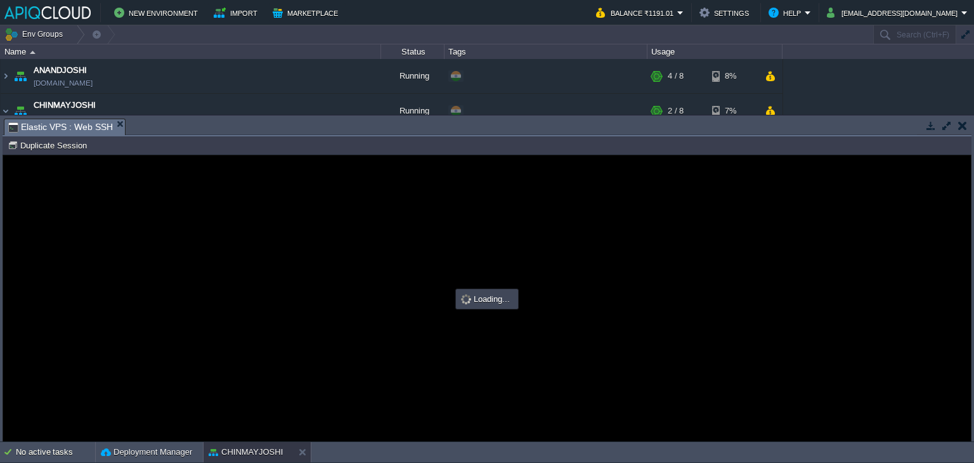
scroll to position [0, 0]
type input "#000000"
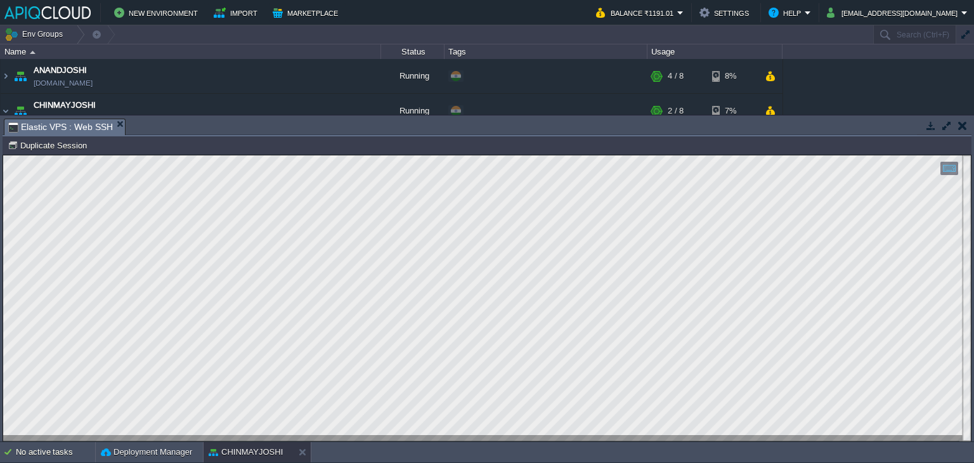
click at [964, 125] on button "button" at bounding box center [962, 125] width 9 height 11
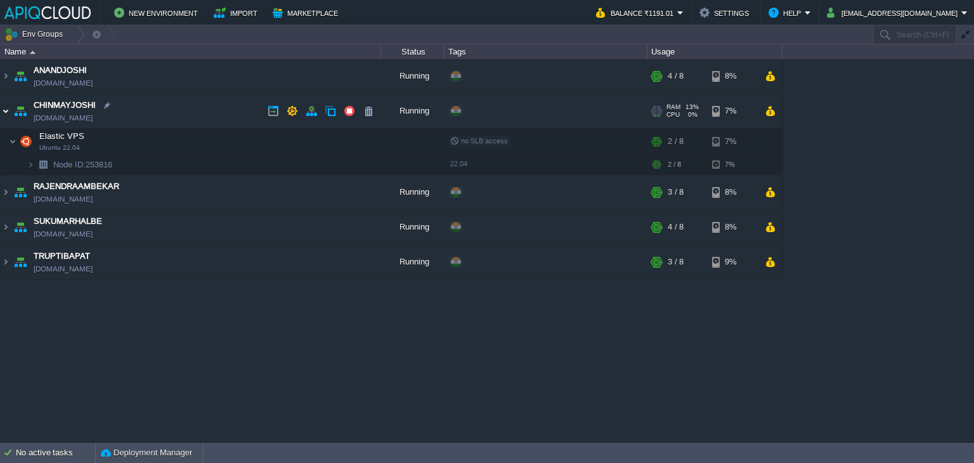
click at [3, 111] on img at bounding box center [6, 111] width 10 height 34
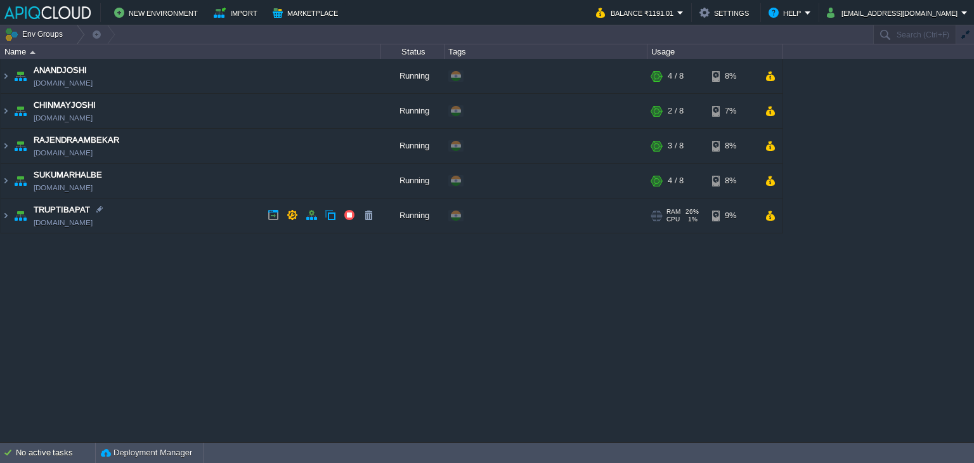
click at [352, 292] on div "ANANDJOSHI [DOMAIN_NAME] Running + Add to Env Group RAM 42% CPU 1% 4 / 8 8% Ela…" at bounding box center [487, 250] width 974 height 383
click at [226, 140] on td "RAJENDRAAMBEKAR [DOMAIN_NAME]" at bounding box center [191, 146] width 381 height 35
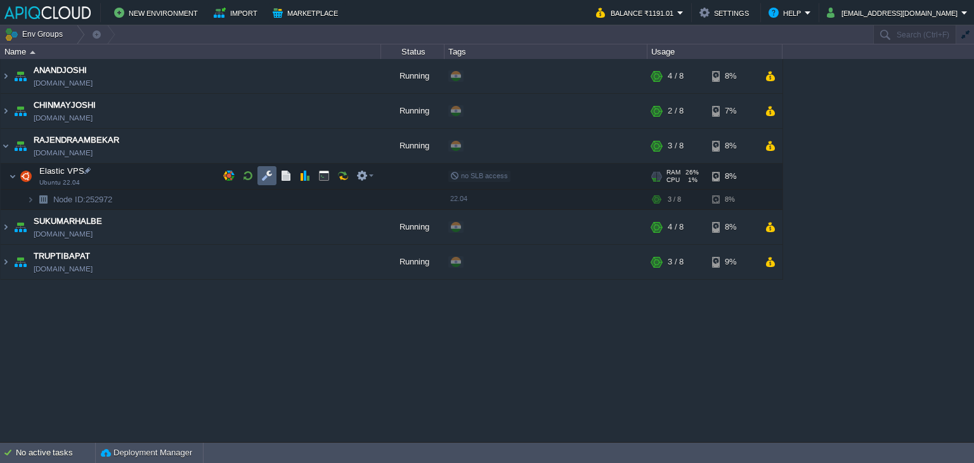
click at [265, 173] on button "button" at bounding box center [266, 175] width 11 height 11
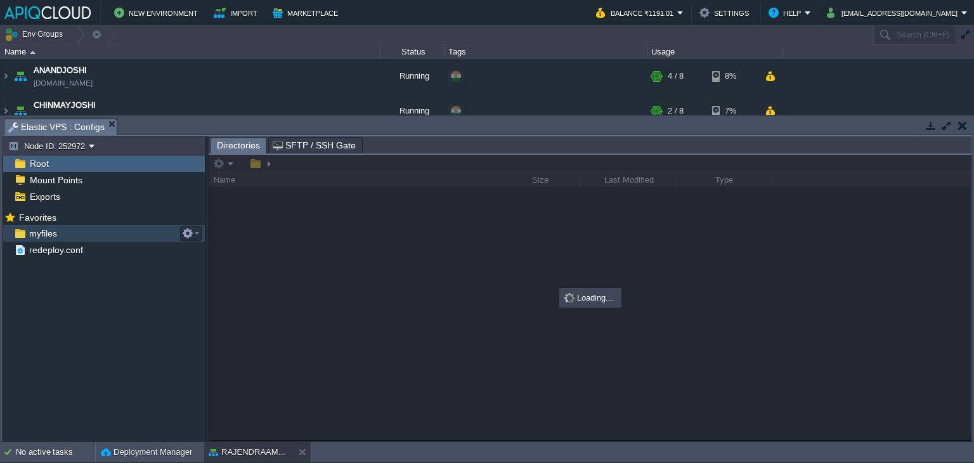
drag, startPoint x: 69, startPoint y: 230, endPoint x: 60, endPoint y: 230, distance: 8.9
click at [60, 230] on div "myfiles" at bounding box center [104, 233] width 202 height 16
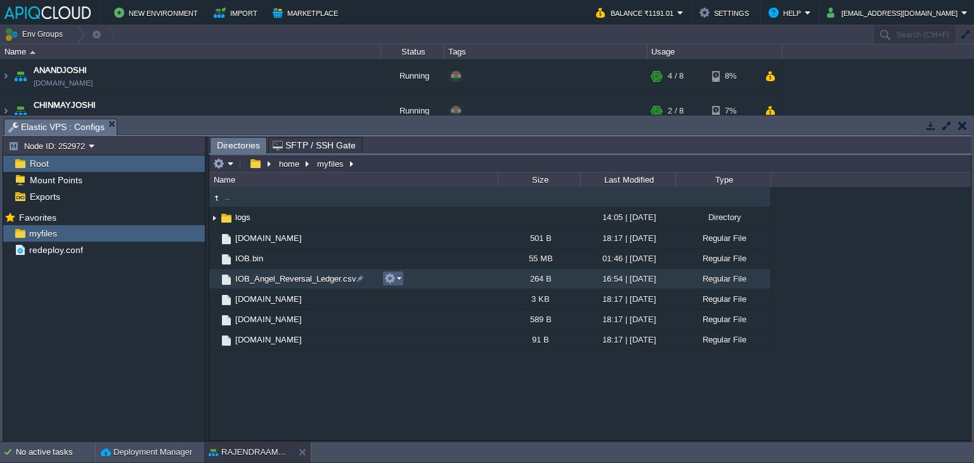
click at [395, 275] on button "button" at bounding box center [389, 278] width 11 height 11
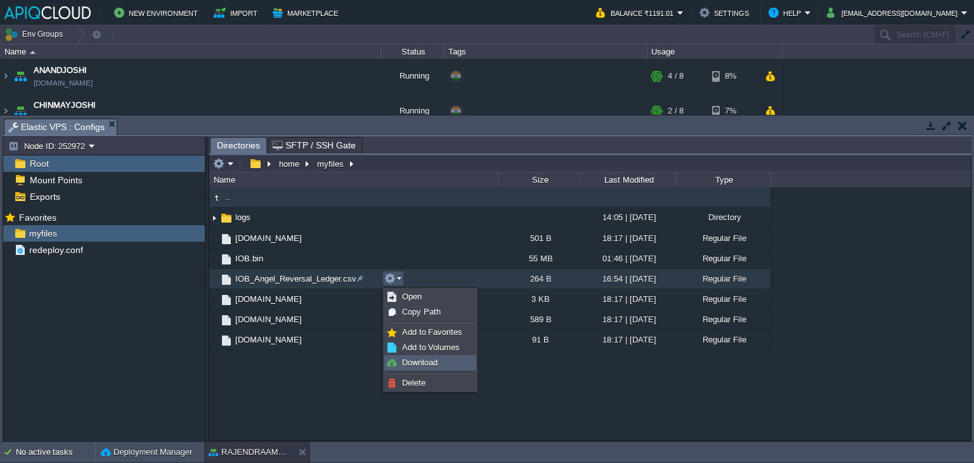
click at [423, 360] on span "Download" at bounding box center [420, 363] width 36 height 10
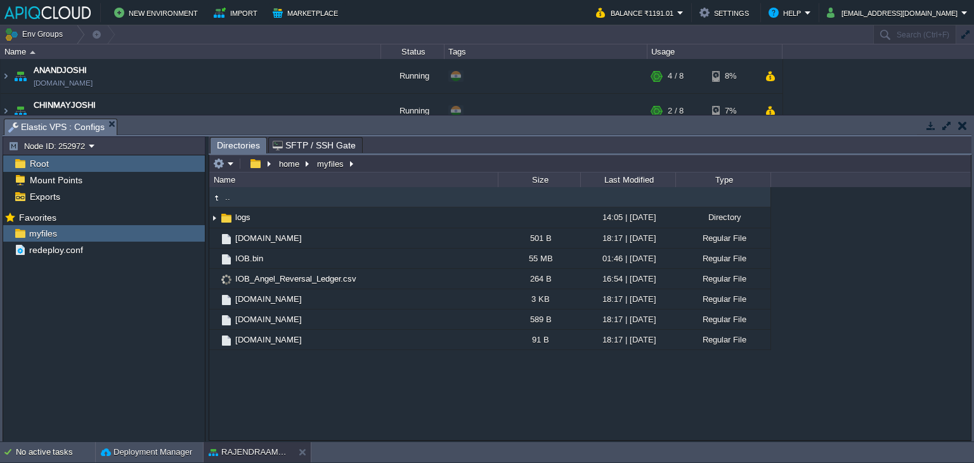
click at [461, 391] on div ".. logs 14:05 | [DATE] Directory [DOMAIN_NAME] 501 B 18:17 | [DATE] Regular Fil…" at bounding box center [590, 313] width 762 height 253
click at [965, 125] on button "button" at bounding box center [962, 125] width 9 height 11
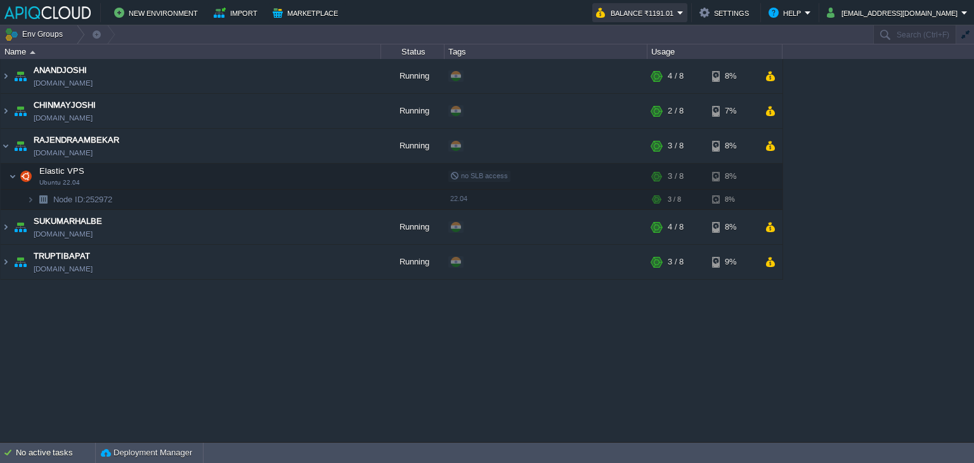
click at [665, 13] on button "Balance ₹1191.01" at bounding box center [636, 12] width 81 height 15
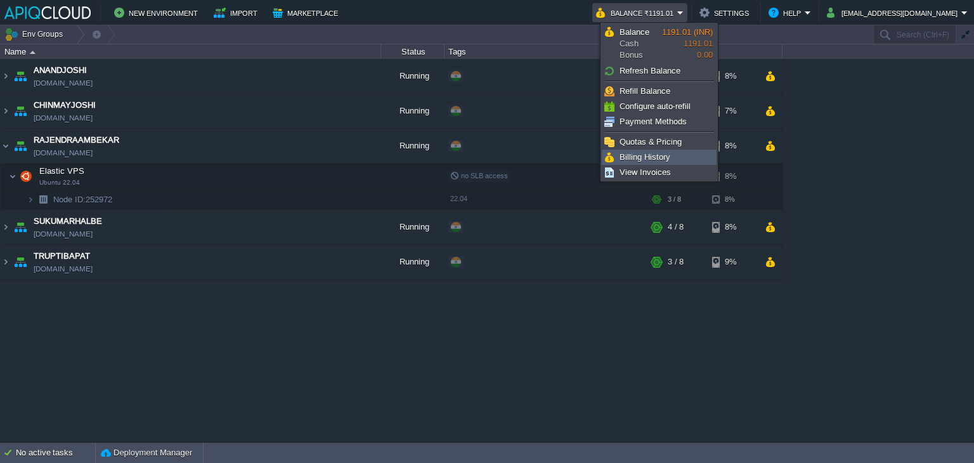
click at [648, 150] on link "Billing History" at bounding box center [660, 157] width 114 height 14
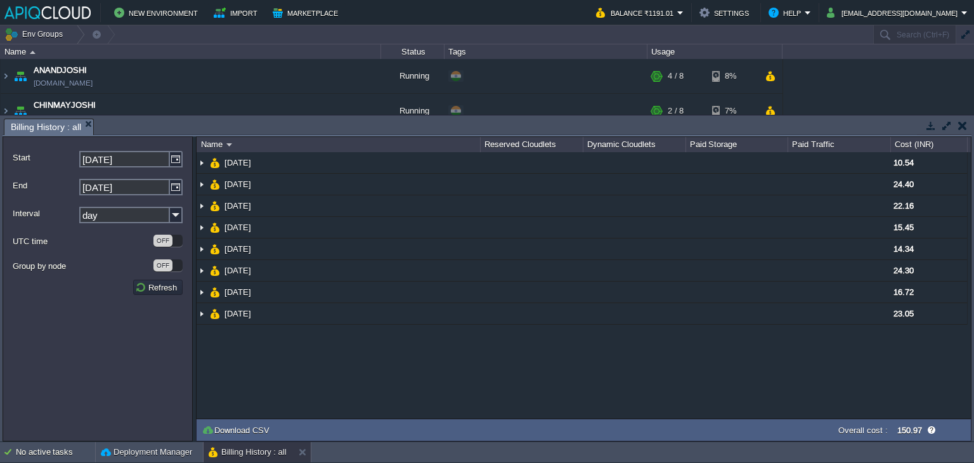
click at [962, 122] on button "button" at bounding box center [962, 125] width 9 height 11
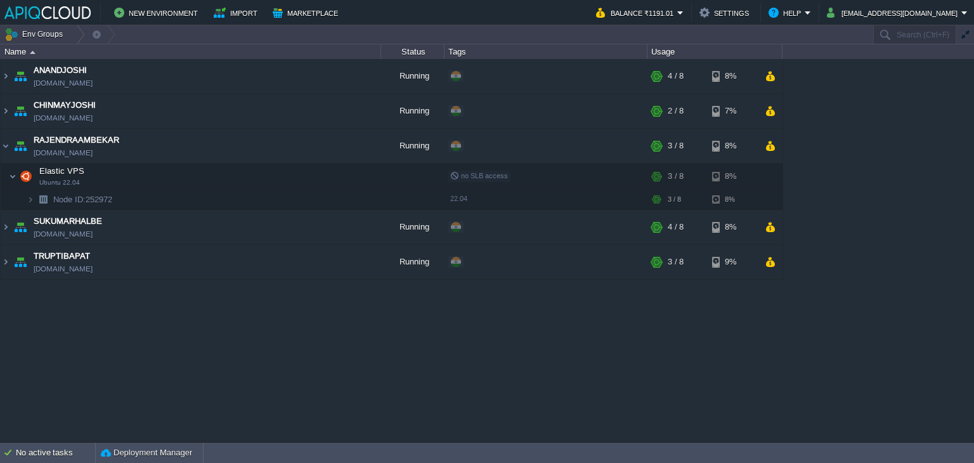
click at [855, 313] on div "ANANDJOSHI [DOMAIN_NAME] Running + Add to Env Group RAM 42% CPU 1% 4 / 8 8% Ela…" at bounding box center [487, 250] width 974 height 383
click at [5, 145] on img at bounding box center [6, 146] width 10 height 34
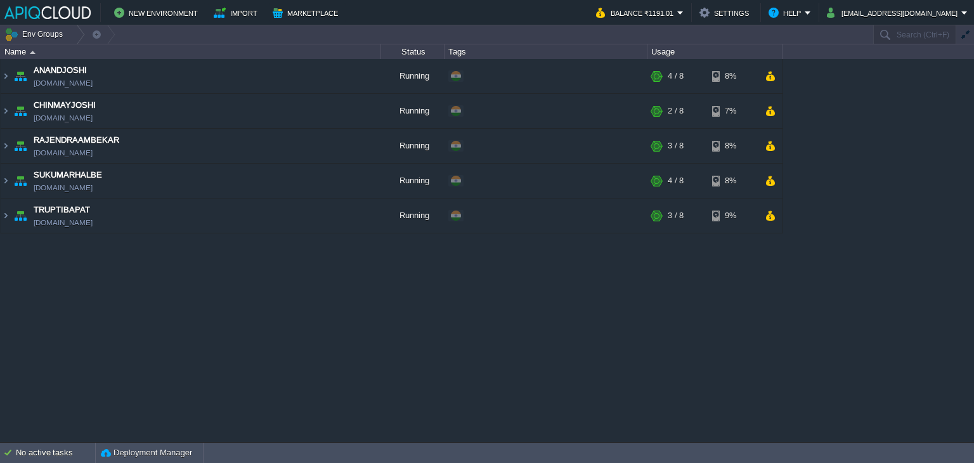
click at [277, 333] on div "ANANDJOSHI [DOMAIN_NAME] Running + Add to Env Group RAM 42% CPU 1% 4 / 8 8% Ela…" at bounding box center [487, 250] width 974 height 383
click at [249, 74] on td "ANANDJOSHI [DOMAIN_NAME]" at bounding box center [191, 76] width 381 height 35
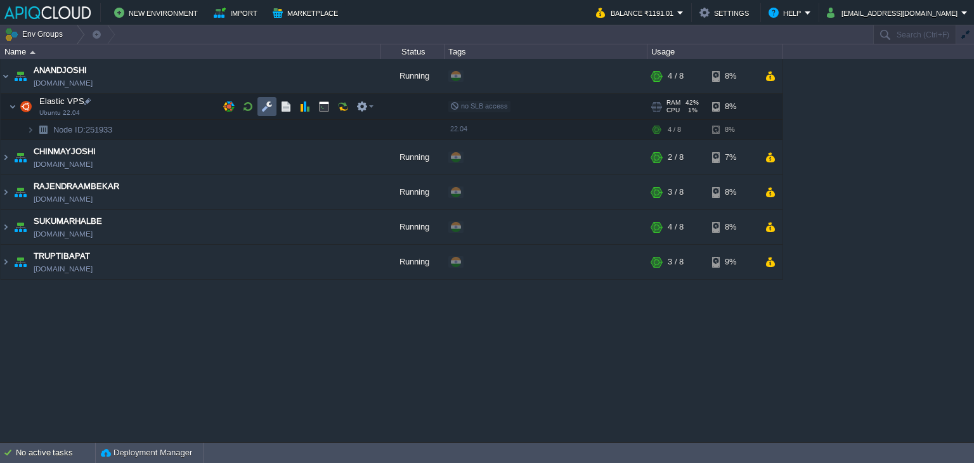
click at [267, 104] on button "button" at bounding box center [266, 106] width 11 height 11
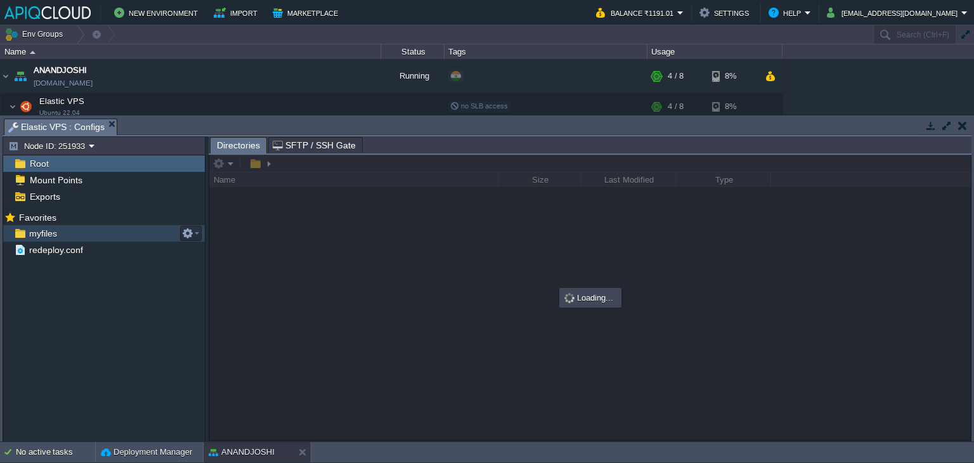
click at [41, 230] on span "myfiles" at bounding box center [43, 233] width 32 height 11
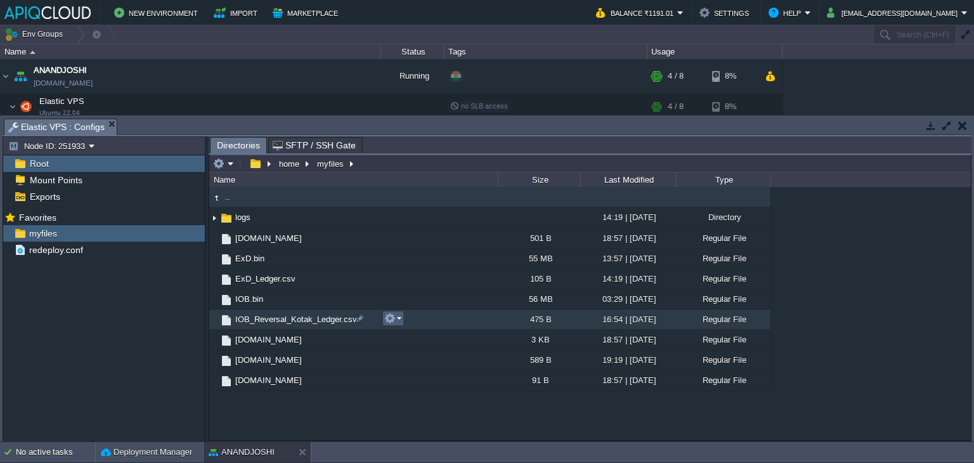
click at [392, 317] on button "button" at bounding box center [389, 318] width 11 height 11
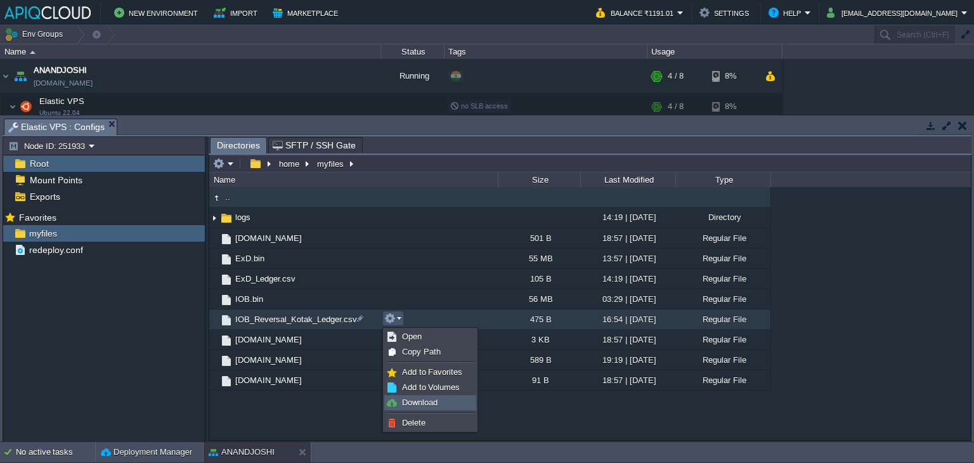
click at [424, 399] on span "Download" at bounding box center [420, 403] width 36 height 10
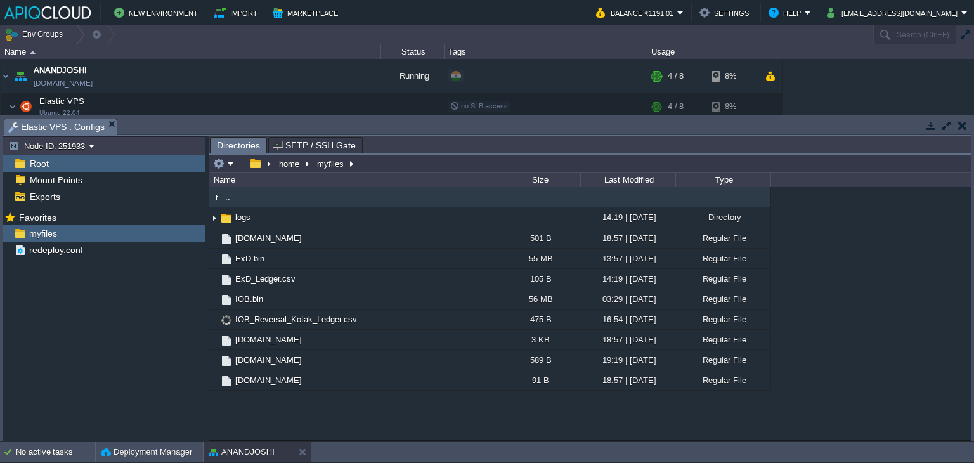
click at [545, 402] on div ".. logs 14:19 | [DATE] Directory [DOMAIN_NAME] 501 B 18:57 | [DATE] Regular Fil…" at bounding box center [590, 313] width 762 height 253
click at [967, 124] on button "button" at bounding box center [962, 125] width 9 height 11
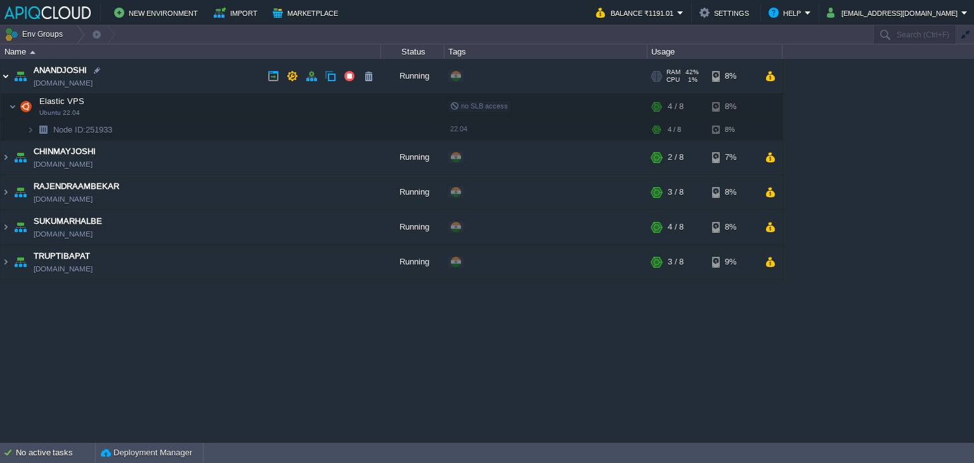
click at [2, 75] on img at bounding box center [6, 76] width 10 height 34
